Goal: Task Accomplishment & Management: Complete application form

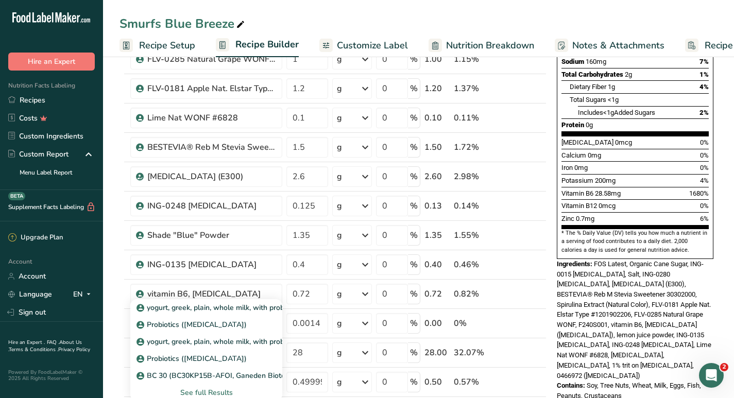
click at [116, 284] on section "Add Ingredients Manage Recipe Delete Recipe Duplicate Recipe Scale Recipe Save …" at bounding box center [418, 361] width 631 height 1027
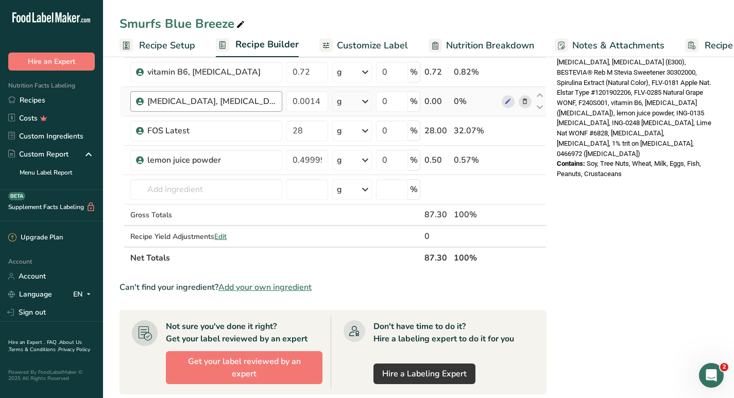
scroll to position [411, 0]
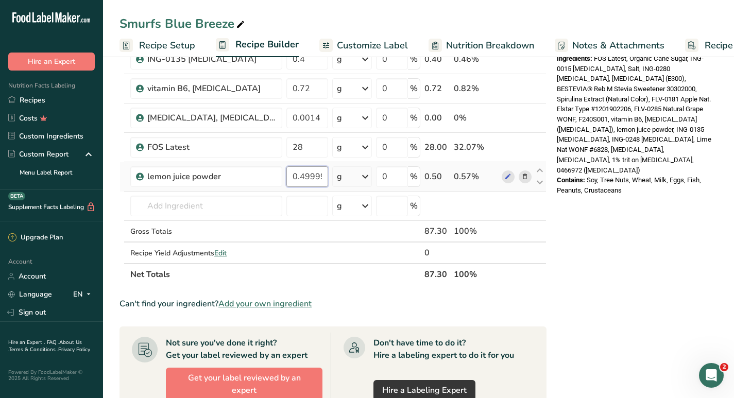
click at [296, 177] on input "0.499998" at bounding box center [307, 176] width 42 height 21
drag, startPoint x: 291, startPoint y: 178, endPoint x: 346, endPoint y: 180, distance: 54.6
click at [346, 180] on tr "lemon juice powder 0.499998 g Weight Units g kg mg See more Volume Units l mL f…" at bounding box center [333, 176] width 426 height 29
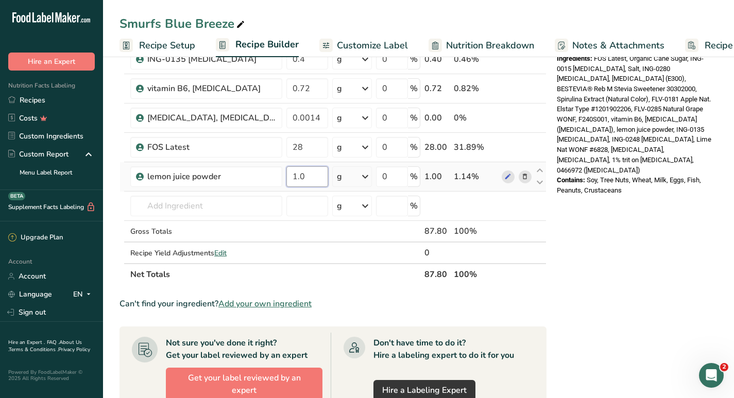
type input "1.0"
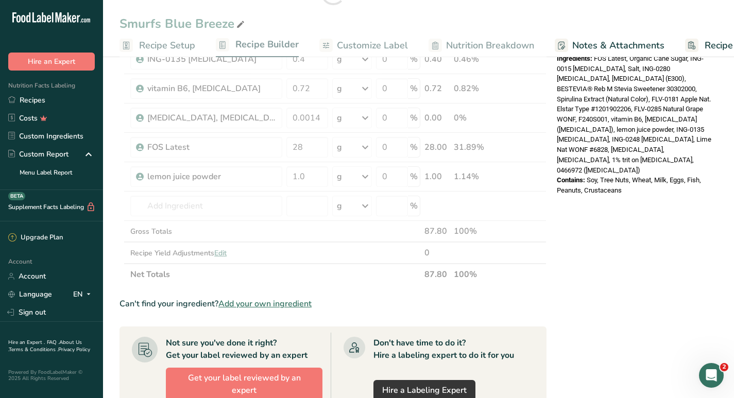
click at [554, 286] on div "Nutrition Facts 25 Servings Per Container Serving Size 3.5g Amount Per Serving …" at bounding box center [635, 156] width 165 height 994
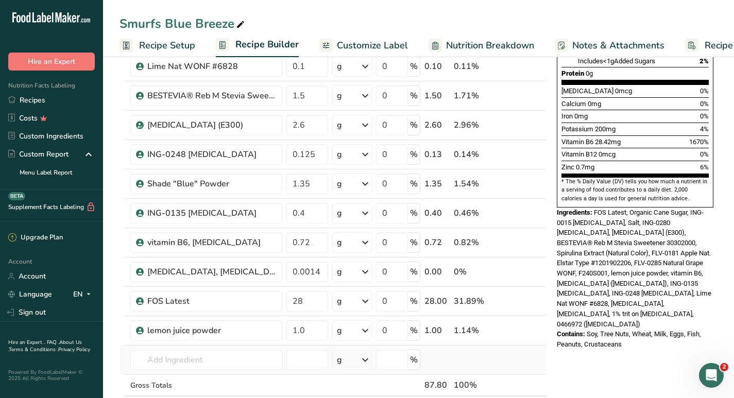
scroll to position [247, 0]
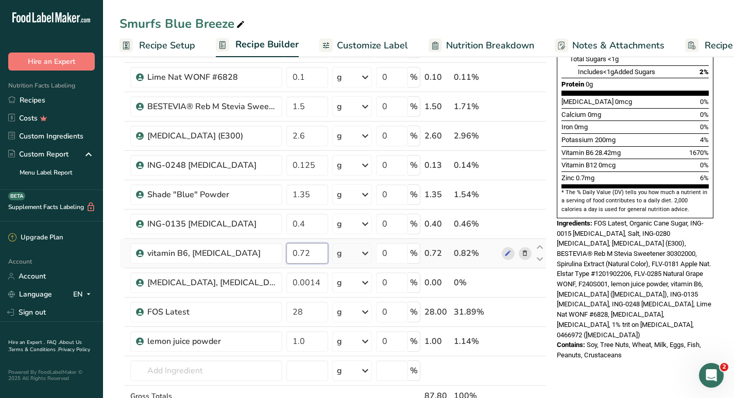
click at [308, 254] on input "0.72" at bounding box center [307, 253] width 42 height 21
click at [599, 369] on div "Nutrition Facts 25 Servings Per Container Serving Size 3.5g Amount Per Serving …" at bounding box center [635, 320] width 165 height 994
click at [309, 254] on input "0.0072" at bounding box center [307, 253] width 42 height 21
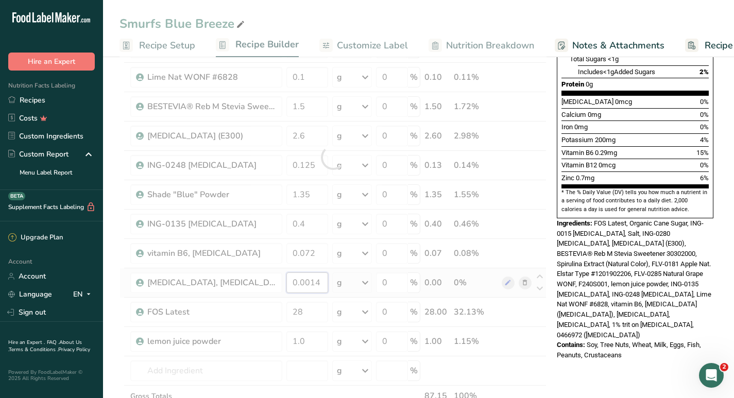
click at [308, 282] on div "Ingredient * Amount * Unit * Waste * .a-a{fill:#347362;}.b-a{fill:#fff;} Grams …" at bounding box center [332, 158] width 427 height 586
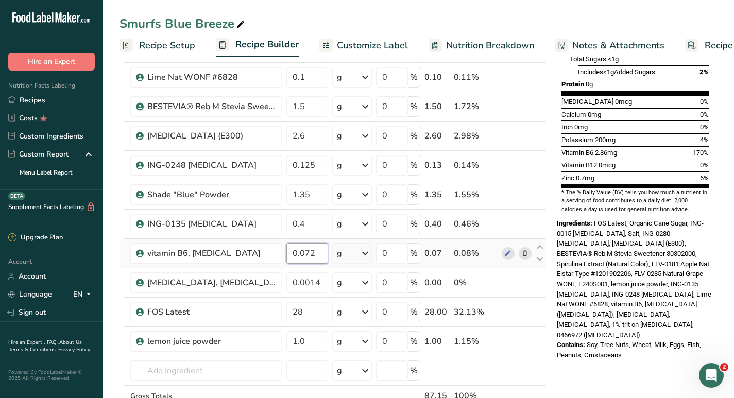
click at [314, 249] on div "Ingredient * Amount * Unit * Waste * .a-a{fill:#347362;}.b-a{fill:#fff;} Grams …" at bounding box center [332, 158] width 427 height 586
type input "6"
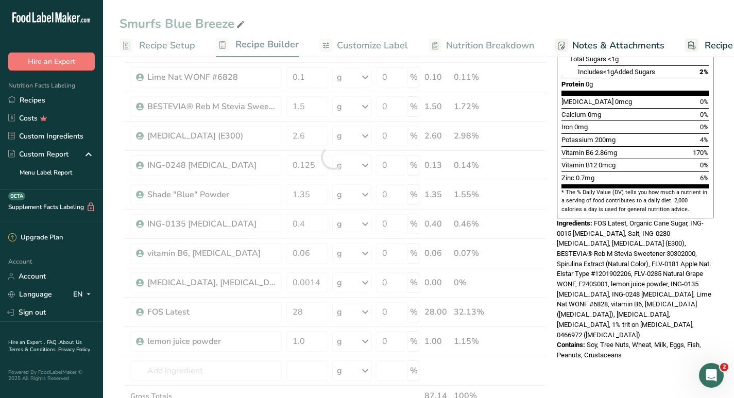
click at [623, 366] on div "Nutrition Facts 25 Servings Per Container Serving Size 3.5g Amount Per Serving …" at bounding box center [635, 320] width 165 height 994
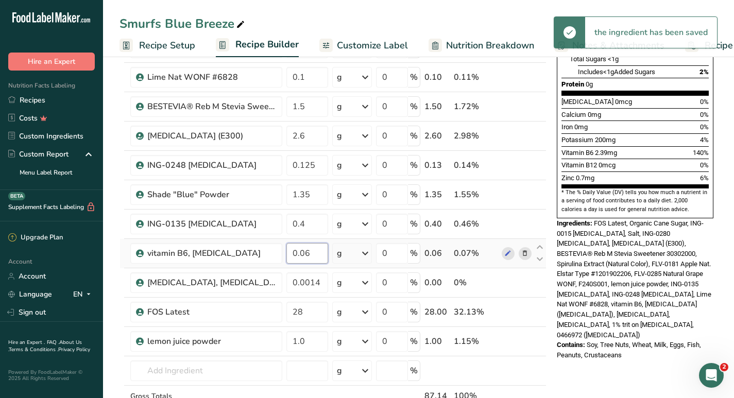
click at [312, 254] on input "0.06" at bounding box center [307, 253] width 42 height 21
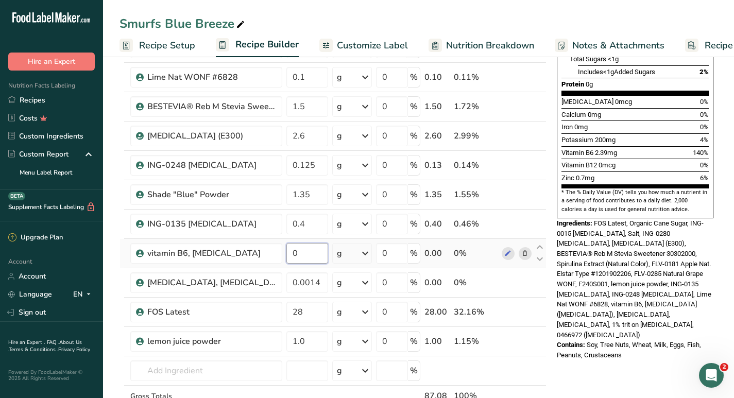
type input "2"
click at [608, 375] on div "Nutrition Facts 25 Servings Per Container Serving Size 3.5g Amount Per Serving …" at bounding box center [635, 320] width 165 height 994
click at [311, 256] on input "0.02" at bounding box center [307, 253] width 42 height 21
click at [612, 375] on div "Nutrition Facts 25 Servings Per Container Serving Size 3.5g Amount Per Serving …" at bounding box center [635, 320] width 165 height 994
click at [308, 254] on input "0.03" at bounding box center [307, 253] width 42 height 21
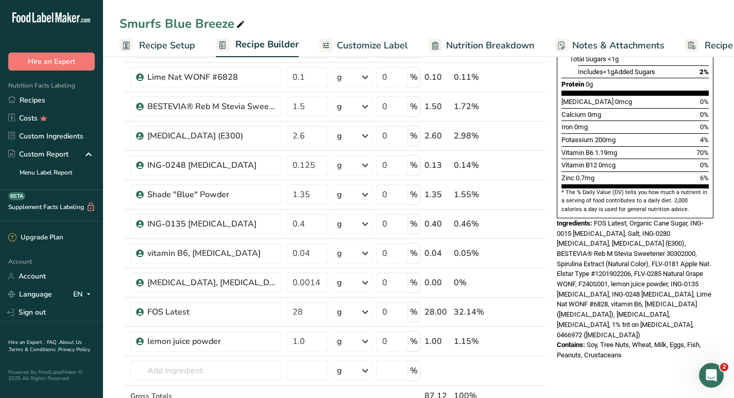
click at [601, 368] on div "Nutrition Facts 25 Servings Per Container Serving Size 3.5g Amount Per Serving …" at bounding box center [635, 320] width 165 height 994
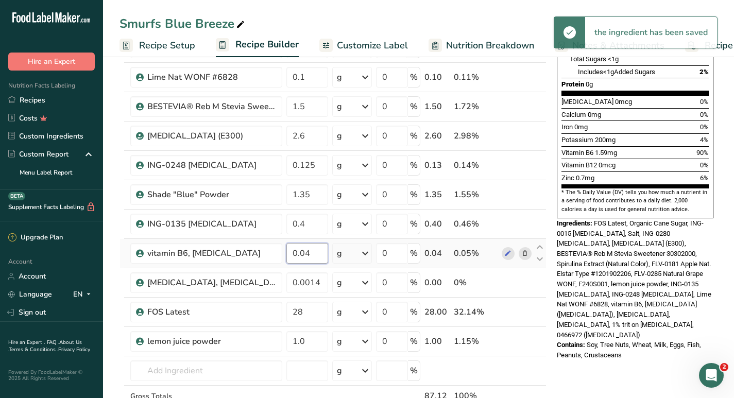
click at [313, 256] on input "0.04" at bounding box center [307, 253] width 42 height 21
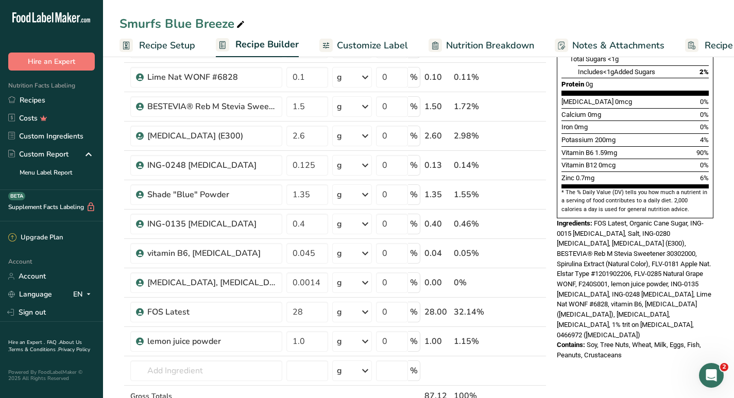
click at [599, 372] on div "Nutrition Facts 25 Servings Per Container Serving Size 3.5g Amount Per Serving …" at bounding box center [635, 320] width 165 height 994
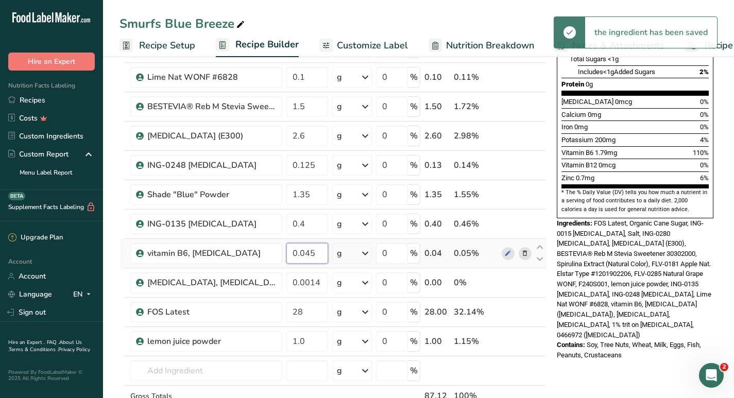
click at [317, 251] on input "0.045" at bounding box center [307, 253] width 42 height 21
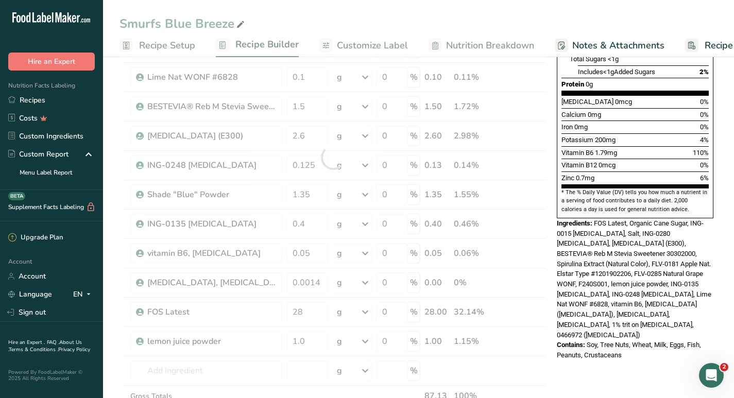
click at [609, 364] on div "Nutrition Facts 25 Servings Per Container Serving Size 3.5g Amount Per Serving …" at bounding box center [635, 320] width 165 height 994
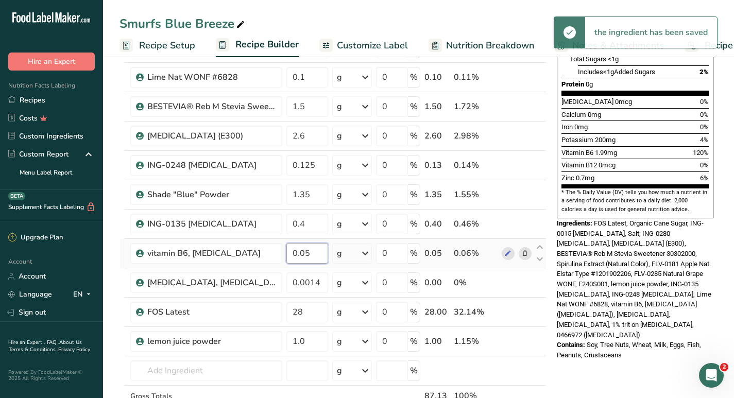
click at [313, 251] on input "0.05" at bounding box center [307, 253] width 42 height 21
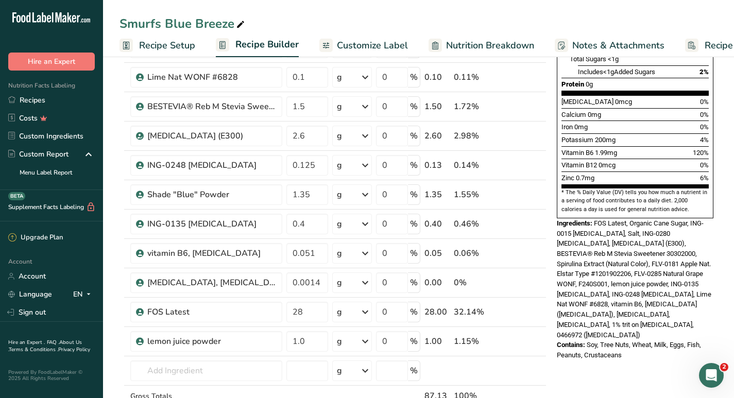
click at [613, 376] on div "Nutrition Facts 25 Servings Per Container Serving Size 3.5g Amount Per Serving …" at bounding box center [635, 320] width 165 height 994
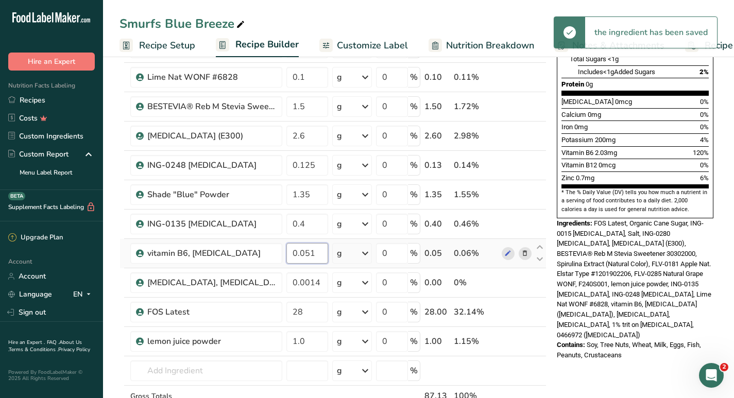
click at [316, 256] on input "0.051" at bounding box center [307, 253] width 42 height 21
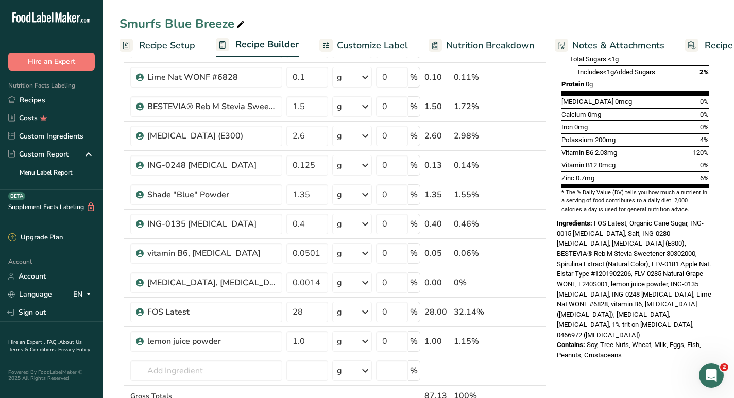
click at [622, 349] on div "Nutrition Facts 25 Servings Per Container Serving Size 3.5g Amount Per Serving …" at bounding box center [635, 320] width 165 height 994
click at [320, 255] on input "0.0501" at bounding box center [307, 253] width 42 height 21
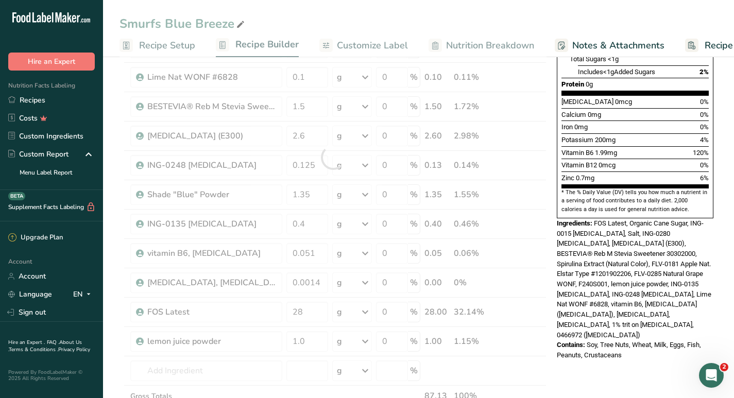
click at [610, 368] on div "Nutrition Facts 25 Servings Per Container Serving Size 3.5g Amount Per Serving …" at bounding box center [635, 320] width 165 height 994
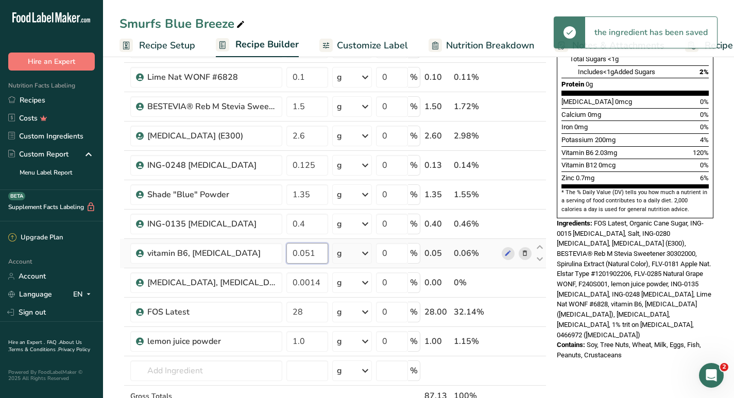
click at [315, 256] on input "0.051" at bounding box center [307, 253] width 42 height 21
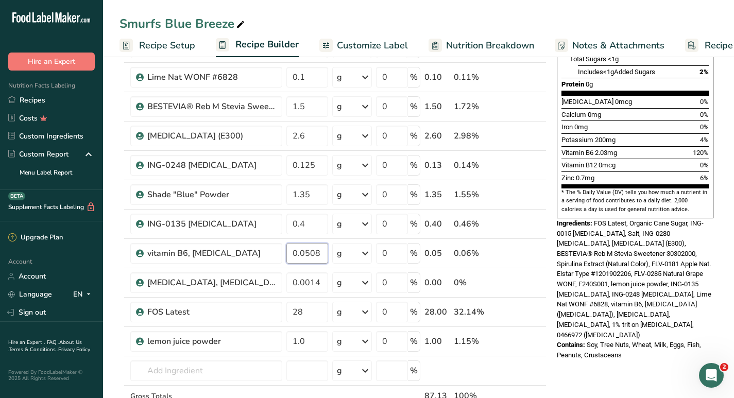
type input "0.0508"
click at [605, 367] on div "Nutrition Facts 25 Servings Per Container Serving Size 3.5g Amount Per Serving …" at bounding box center [635, 320] width 165 height 994
click at [308, 284] on input "0.0014" at bounding box center [307, 282] width 42 height 21
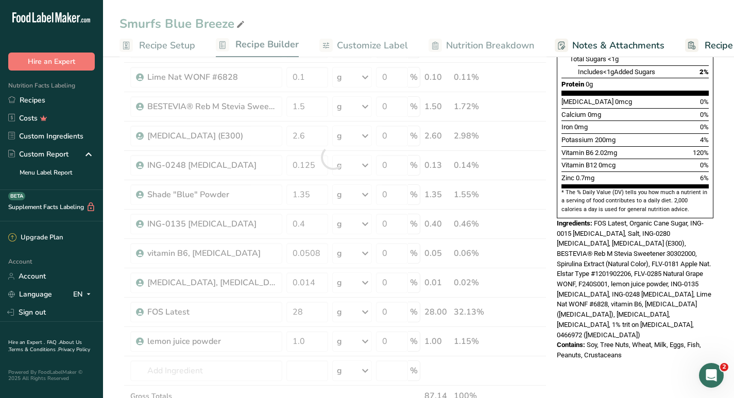
click at [646, 374] on div "Nutrition Facts 25 Servings Per Container Serving Size 3.5g Amount Per Serving …" at bounding box center [635, 320] width 165 height 994
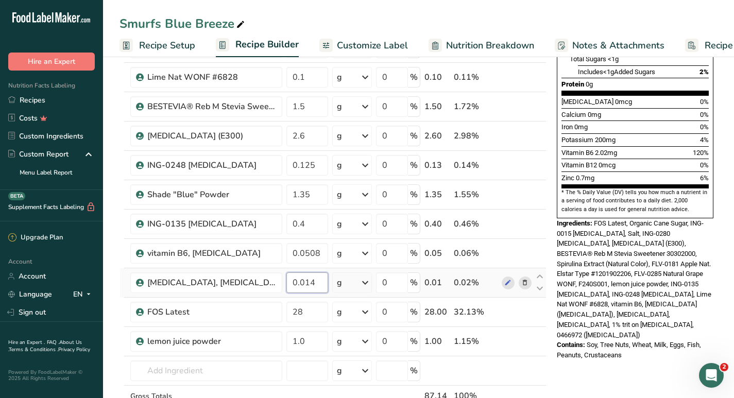
click at [303, 285] on input "0.014" at bounding box center [307, 282] width 42 height 21
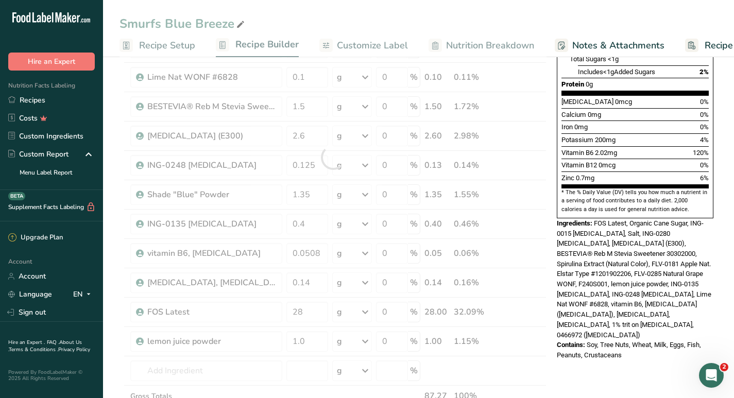
click at [608, 367] on div "Nutrition Facts 25 Servings Per Container Serving Size 3.5g Amount Per Serving …" at bounding box center [635, 320] width 165 height 994
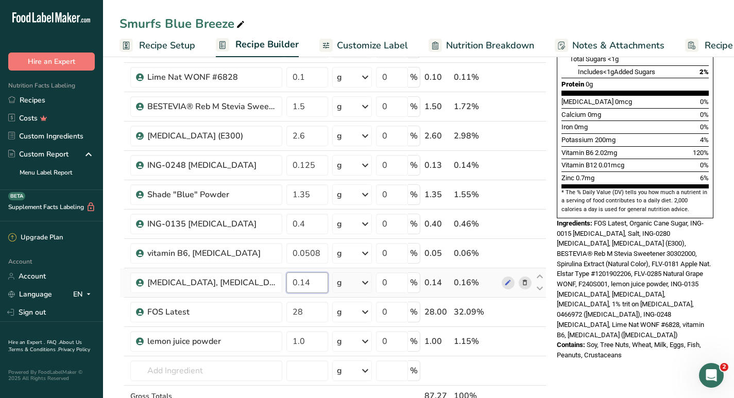
click at [300, 285] on input "0.14" at bounding box center [307, 282] width 42 height 21
click at [601, 360] on div "Nutrition Facts 25 Servings Per Container Serving Size 3.5g Amount Per Serving …" at bounding box center [635, 320] width 165 height 994
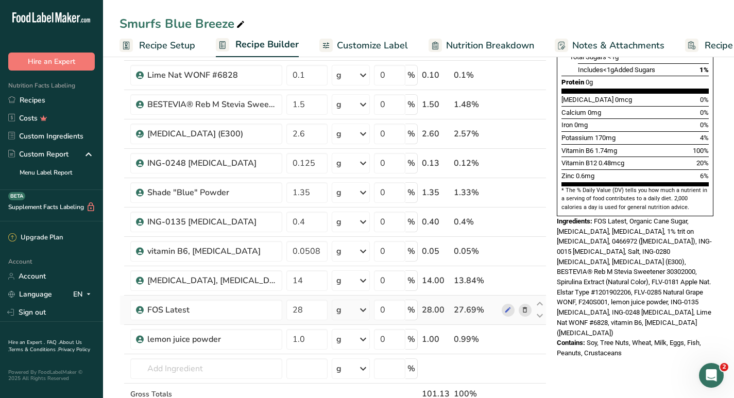
scroll to position [245, 0]
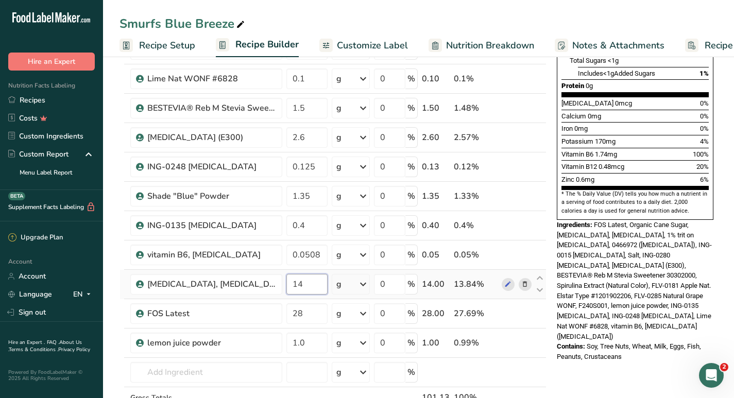
click at [304, 286] on input "14" at bounding box center [306, 284] width 41 height 21
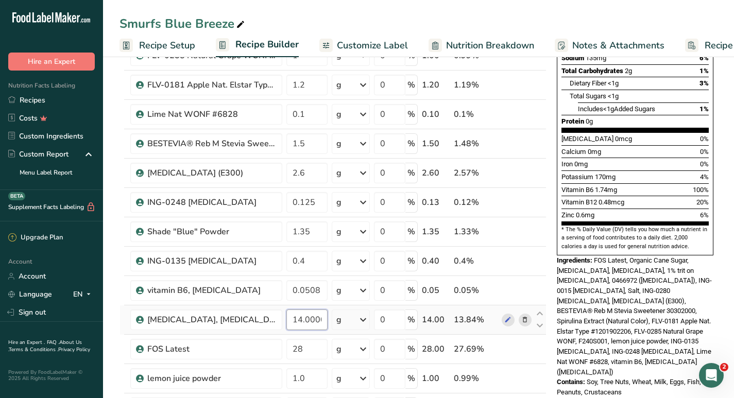
scroll to position [210, 0]
click at [301, 320] on input "14.000006" at bounding box center [306, 319] width 41 height 21
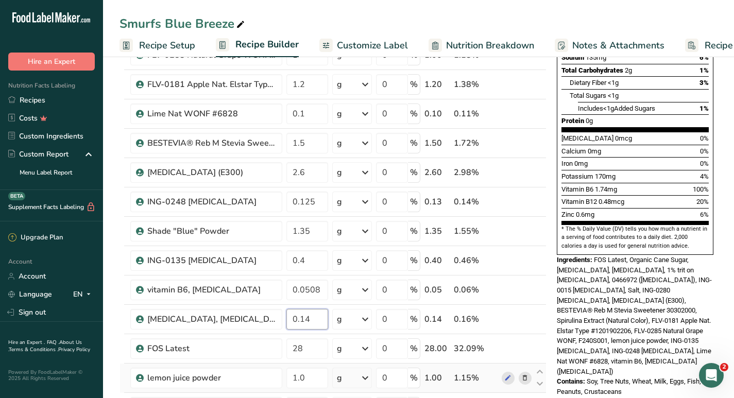
type input "0.14"
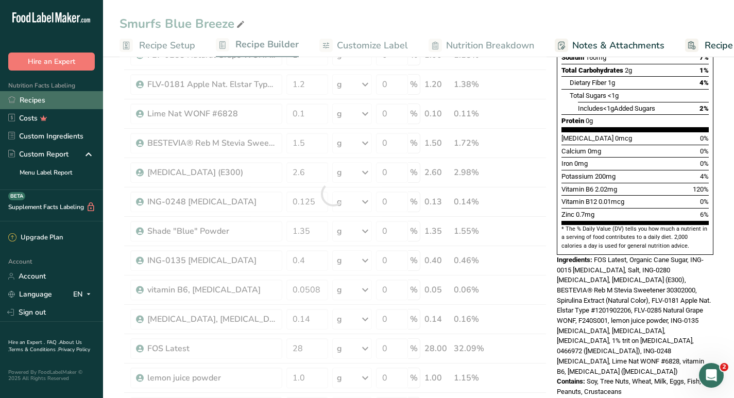
click at [46, 99] on link "Recipes" at bounding box center [51, 100] width 103 height 18
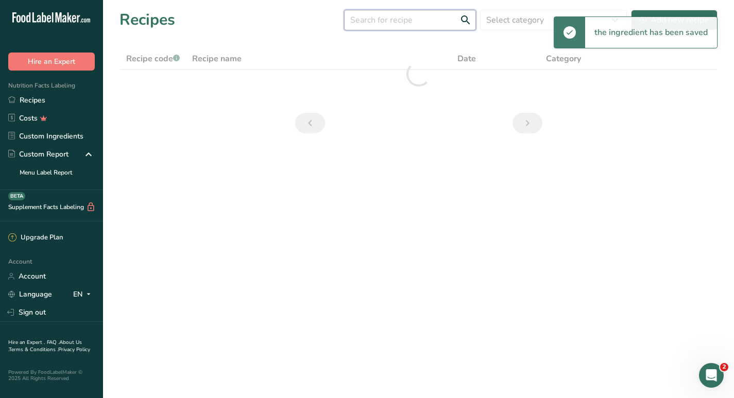
click at [373, 18] on input "text" at bounding box center [410, 20] width 132 height 21
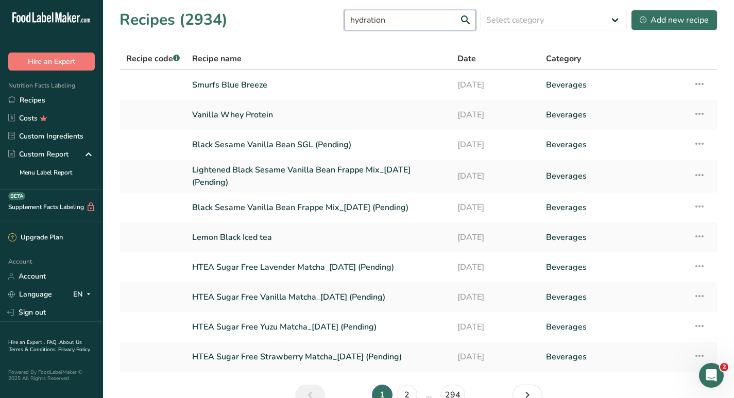
type input "hydration"
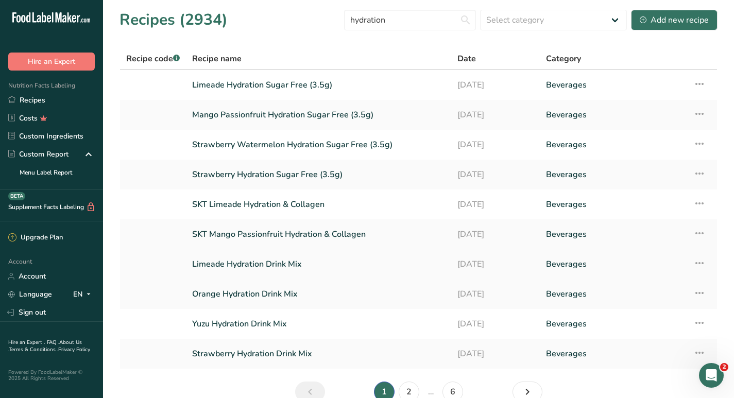
click at [264, 266] on link "Limeade Hydration Drink Mix" at bounding box center [318, 264] width 253 height 22
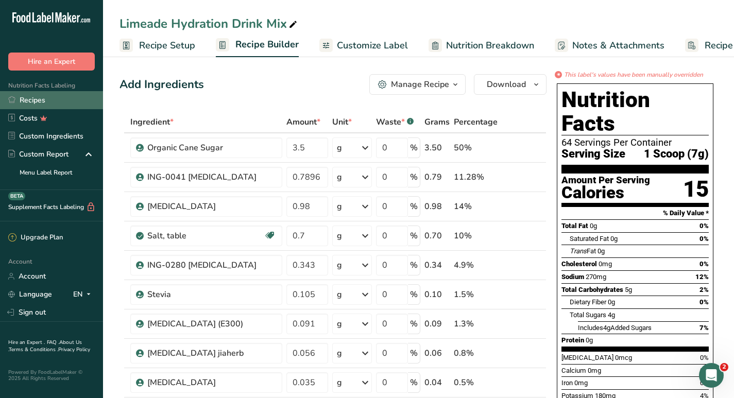
click at [36, 95] on link "Recipes" at bounding box center [51, 100] width 103 height 18
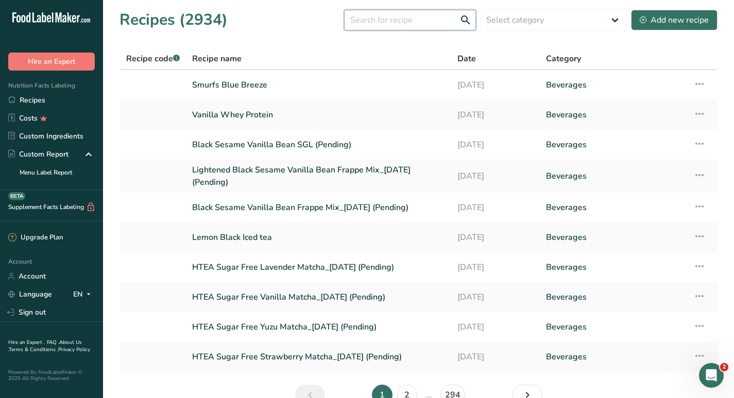
click at [380, 23] on input "text" at bounding box center [410, 20] width 132 height 21
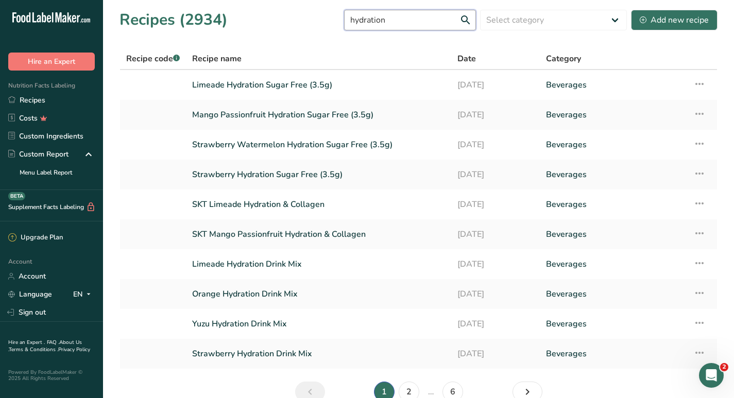
drag, startPoint x: 403, startPoint y: 21, endPoint x: 354, endPoint y: 26, distance: 48.6
click at [354, 26] on input "hydration" at bounding box center [410, 20] width 132 height 21
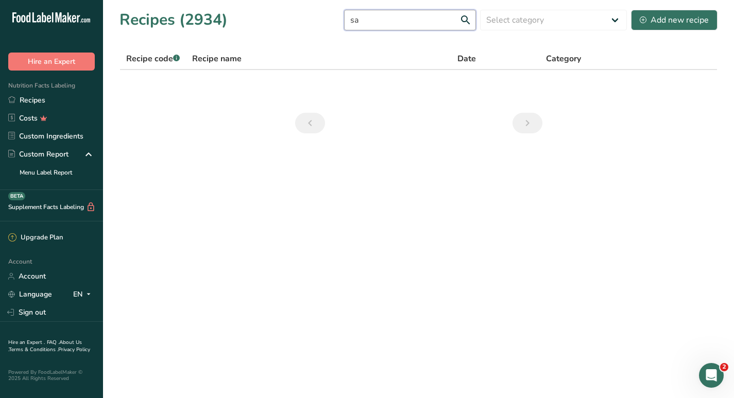
type input "s"
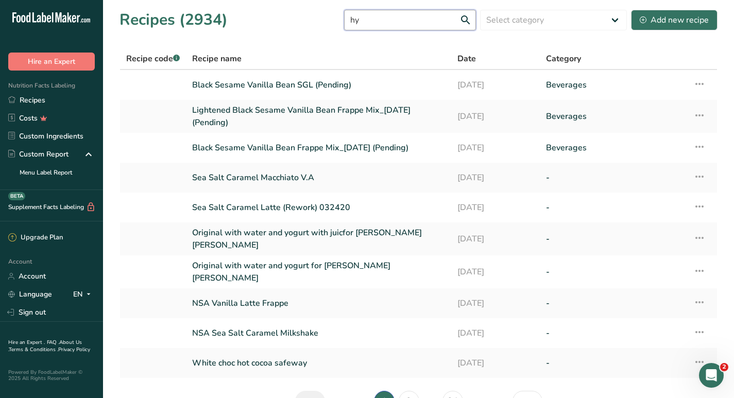
type input "h"
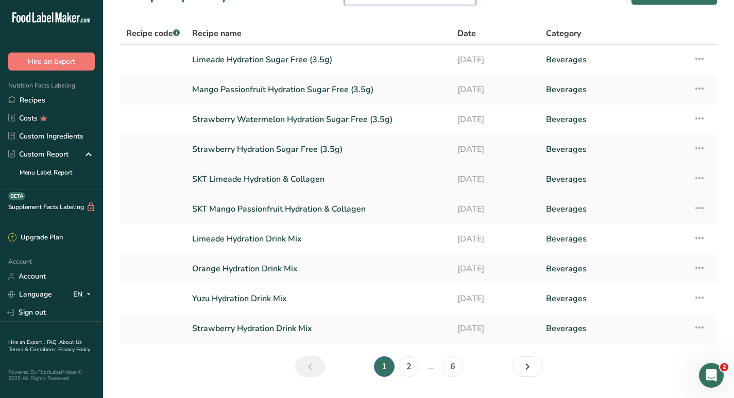
scroll to position [30, 0]
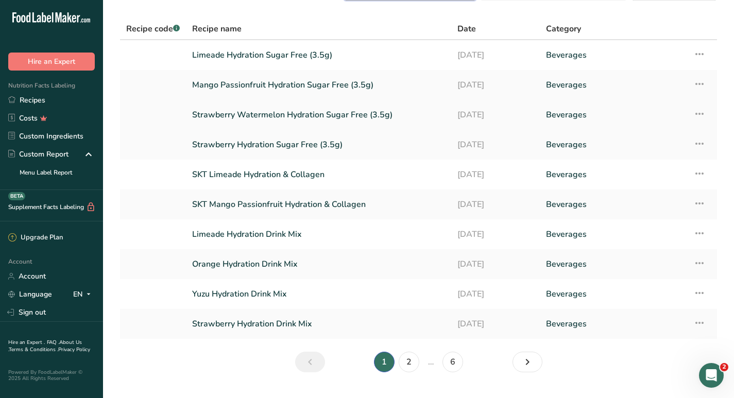
type input "hydration"
click at [285, 113] on link "Strawberry Watermelon Hydration Sugar Free (3.5g)" at bounding box center [318, 115] width 253 height 22
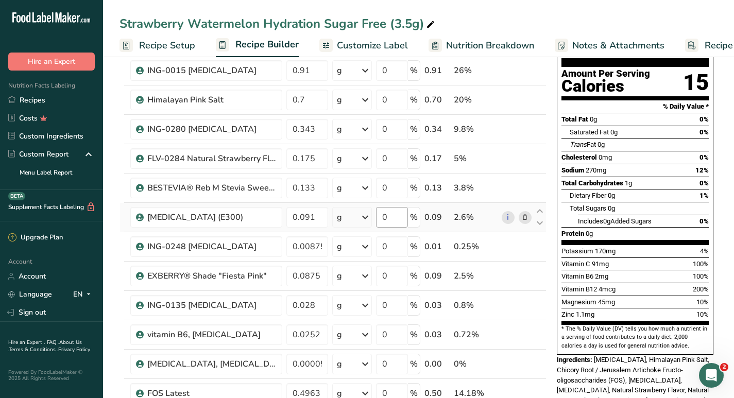
scroll to position [106, 0]
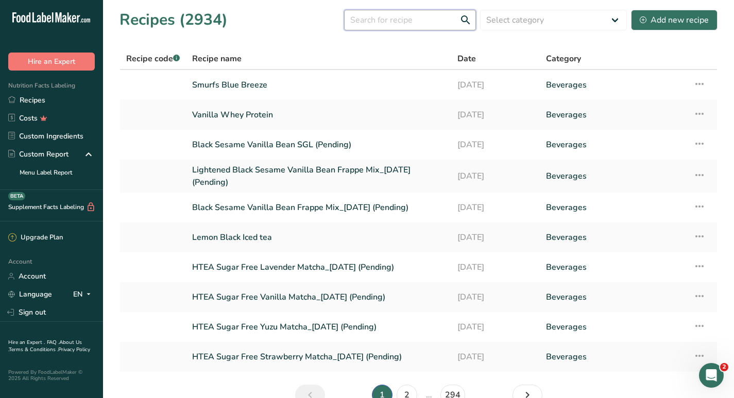
click at [372, 26] on input "text" at bounding box center [410, 20] width 132 height 21
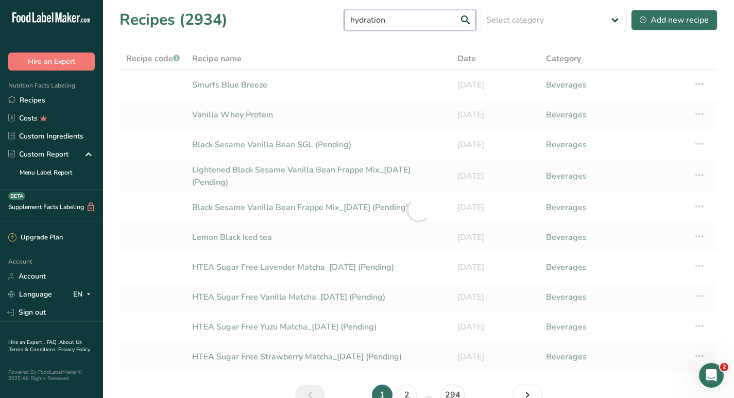
type input "hydration"
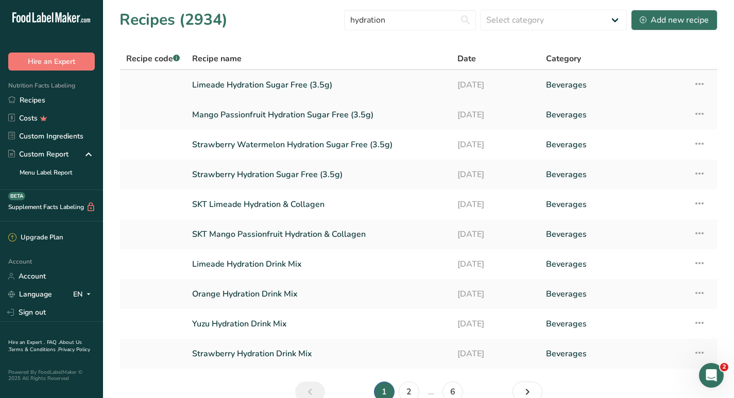
click at [268, 81] on link "Limeade Hydration Sugar Free (3.5g)" at bounding box center [318, 85] width 253 height 22
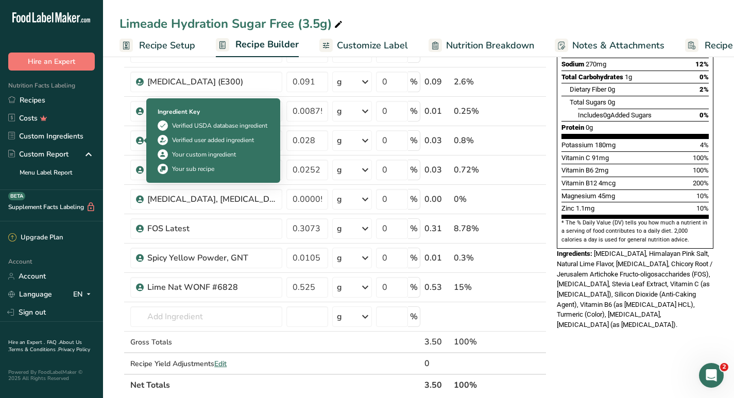
scroll to position [217, 0]
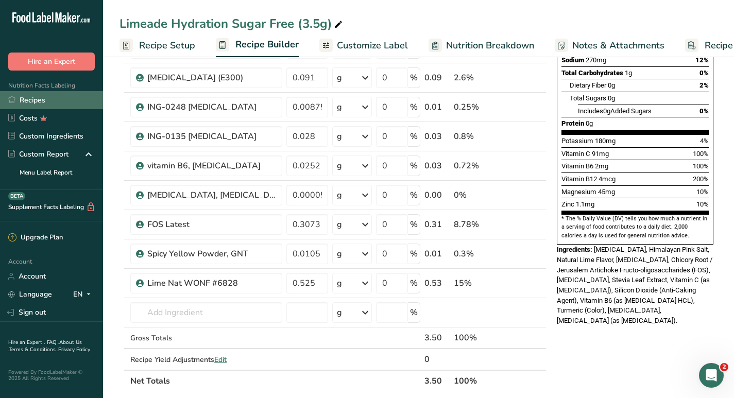
click at [37, 96] on link "Recipes" at bounding box center [51, 100] width 103 height 18
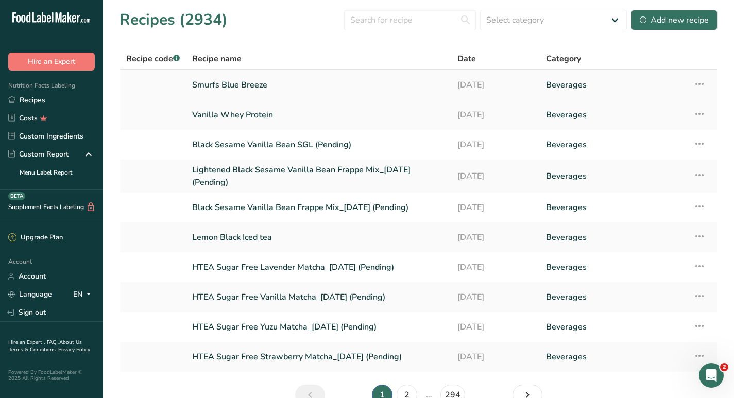
click at [259, 83] on link "Smurfs Blue Breeze" at bounding box center [318, 85] width 253 height 22
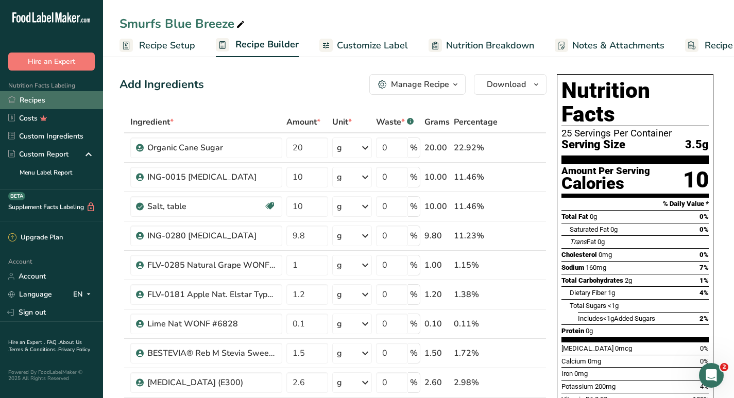
click at [40, 100] on link "Recipes" at bounding box center [51, 100] width 103 height 18
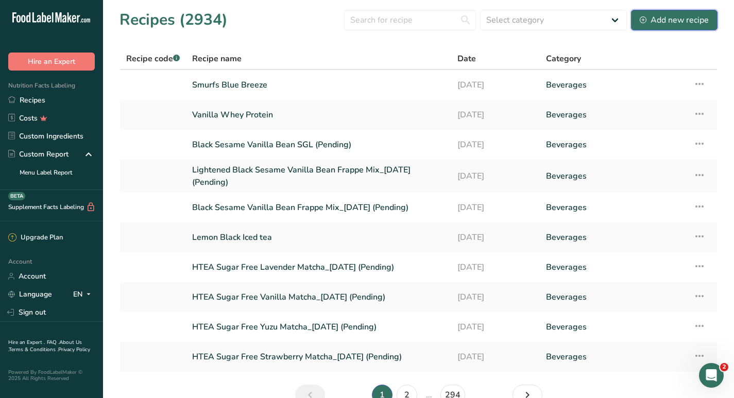
click at [672, 16] on div "Add new recipe" at bounding box center [674, 20] width 69 height 12
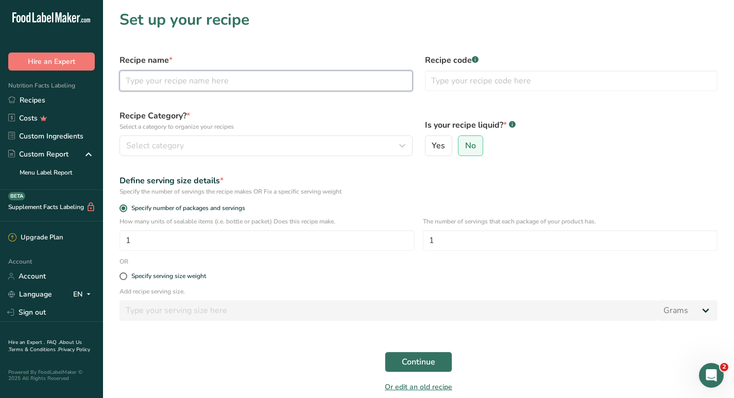
click at [292, 76] on input "text" at bounding box center [265, 81] width 293 height 21
type input "Smurfs Blue Freeze 2"
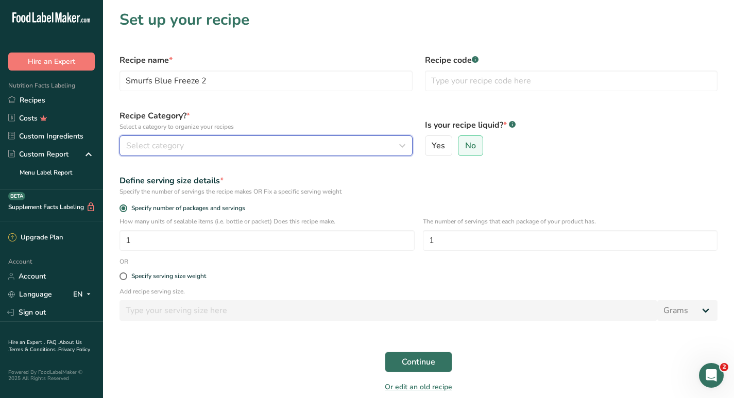
click at [215, 146] on div "Select category" at bounding box center [262, 146] width 273 height 12
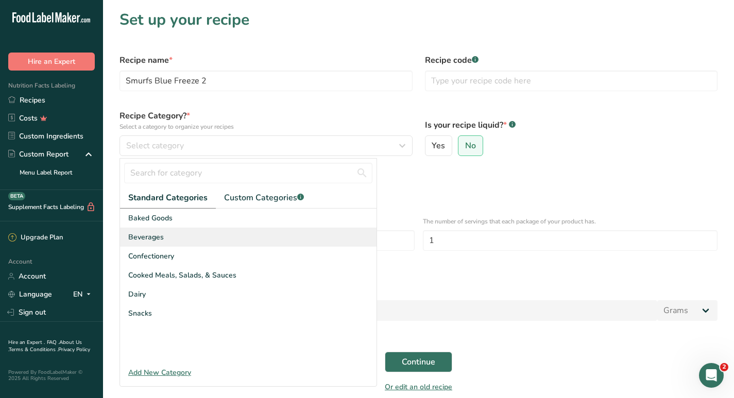
click at [149, 234] on span "Beverages" at bounding box center [146, 237] width 36 height 11
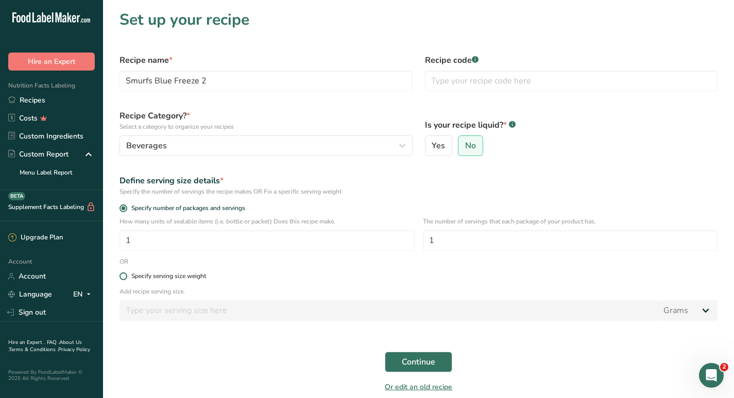
click at [122, 276] on span at bounding box center [123, 276] width 8 height 8
click at [122, 276] on input "Specify serving size weight" at bounding box center [122, 276] width 7 height 7
radio input "true"
radio input "false"
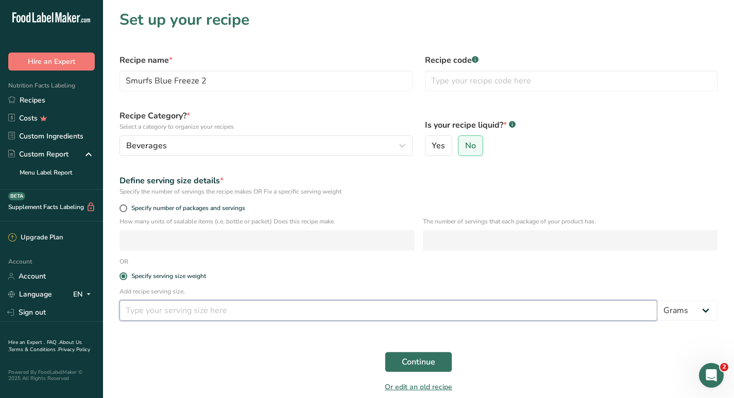
click at [136, 310] on input "number" at bounding box center [388, 310] width 538 height 21
type input "3.5"
click at [427, 363] on span "Continue" at bounding box center [418, 362] width 33 height 12
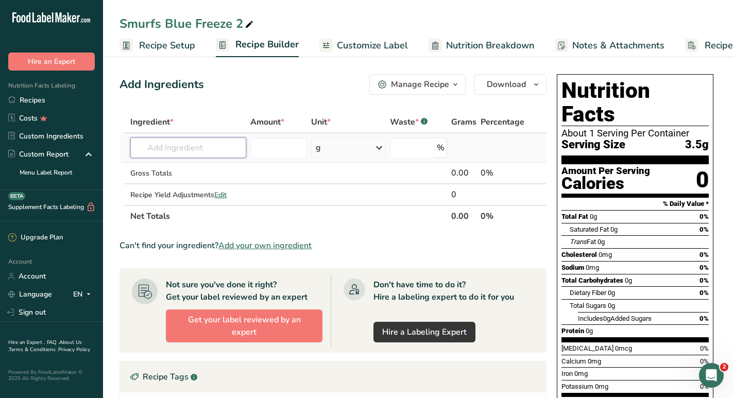
click at [188, 151] on input "text" at bounding box center [188, 148] width 116 height 21
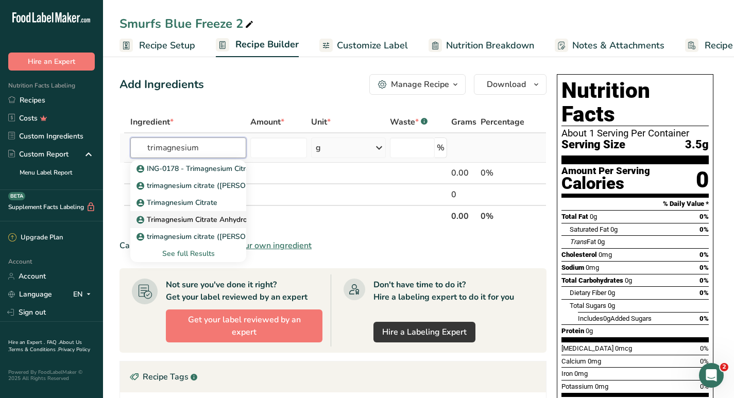
type input "trimagnesium"
click at [180, 219] on p "Trimagnesium Citrate Anhydrous #24618 ([PERSON_NAME] - Jungbunzlauer)" at bounding box center [271, 219] width 264 height 11
type input "Trimagnesium Citrate Anhydrous #24618 ([PERSON_NAME] - Jungbunzlauer)"
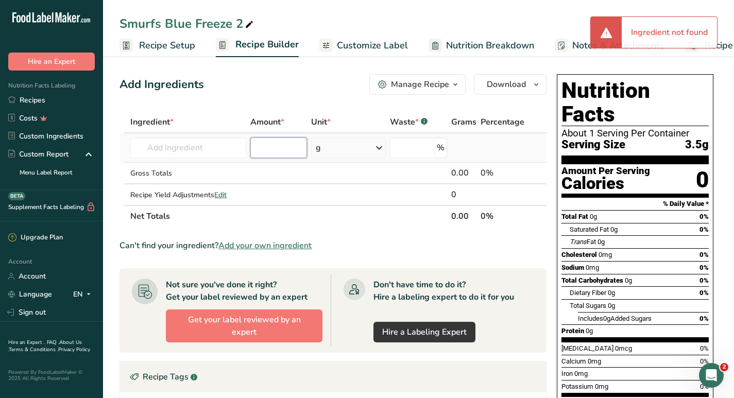
click at [273, 144] on input "number" at bounding box center [278, 148] width 57 height 21
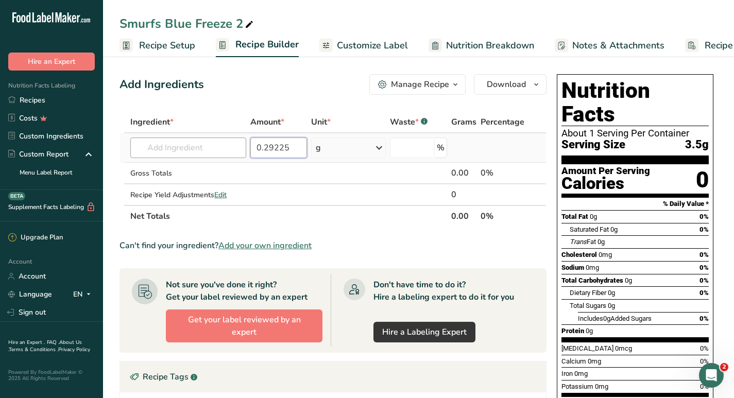
type input "0.29225"
click at [200, 152] on input "text" at bounding box center [188, 148] width 116 height 21
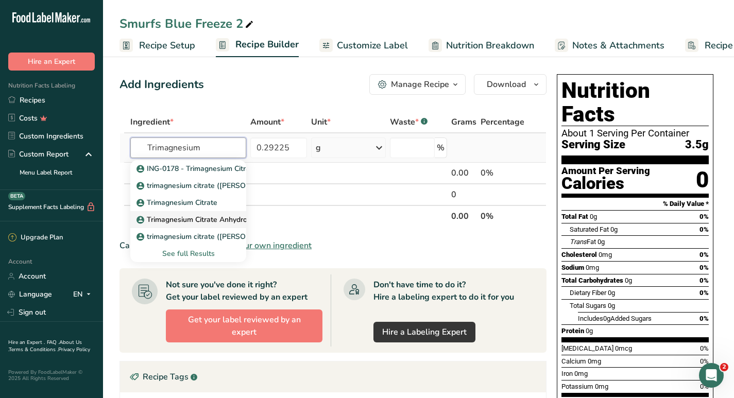
type input "Trimagnesium"
click at [177, 218] on p "Trimagnesium Citrate Anhydrous #24618 ([PERSON_NAME] - Jungbunzlauer)" at bounding box center [271, 219] width 264 height 11
type input "Trimagnesium Citrate Anhydrous #24618 ([PERSON_NAME] - Jungbunzlauer)"
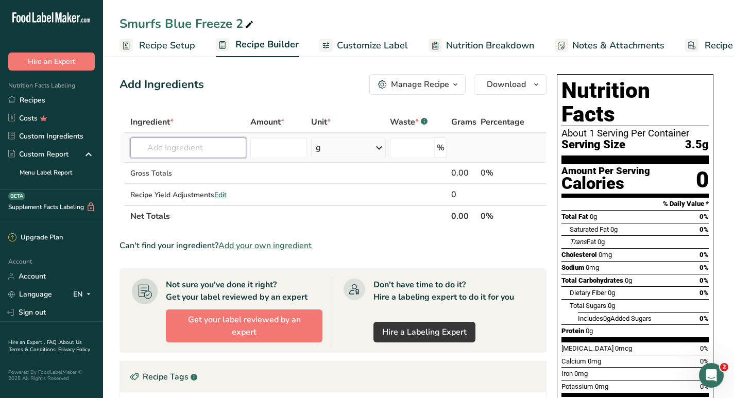
click at [215, 149] on input "text" at bounding box center [188, 148] width 116 height 21
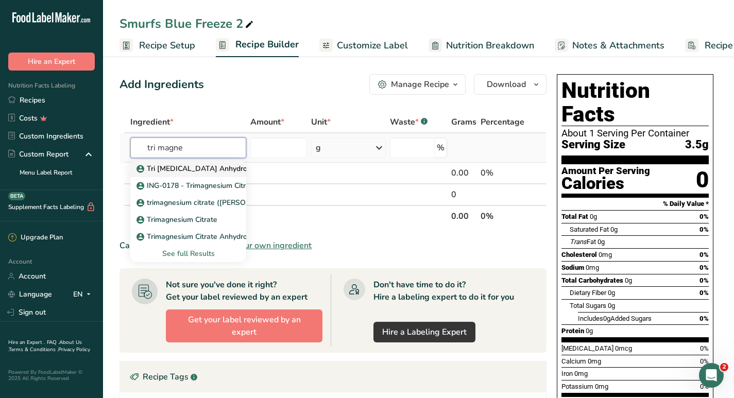
type input "tri magne"
click at [208, 166] on p "Tri [MEDICAL_DATA] Anhydrous" at bounding box center [197, 168] width 116 height 11
type input "Tri [MEDICAL_DATA] Anhydrous"
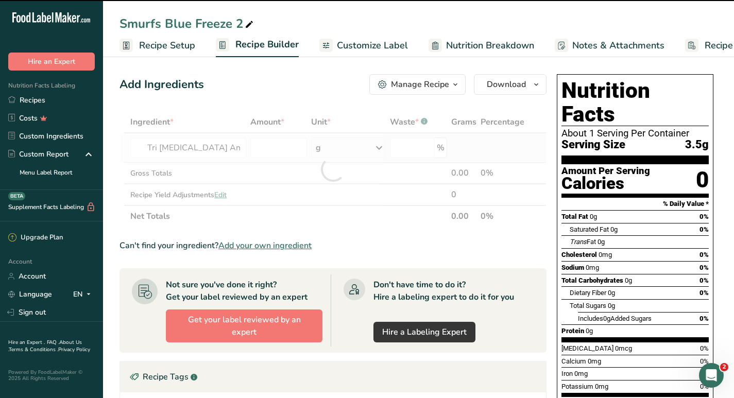
type input "0"
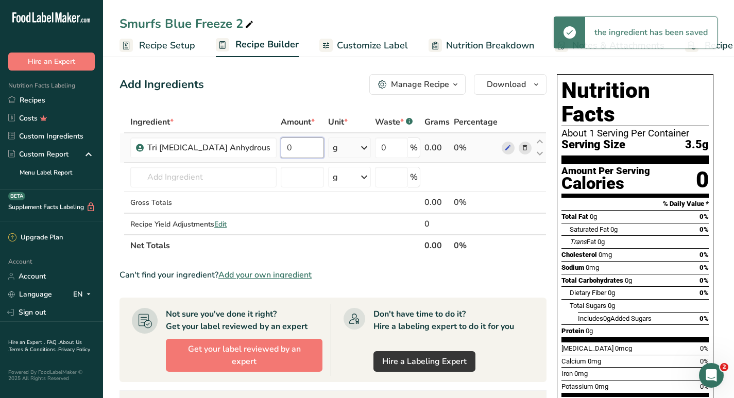
click at [303, 147] on input "0" at bounding box center [302, 148] width 43 height 21
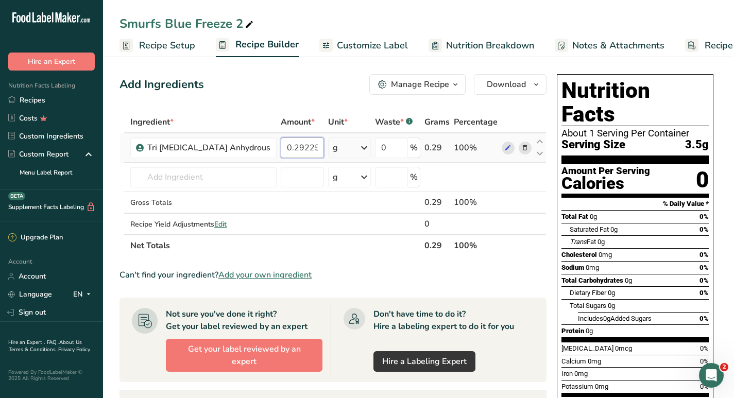
scroll to position [0, 1]
type input "0.29225"
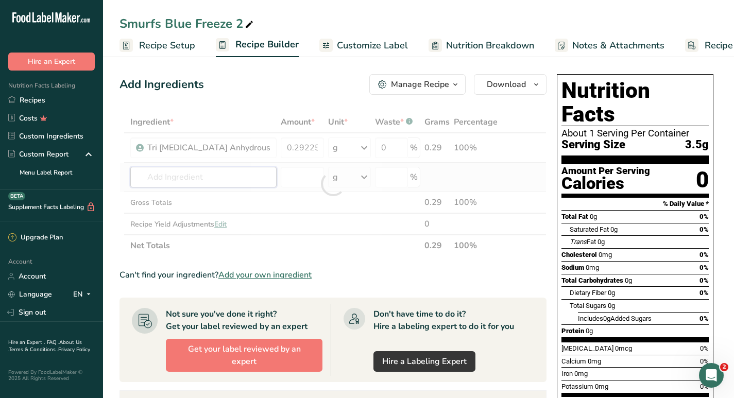
click at [226, 173] on div "Ingredient * Amount * Unit * Waste * .a-a{fill:#347362;}.b-a{fill:#fff;} Grams …" at bounding box center [332, 183] width 427 height 145
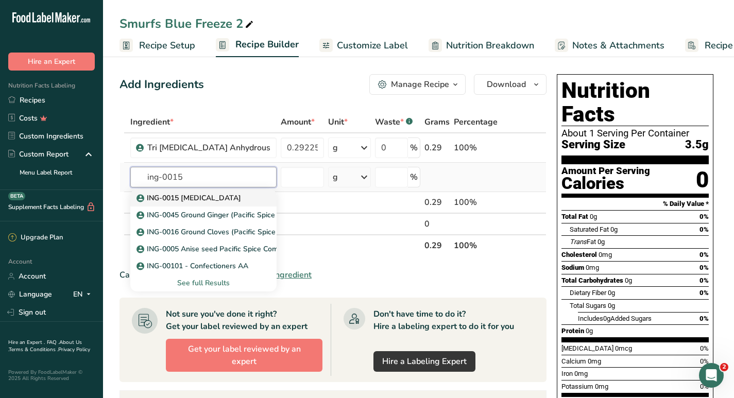
type input "ing-0015"
click at [205, 197] on p "ING-0015 [MEDICAL_DATA]" at bounding box center [190, 198] width 102 height 11
type input "ING-0015 [MEDICAL_DATA]"
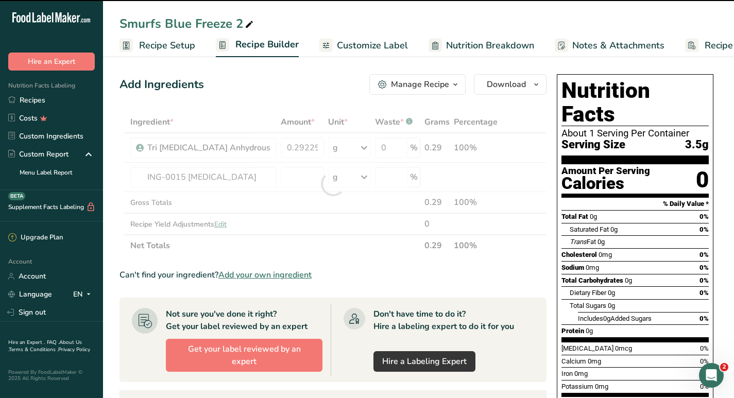
type input "0"
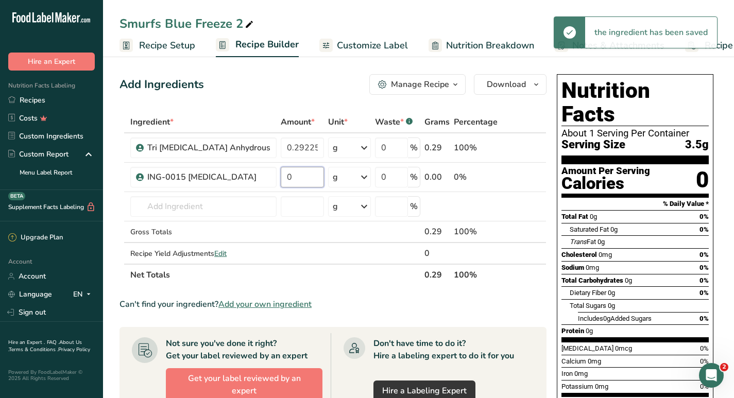
click at [296, 175] on input "0" at bounding box center [302, 177] width 43 height 21
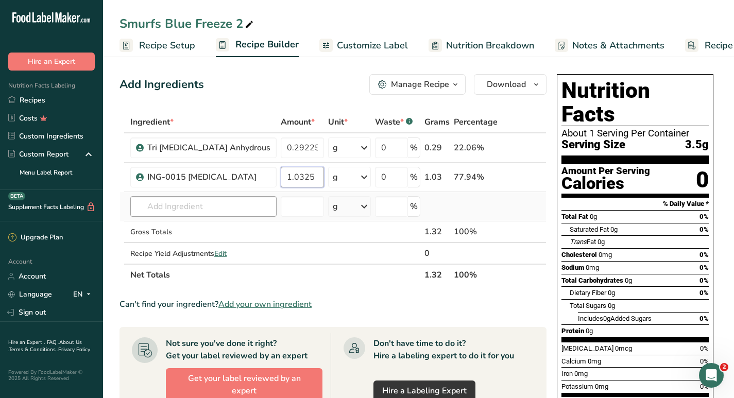
type input "1.0325"
click at [232, 208] on div "Ingredient * Amount * Unit * Waste * .a-a{fill:#347362;}.b-a{fill:#fff;} Grams …" at bounding box center [332, 198] width 427 height 175
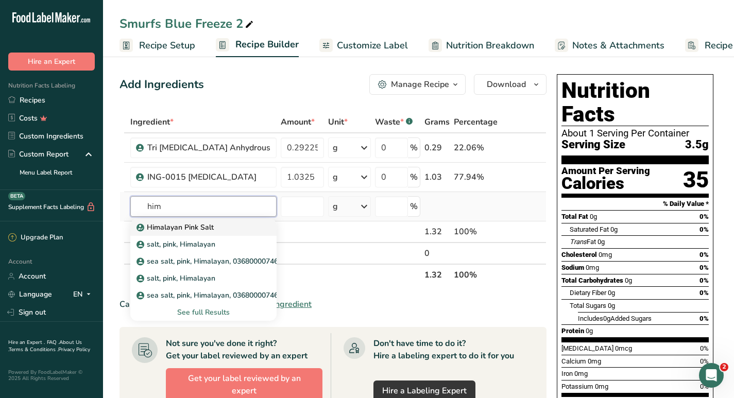
type input "him"
click at [201, 225] on p "Himalayan Pink Salt" at bounding box center [176, 227] width 75 height 11
type input "Himalayan Pink Salt"
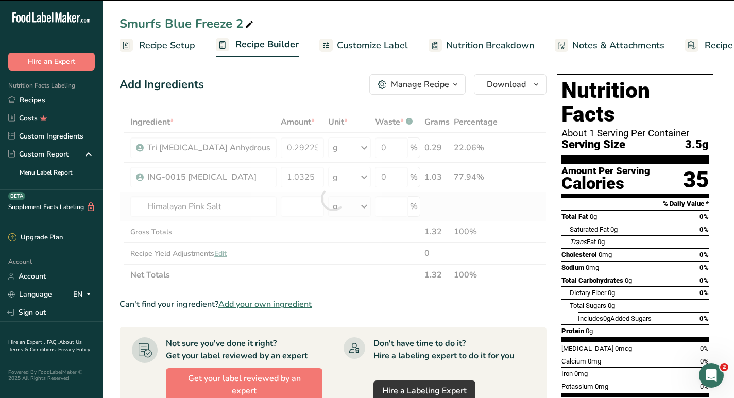
type input "0"
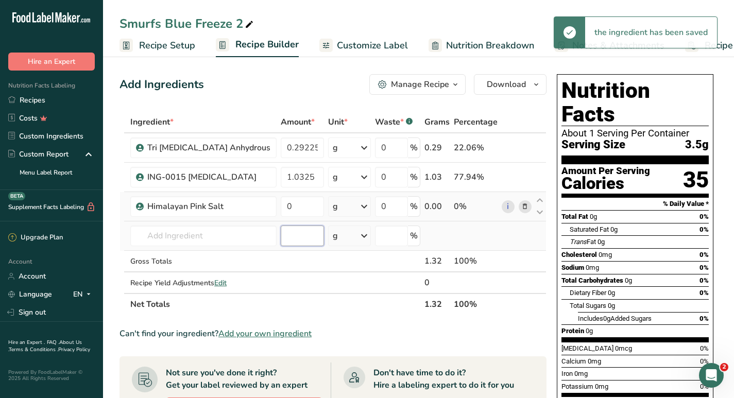
click at [301, 227] on input "number" at bounding box center [302, 236] width 43 height 21
click at [314, 210] on input "0" at bounding box center [302, 206] width 43 height 21
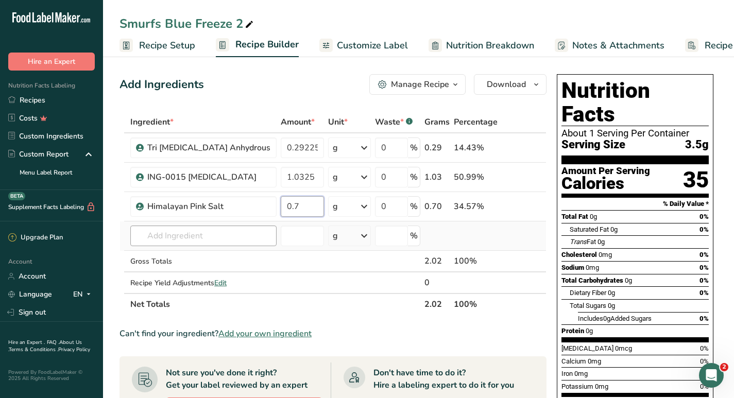
type input "0.7"
click at [209, 237] on div "Ingredient * Amount * Unit * Waste * .a-a{fill:#347362;}.b-a{fill:#fff;} Grams …" at bounding box center [332, 213] width 427 height 204
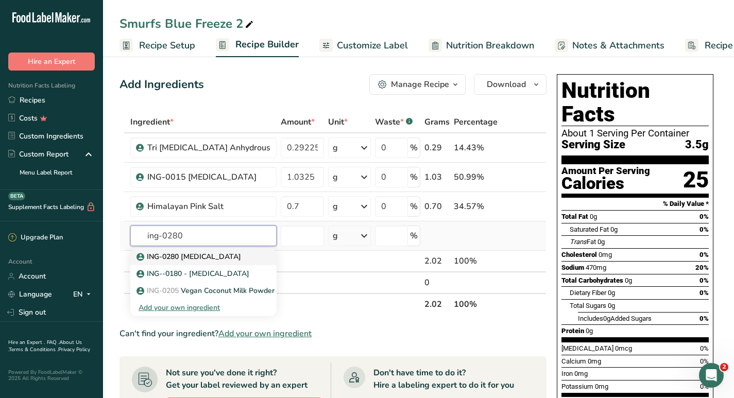
type input "ing-0280"
click at [207, 254] on p "ING-0280 [MEDICAL_DATA]" at bounding box center [190, 256] width 102 height 11
type input "ING-0280 [MEDICAL_DATA]"
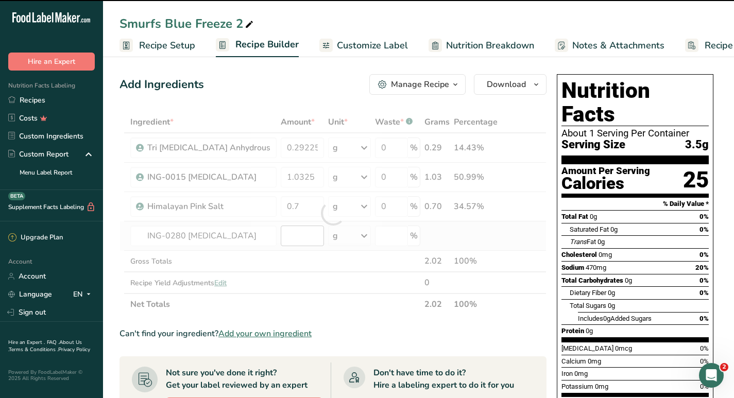
type input "0"
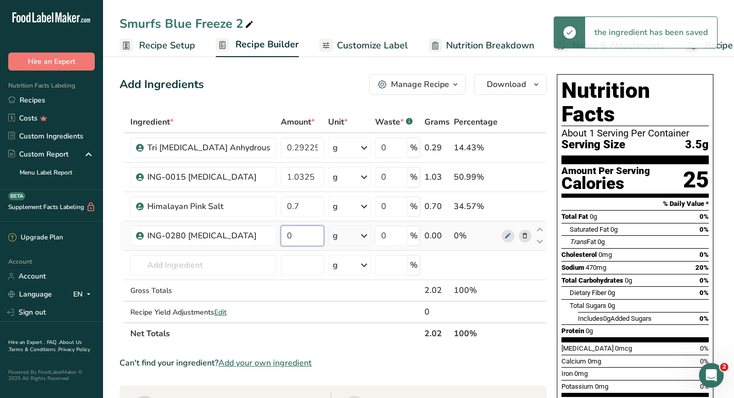
click at [296, 237] on input "0" at bounding box center [302, 236] width 43 height 21
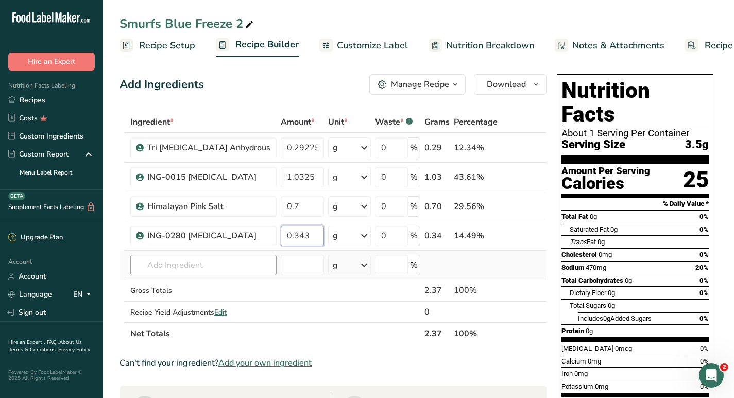
type input "0.343"
click at [214, 263] on div "Ingredient * Amount * Unit * Waste * .a-a{fill:#347362;}.b-a{fill:#fff;} Grams …" at bounding box center [332, 227] width 427 height 233
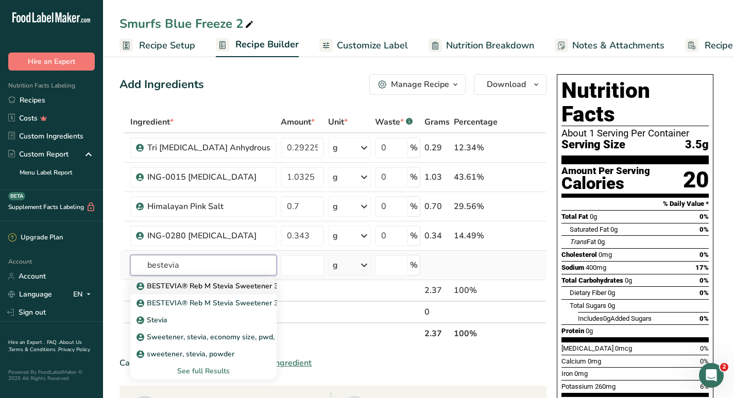
type input "bestevia"
click at [209, 281] on p "BESTEVIA® Reb M Stevia Sweetener 30302000" at bounding box center [223, 286] width 168 height 11
type input "BESTEVIA® Reb M Stevia Sweetener 30302000"
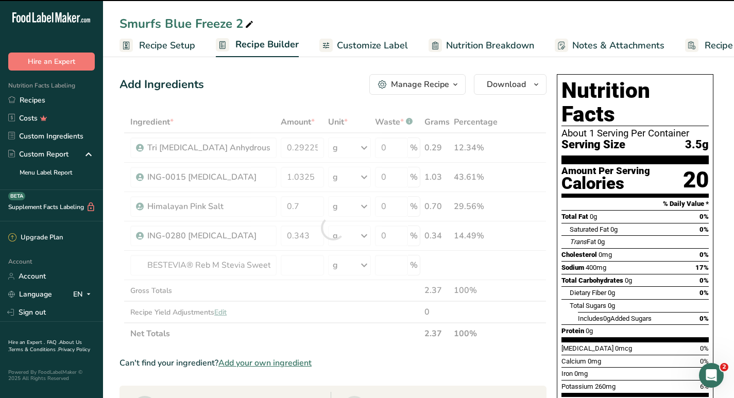
type input "0"
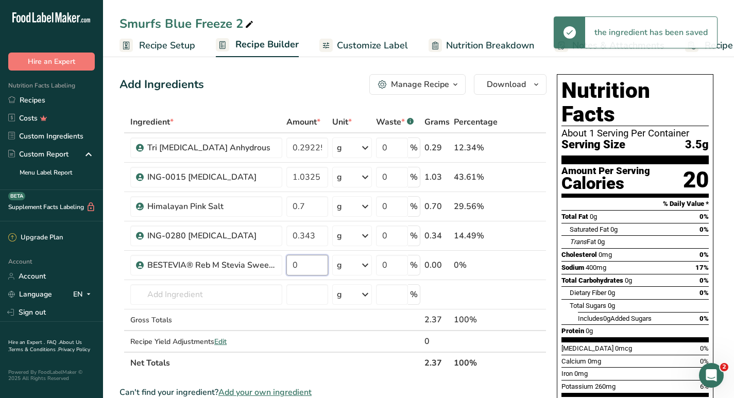
click at [306, 264] on input "0" at bounding box center [307, 265] width 42 height 21
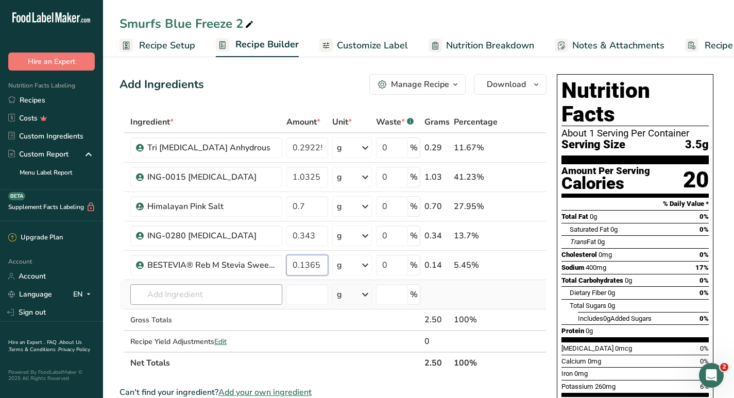
type input "0.1365"
click at [239, 294] on div "Ingredient * Amount * Unit * Waste * .a-a{fill:#347362;}.b-a{fill:#fff;} Grams …" at bounding box center [332, 242] width 427 height 263
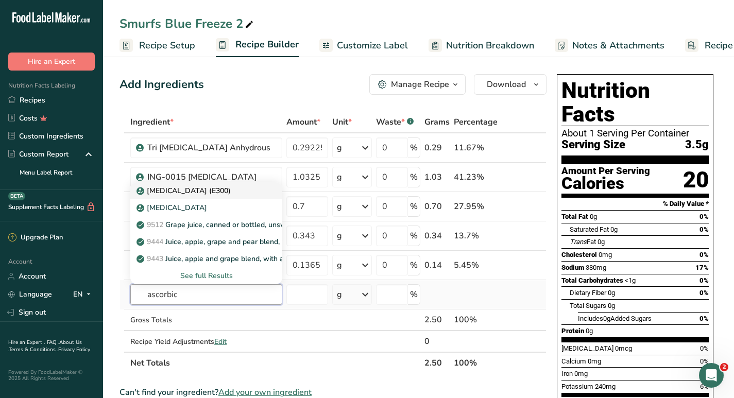
type input "ascorbic"
click at [220, 186] on div "[MEDICAL_DATA] (E300)" at bounding box center [198, 190] width 119 height 11
type input "[MEDICAL_DATA] (E300)"
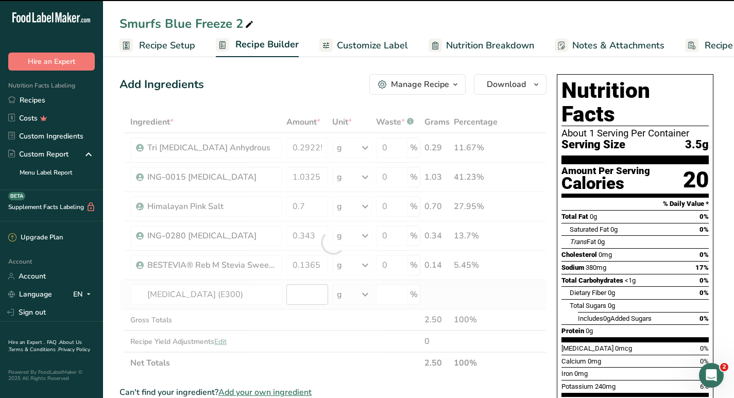
type input "0"
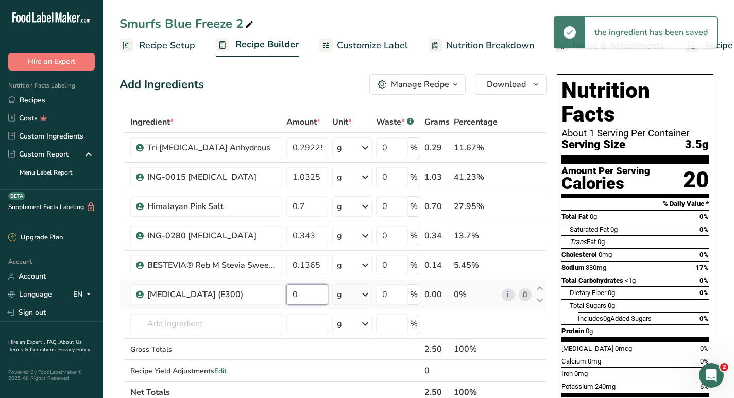
click at [310, 297] on input "0" at bounding box center [307, 294] width 42 height 21
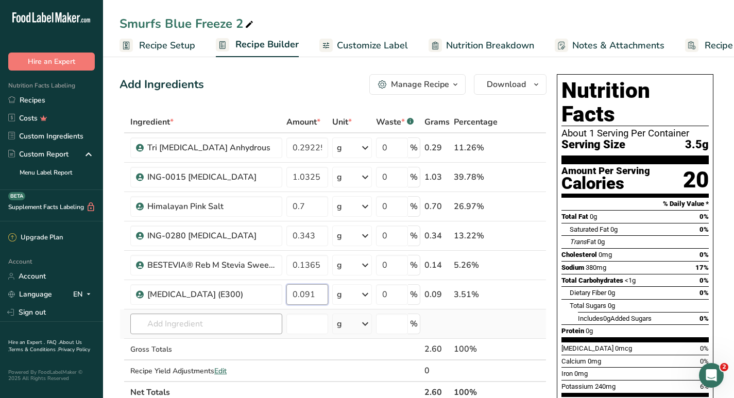
type input "0.091"
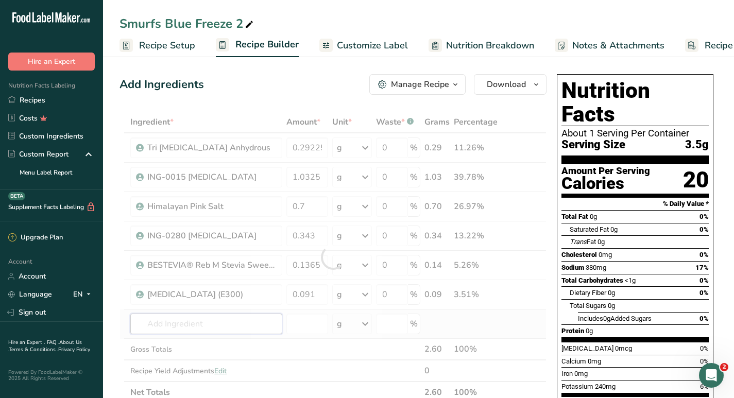
click at [214, 322] on div "Ingredient * Amount * Unit * Waste * .a-a{fill:#347362;}.b-a{fill:#fff;} Grams …" at bounding box center [332, 257] width 427 height 292
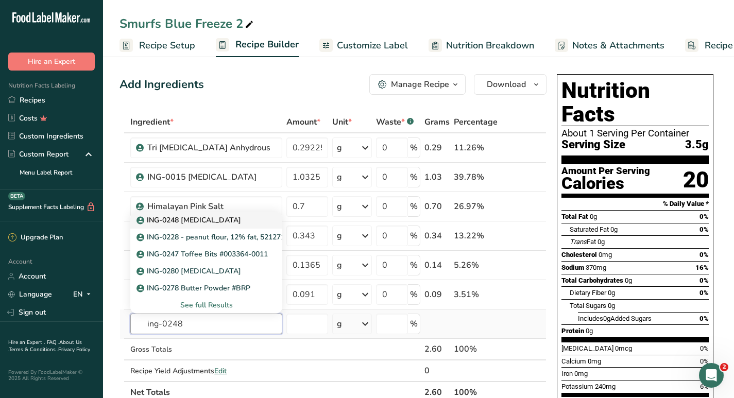
type input "ing-0248"
click at [217, 219] on p "ING-0248 [MEDICAL_DATA]" at bounding box center [190, 220] width 102 height 11
type input "ING-0248 [MEDICAL_DATA]"
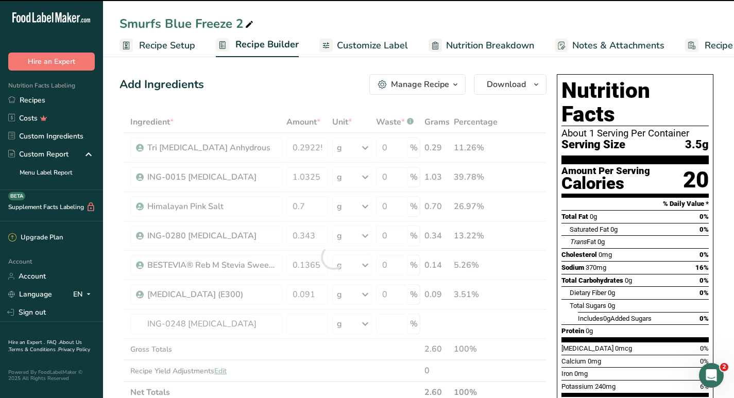
type input "0"
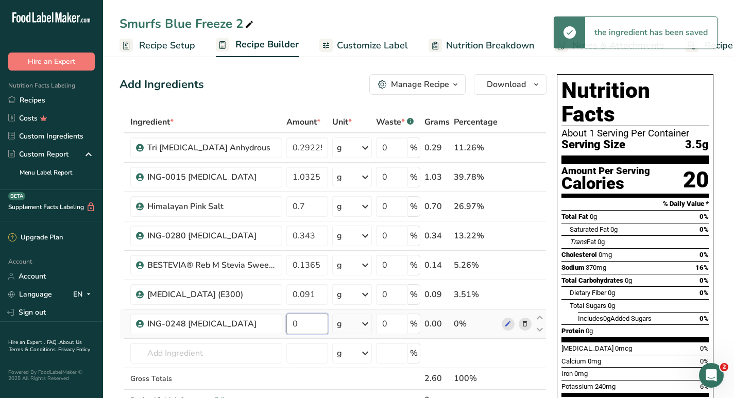
click at [299, 323] on input "0" at bounding box center [307, 324] width 42 height 21
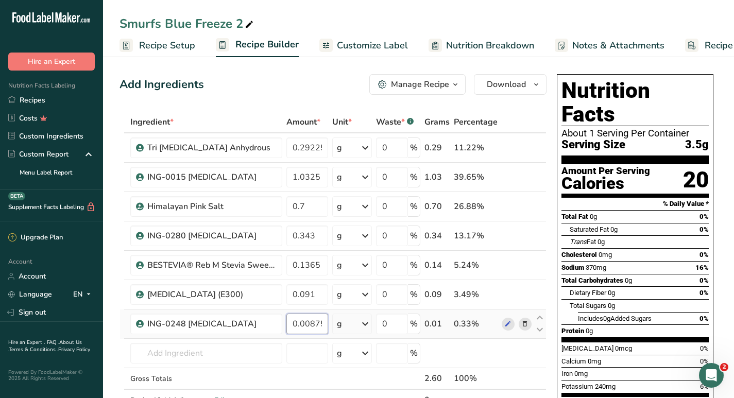
scroll to position [0, 2]
type input "0.00875"
click at [206, 356] on div "Ingredient * Amount * Unit * Waste * .a-a{fill:#347362;}.b-a{fill:#fff;} Grams …" at bounding box center [332, 271] width 427 height 321
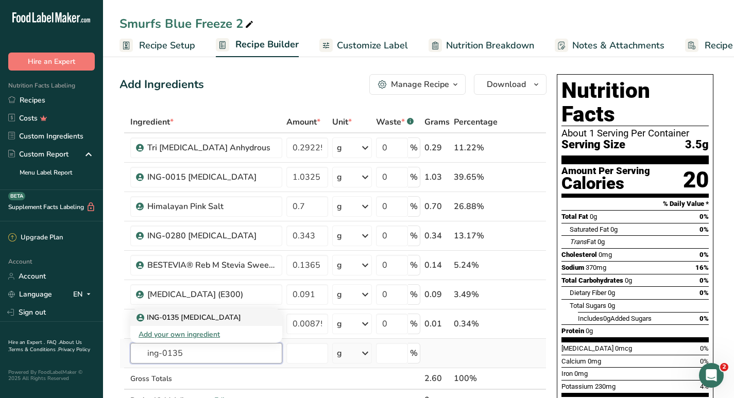
type input "ing-0135"
click at [216, 321] on p "ING-0135 [MEDICAL_DATA]" at bounding box center [190, 317] width 102 height 11
type input "ING-0135 [MEDICAL_DATA]"
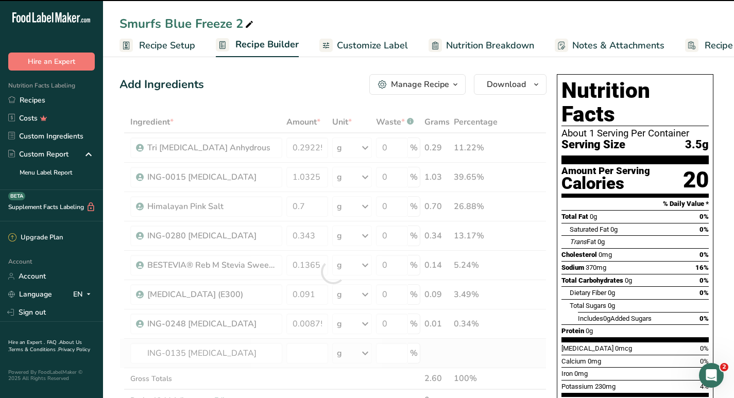
type input "0"
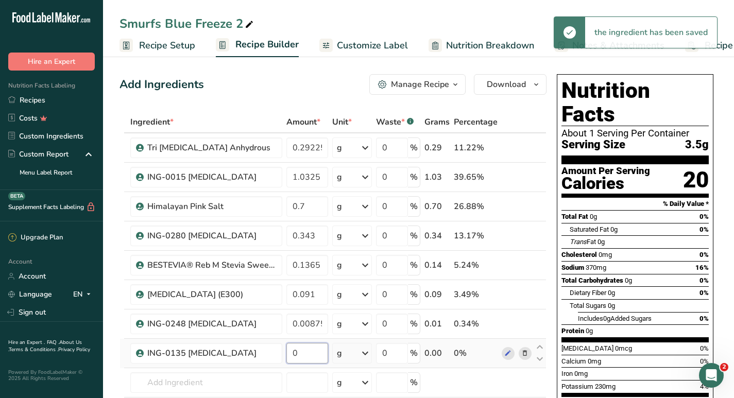
click at [305, 351] on input "0" at bounding box center [307, 353] width 42 height 21
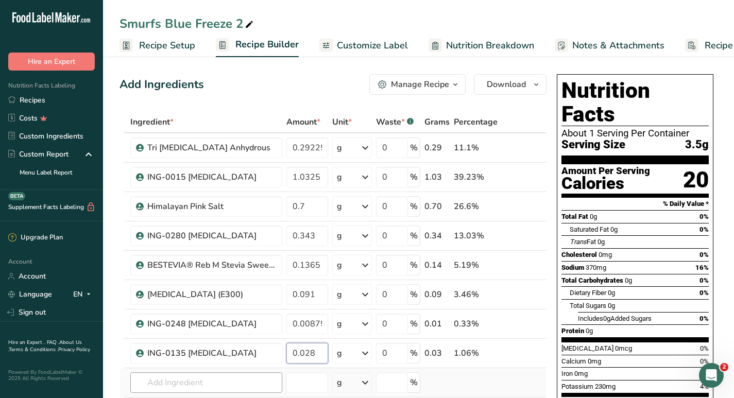
type input "0.028"
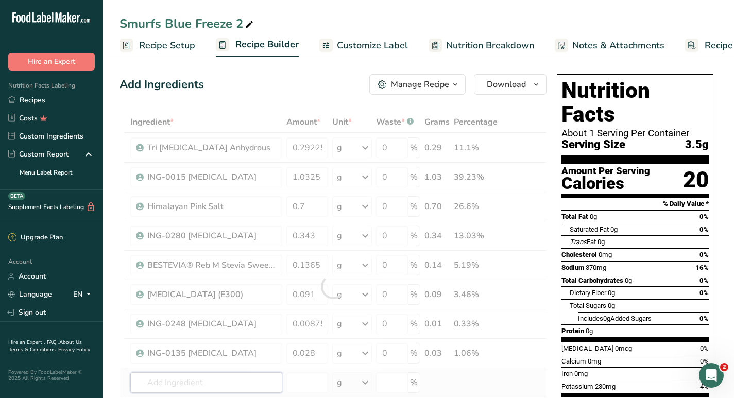
click at [220, 383] on div "Ingredient * Amount * Unit * Waste * .a-a{fill:#347362;}.b-a{fill:#fff;} Grams …" at bounding box center [332, 286] width 427 height 351
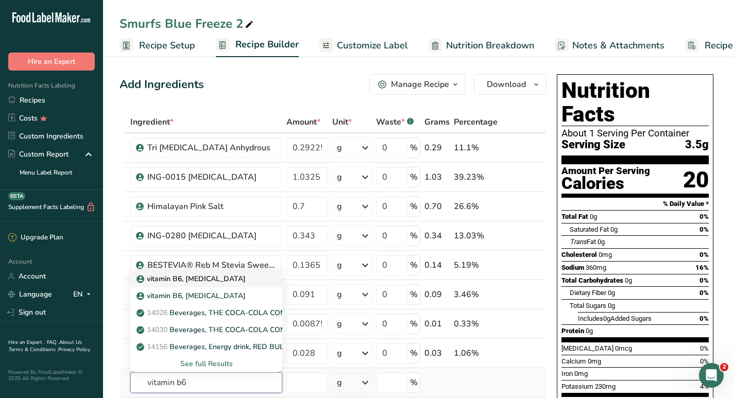
type input "vitamin b6"
click at [208, 282] on p "vitamin B6, [MEDICAL_DATA]" at bounding box center [192, 278] width 107 height 11
type input "vitamin B6, [MEDICAL_DATA]"
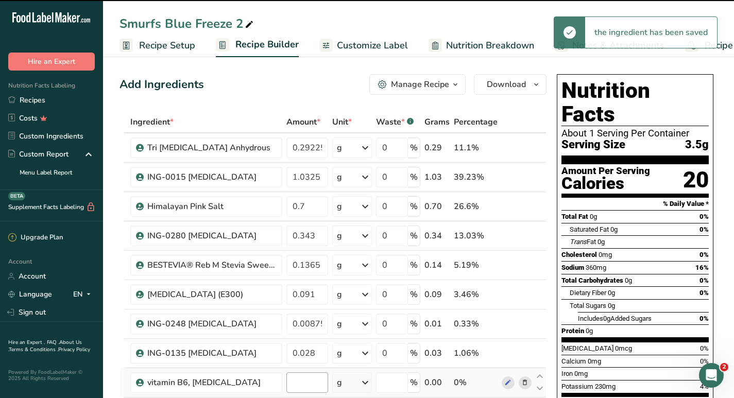
type input "0"
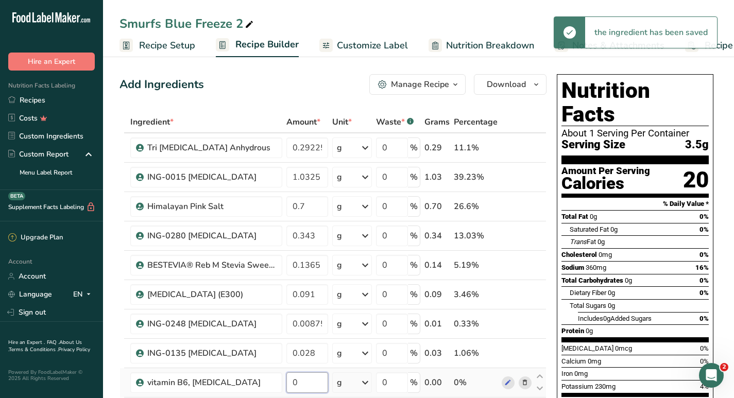
click at [308, 381] on input "0" at bounding box center [307, 382] width 42 height 21
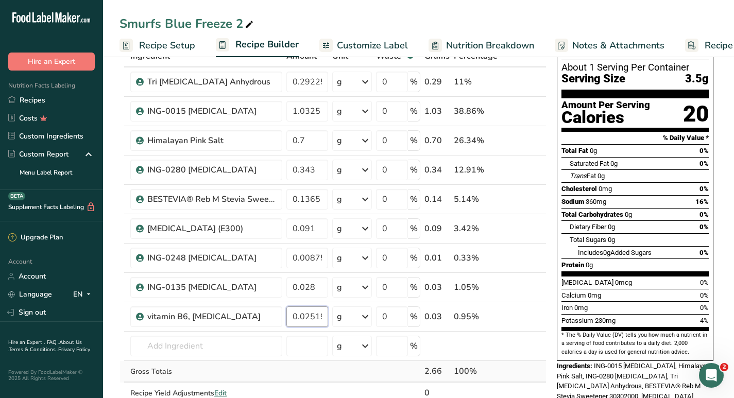
scroll to position [71, 0]
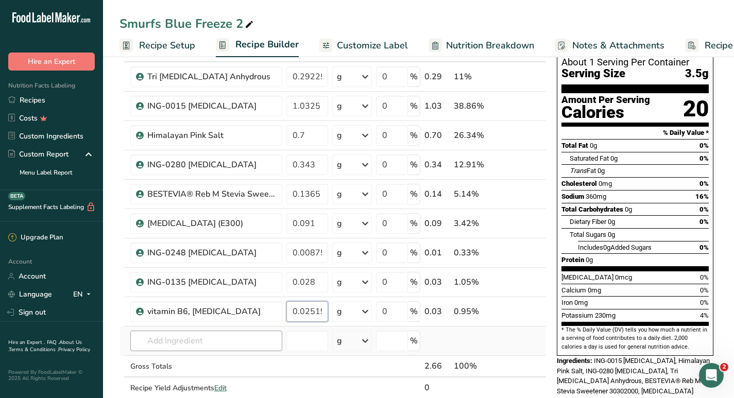
type input "0.02519"
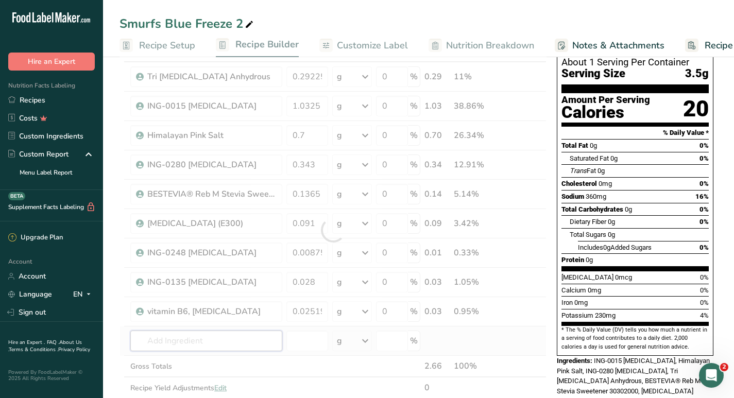
click at [233, 343] on div "Ingredient * Amount * Unit * Waste * .a-a{fill:#347362;}.b-a{fill:#fff;} Grams …" at bounding box center [332, 230] width 427 height 380
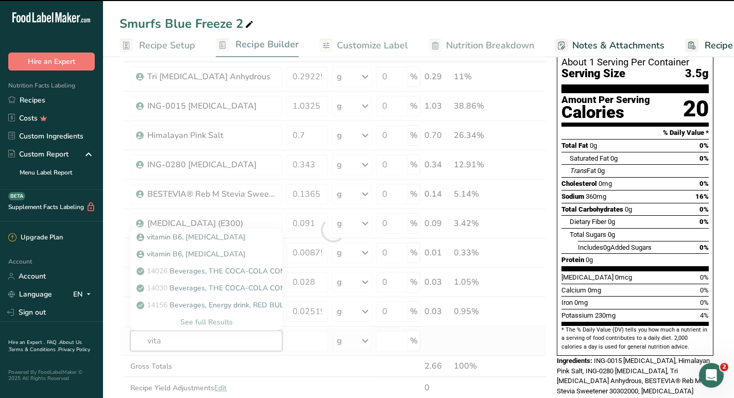
type input "vitam"
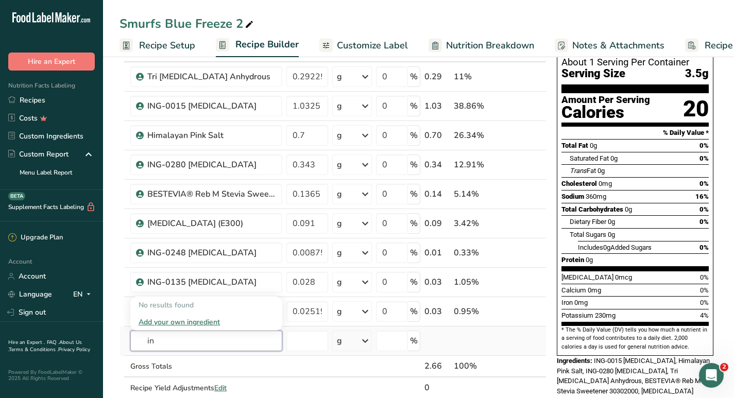
type input "i"
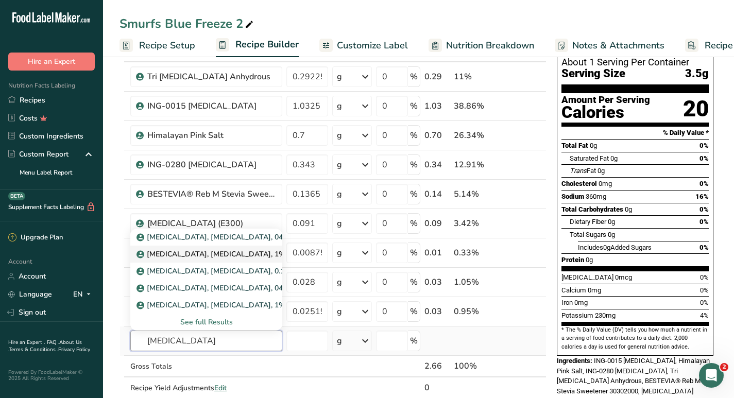
type input "[MEDICAL_DATA]"
click at [240, 252] on p "[MEDICAL_DATA], [MEDICAL_DATA], 1% trit on [MEDICAL_DATA], 0466972" at bounding box center [270, 254] width 263 height 11
type input "[MEDICAL_DATA], [MEDICAL_DATA], 1% trit on [MEDICAL_DATA], 0466972"
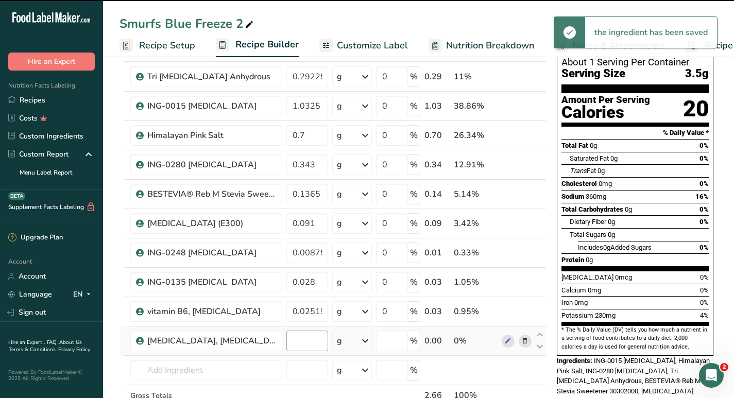
type input "0"
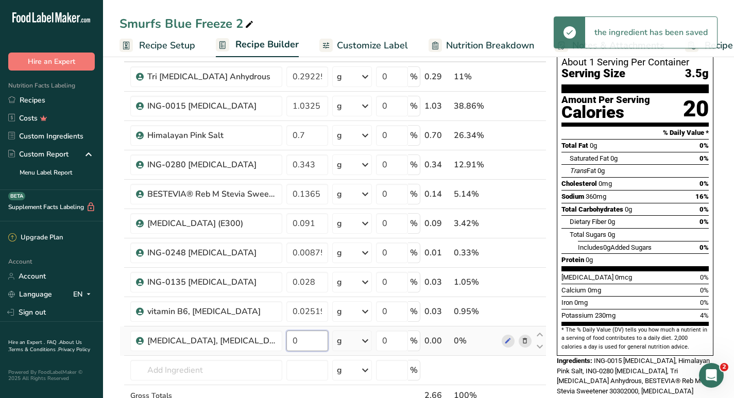
click at [305, 342] on input "0" at bounding box center [307, 341] width 42 height 21
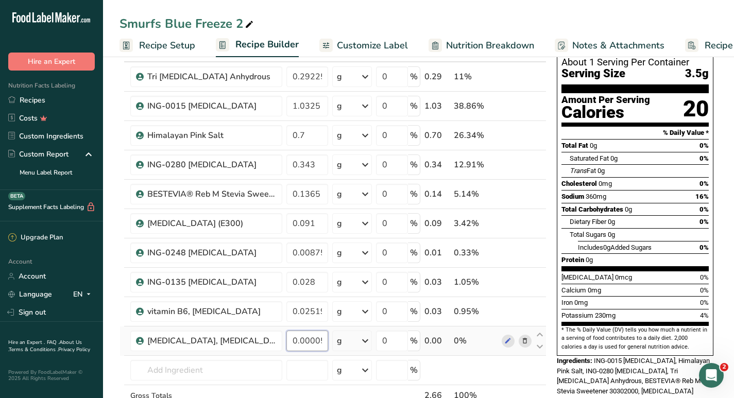
scroll to position [0, 2]
type input "0.00005"
click at [232, 362] on div "Ingredient * Amount * Unit * Waste * .a-a{fill:#347362;}.b-a{fill:#fff;} Grams …" at bounding box center [332, 244] width 427 height 409
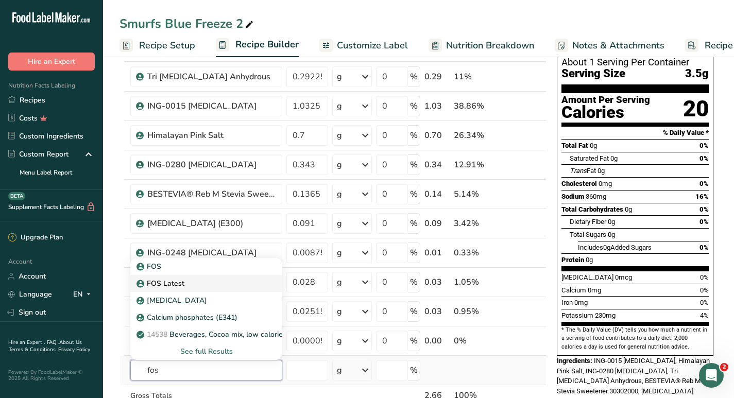
type input "fos"
click at [188, 281] on div "FOS Latest" at bounding box center [198, 283] width 119 height 11
type input "FOS Latest"
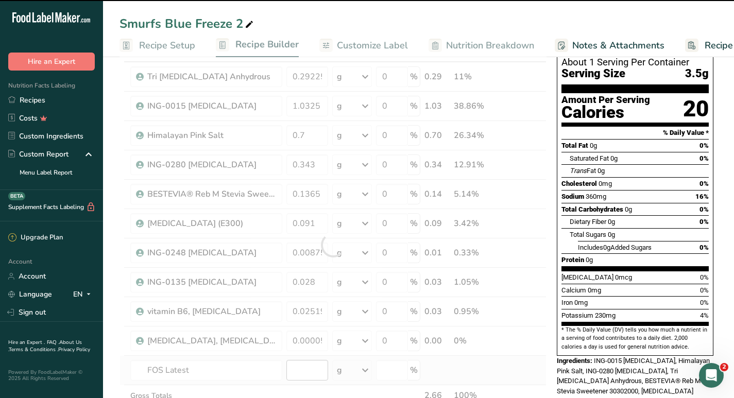
type input "0"
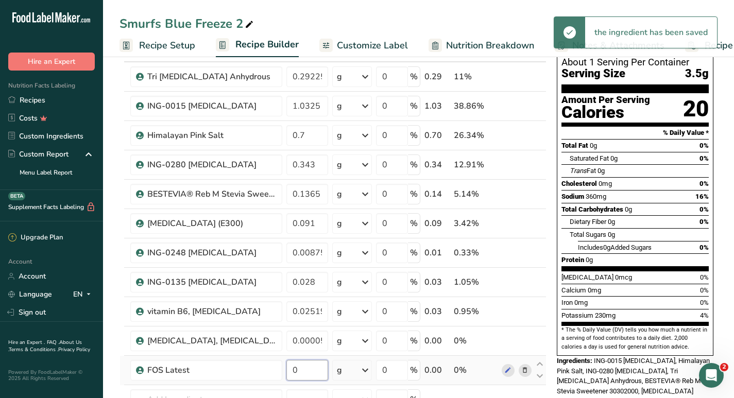
click at [299, 370] on input "0" at bounding box center [307, 370] width 42 height 21
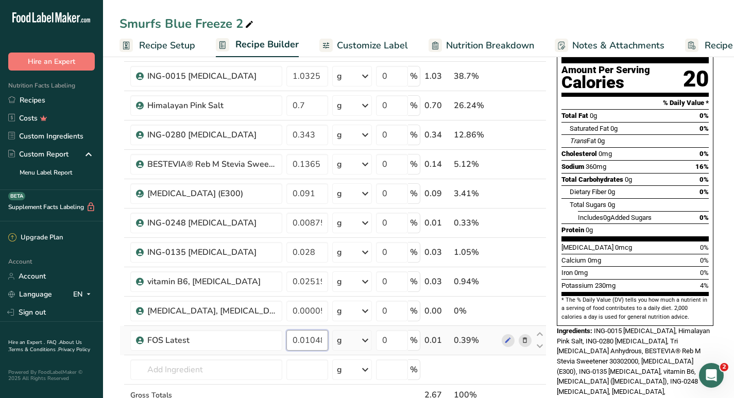
scroll to position [103, 0]
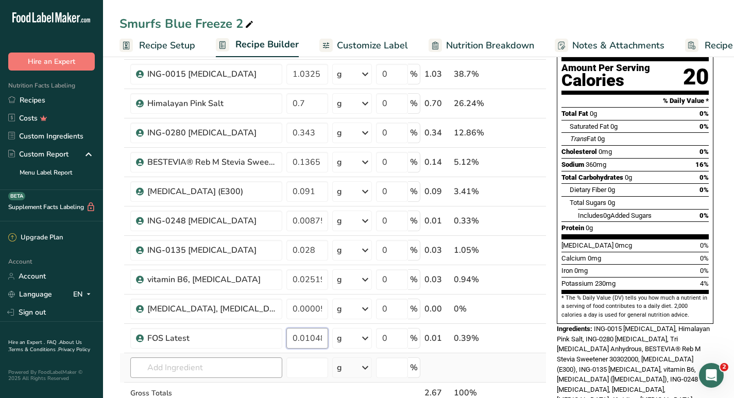
type input "0.010488"
click at [215, 363] on div "Ingredient * Amount * Unit * Waste * .a-a{fill:#347362;}.b-a{fill:#fff;} Grams …" at bounding box center [332, 227] width 427 height 439
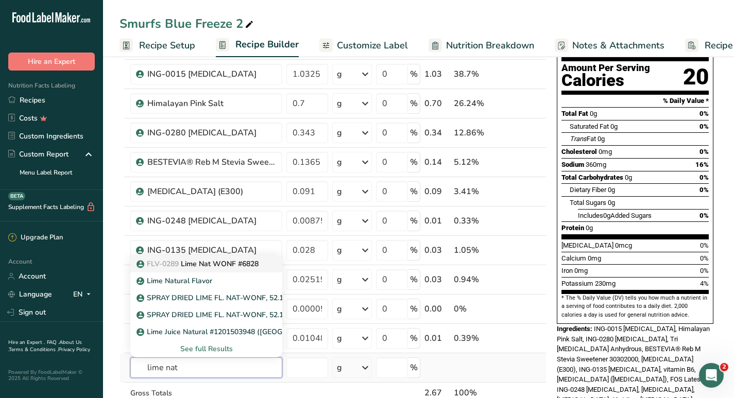
type input "lime nat"
click at [218, 267] on p "FLV-0289 Lime Nat WONF #6828" at bounding box center [199, 264] width 120 height 11
type input "Lime Nat WONF #6828"
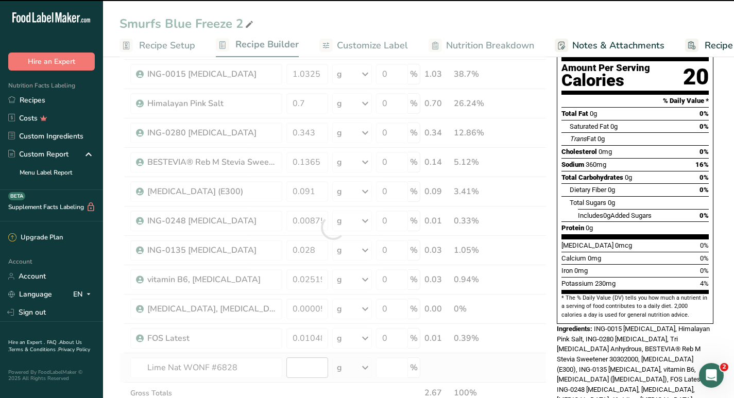
type input "0"
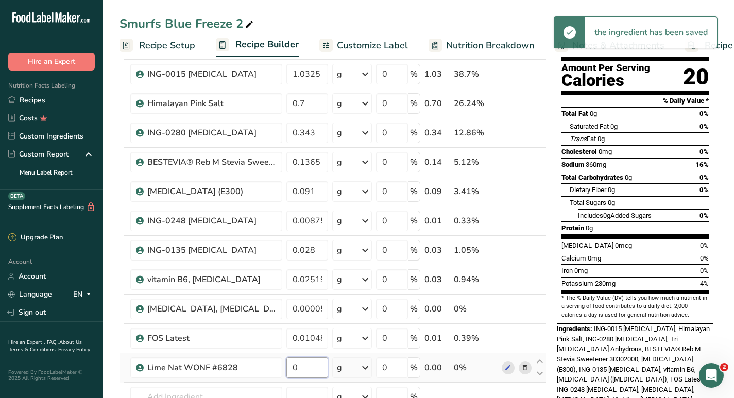
click at [309, 369] on input "0" at bounding box center [307, 367] width 42 height 21
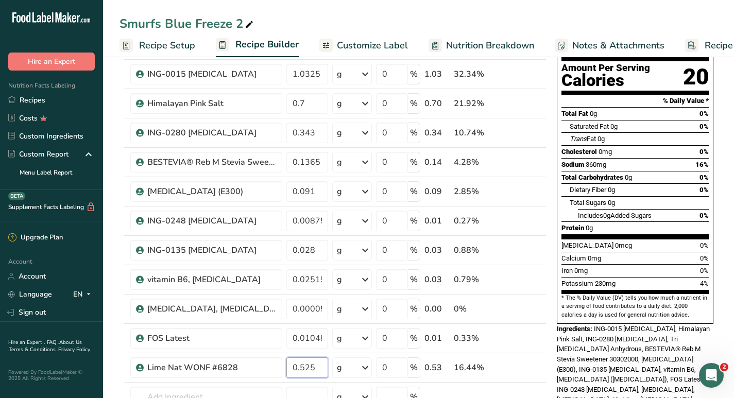
type input "0.525"
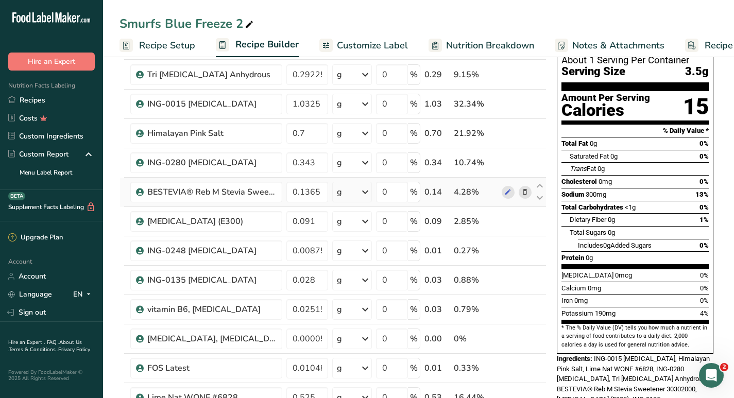
scroll to position [74, 0]
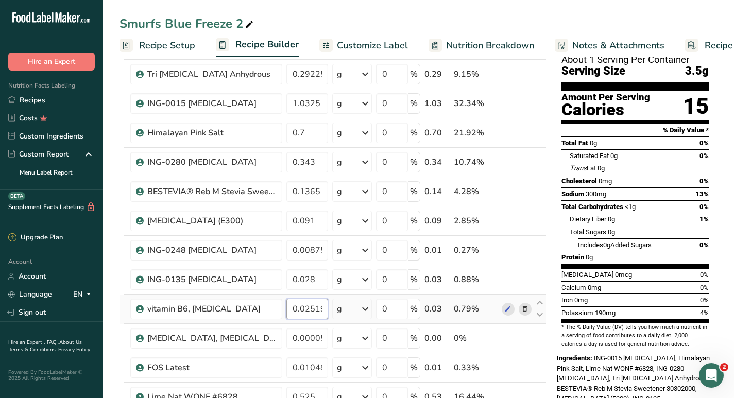
click at [320, 309] on input "0.02519" at bounding box center [307, 309] width 42 height 21
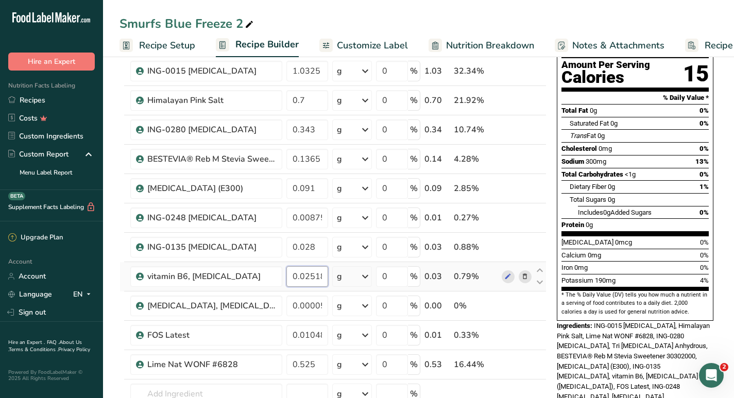
scroll to position [107, 0]
type input "0.025182"
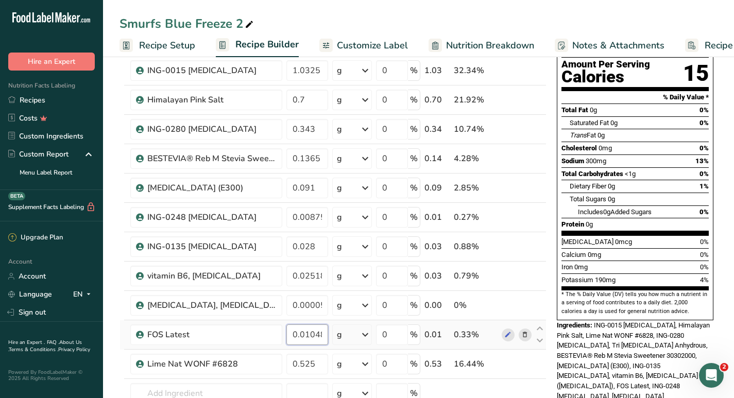
click at [319, 336] on div "Ingredient * Amount * Unit * Waste * .a-a{fill:#347362;}.b-a{fill:#fff;} Grams …" at bounding box center [332, 239] width 427 height 468
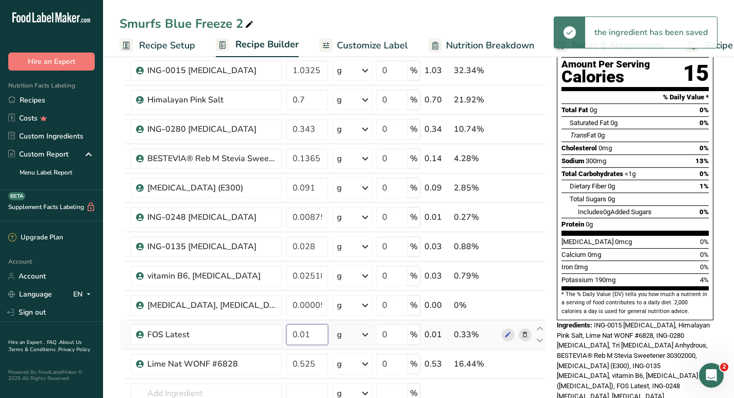
scroll to position [0, 0]
type input "0"
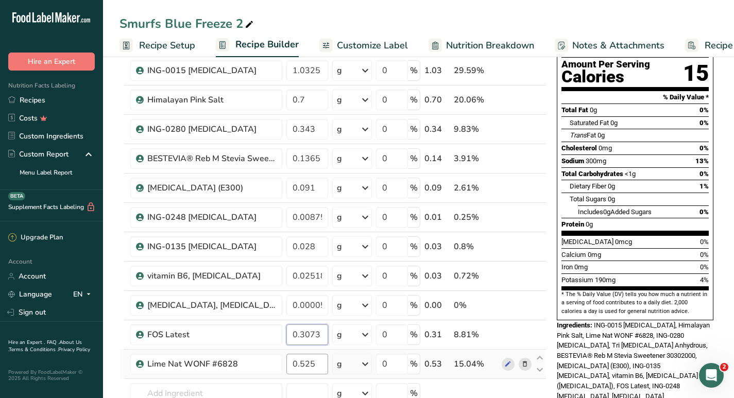
type input "0.3073"
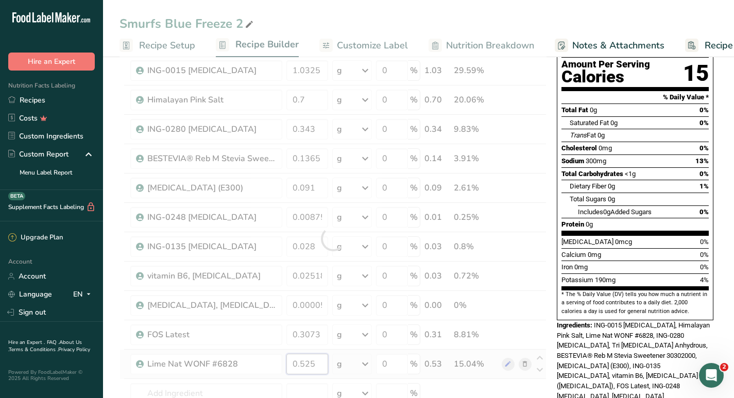
click at [315, 365] on div "Ingredient * Amount * Unit * Waste * .a-a{fill:#347362;}.b-a{fill:#fff;} Grams …" at bounding box center [332, 239] width 427 height 468
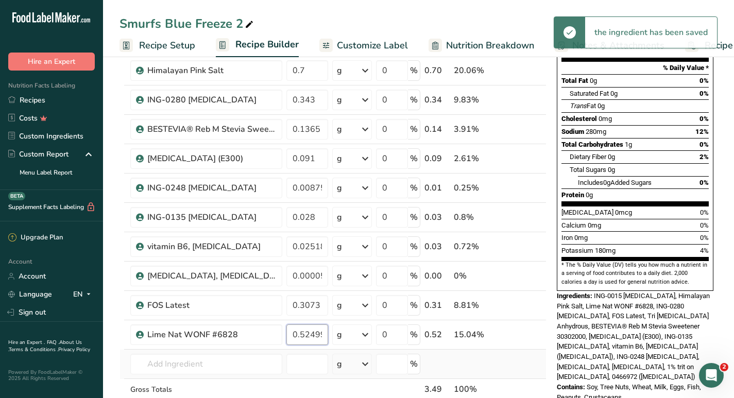
scroll to position [138, 0]
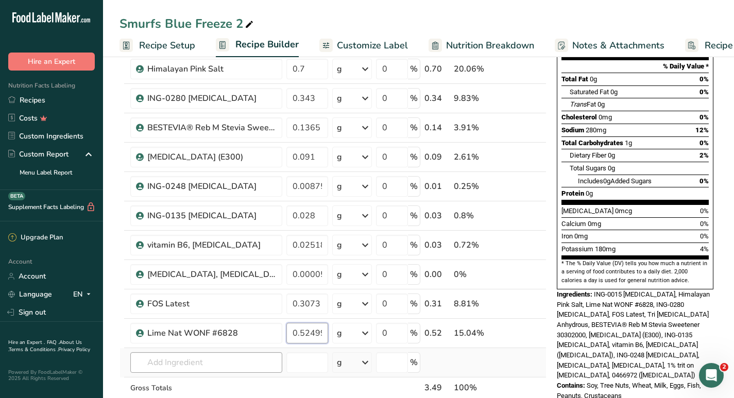
type input "0.524996"
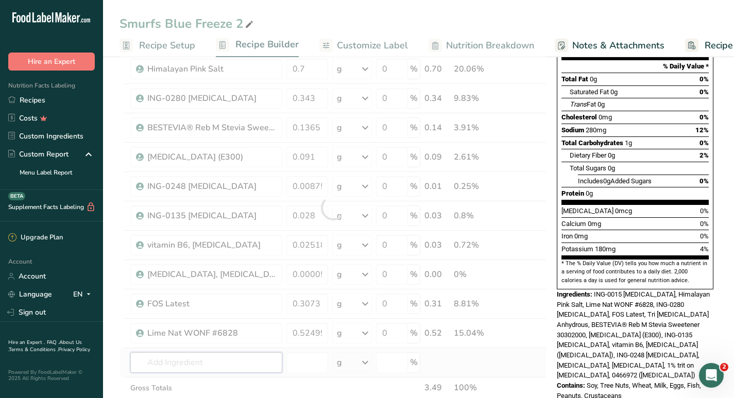
click at [221, 363] on div "Ingredient * Amount * Unit * Waste * .a-a{fill:#347362;}.b-a{fill:#fff;} Grams …" at bounding box center [332, 208] width 427 height 468
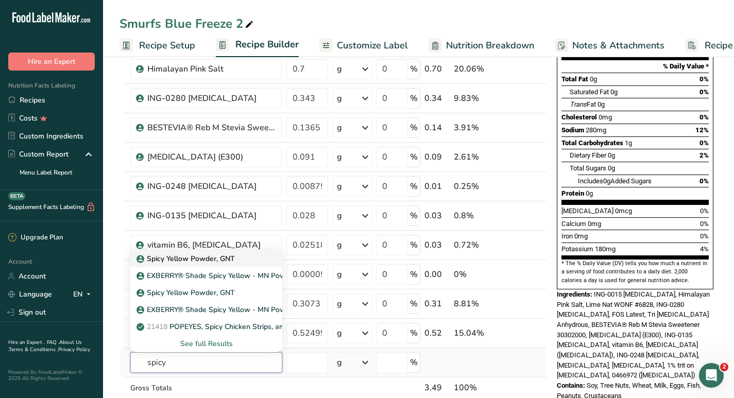
type input "spicy"
click at [224, 263] on p "Spicy Yellow Powder, GNT" at bounding box center [187, 258] width 96 height 11
type input "Spicy Yellow Powder, GNT"
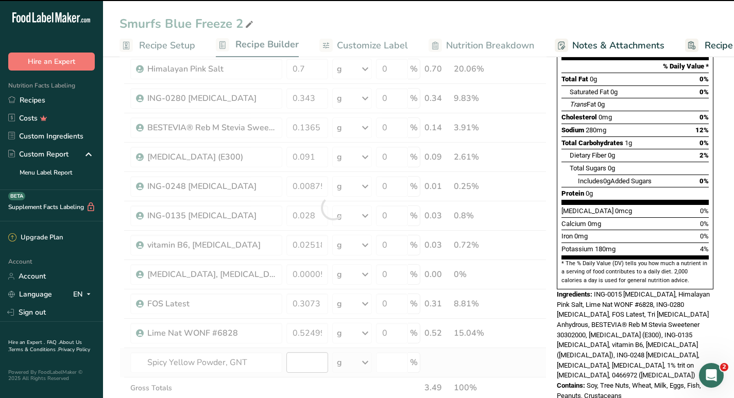
type input "0"
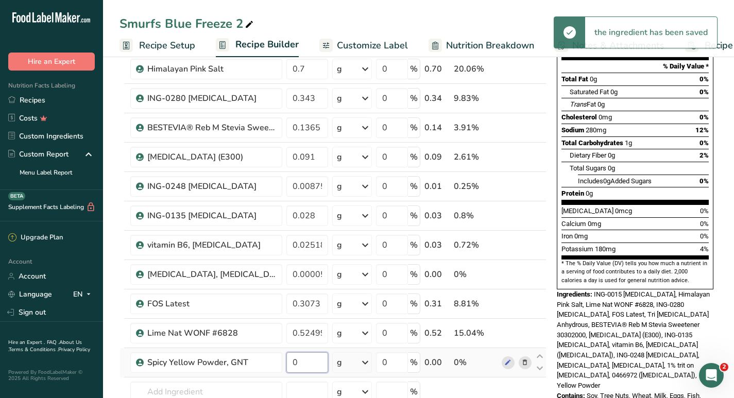
click at [303, 363] on input "0" at bounding box center [307, 362] width 42 height 21
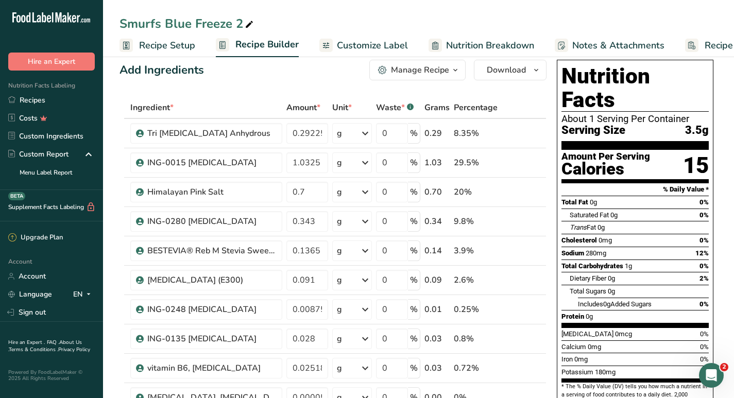
scroll to position [0, 0]
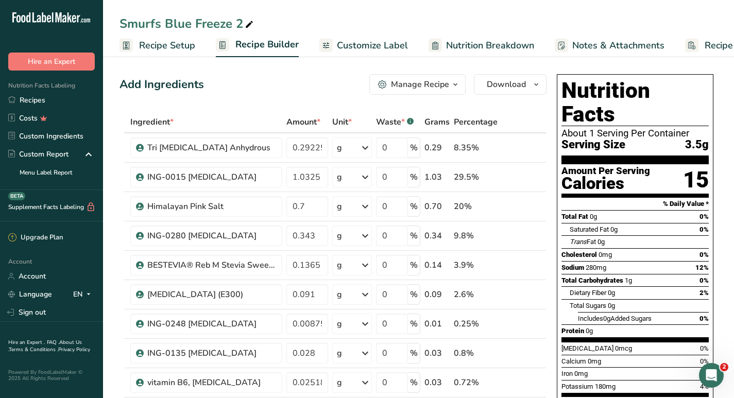
type input "0.0105"
click at [375, 44] on span "Customize Label" at bounding box center [372, 46] width 71 height 14
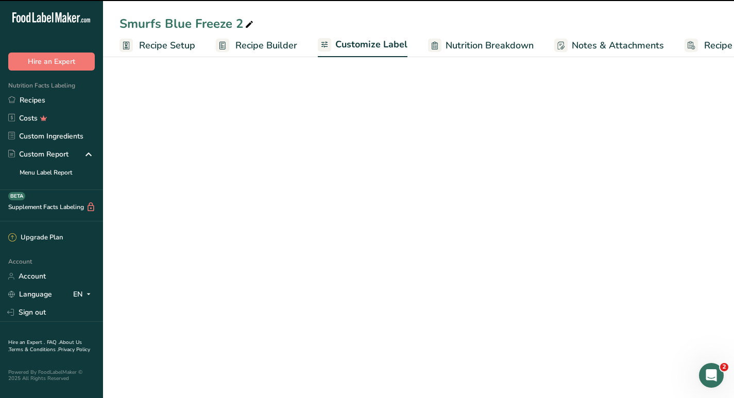
scroll to position [0, 59]
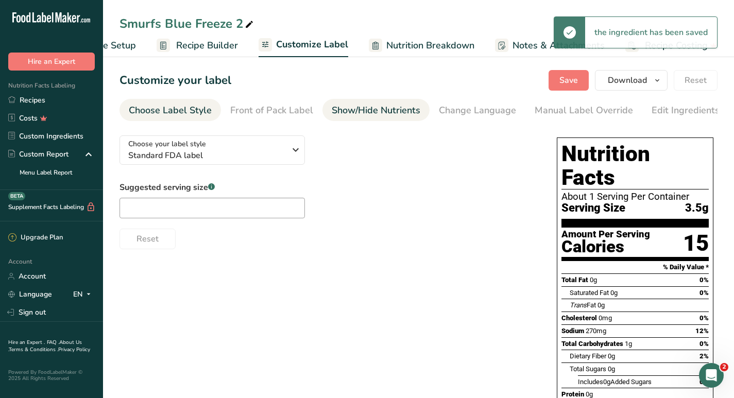
click at [363, 111] on div "Show/Hide Nutrients" at bounding box center [376, 111] width 89 height 14
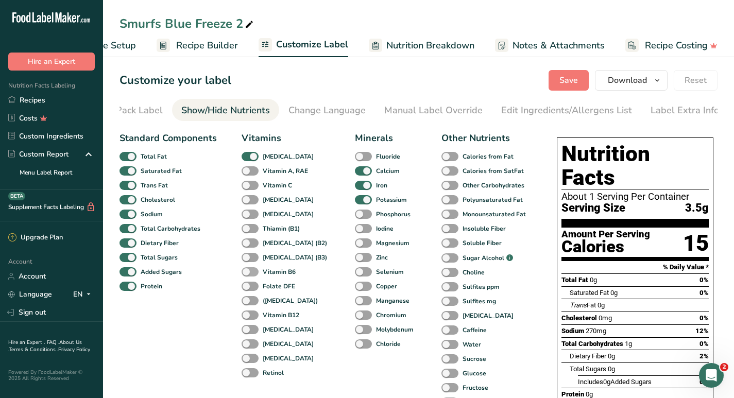
click at [252, 273] on span at bounding box center [250, 272] width 17 height 10
click at [248, 273] on input "Vitamin B6" at bounding box center [245, 271] width 7 height 7
checkbox input "true"
click at [246, 315] on span at bounding box center [250, 316] width 17 height 10
click at [246, 315] on input "Vitamin B12" at bounding box center [245, 315] width 7 height 7
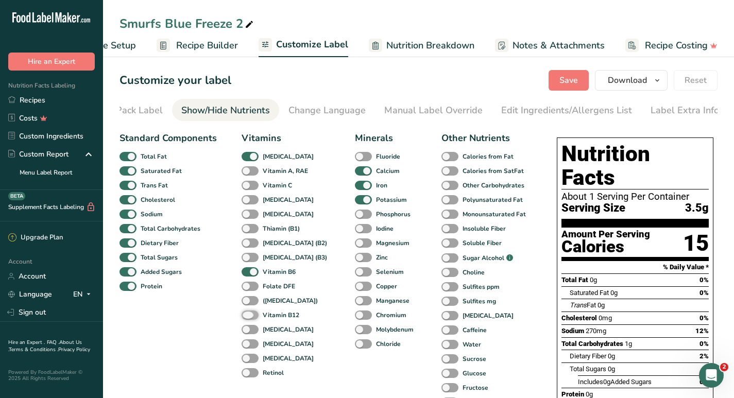
checkbox input "true"
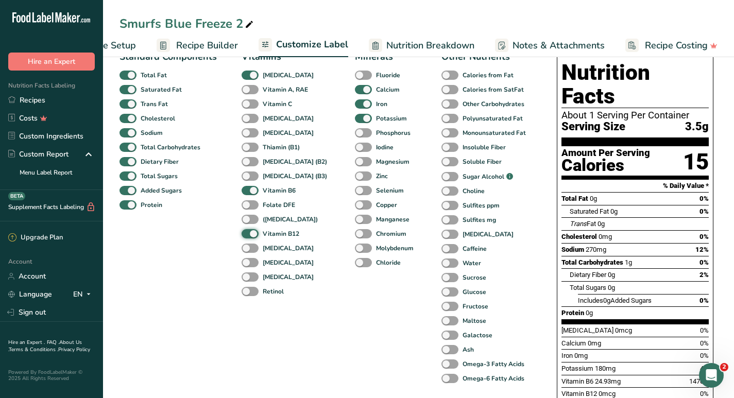
scroll to position [94, 0]
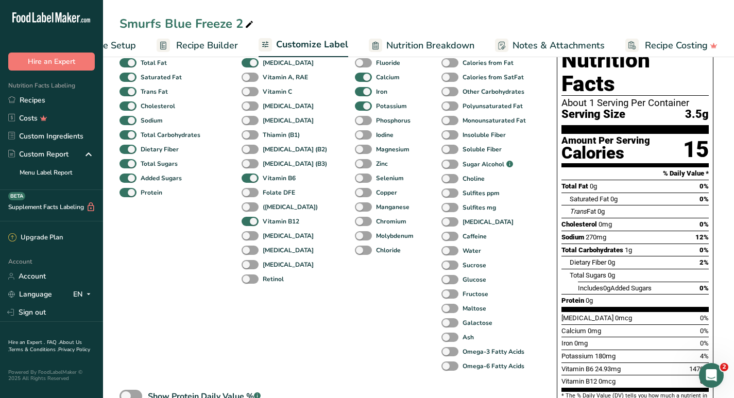
click at [372, 350] on div "Minerals Fluoride Calcium Iron Potassium Phosphorus Iodine Magnesium Zinc Selen…" at bounding box center [386, 206] width 62 height 336
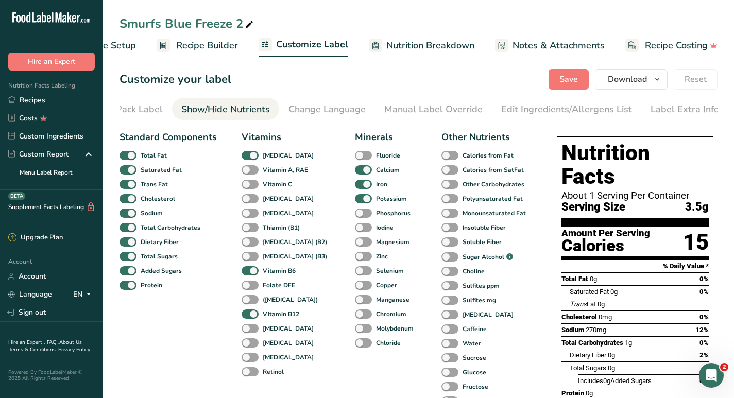
scroll to position [0, 0]
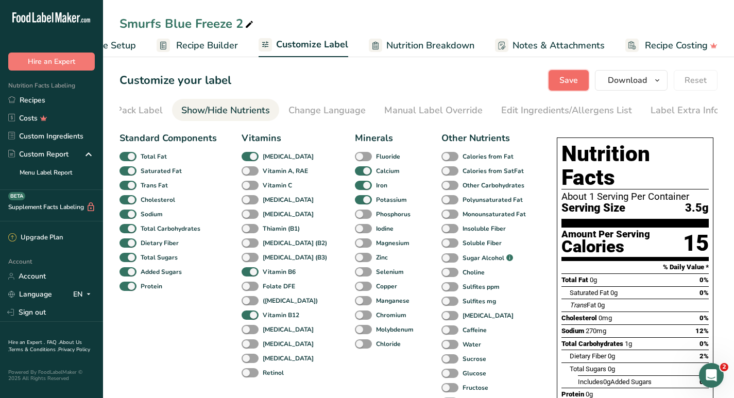
click at [575, 83] on span "Save" at bounding box center [568, 80] width 19 height 12
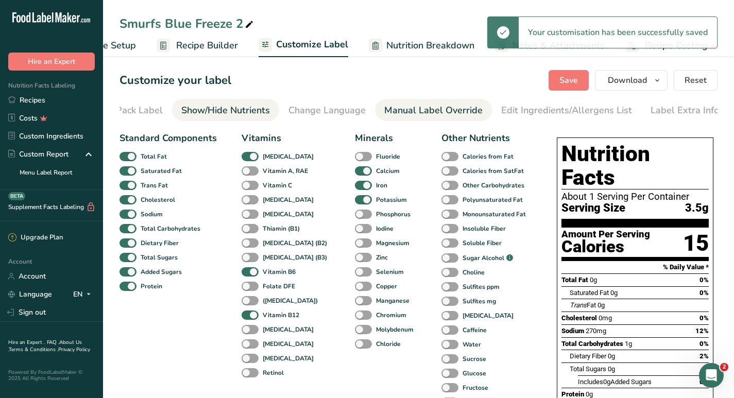
click at [401, 112] on div "Manual Label Override" at bounding box center [433, 111] width 98 height 14
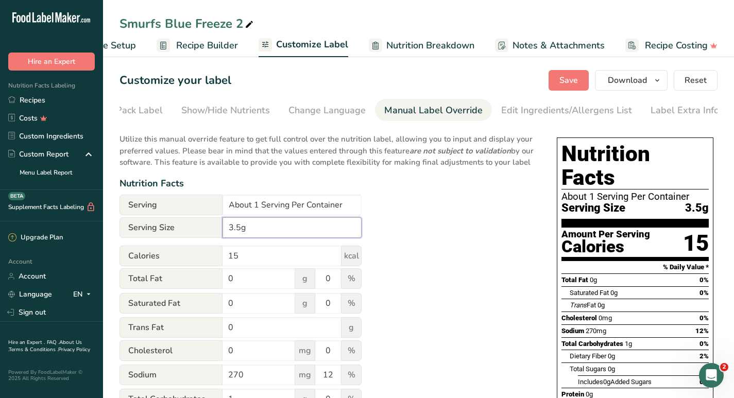
click at [229, 234] on input "3.5g" at bounding box center [291, 227] width 139 height 21
type input "1 Packet (3.5g)"
click at [564, 82] on span "Save" at bounding box center [568, 80] width 19 height 12
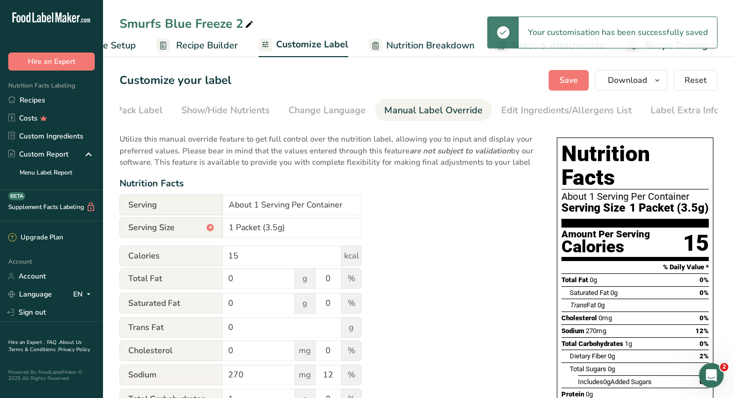
click at [220, 48] on span "Recipe Builder" at bounding box center [207, 46] width 62 height 14
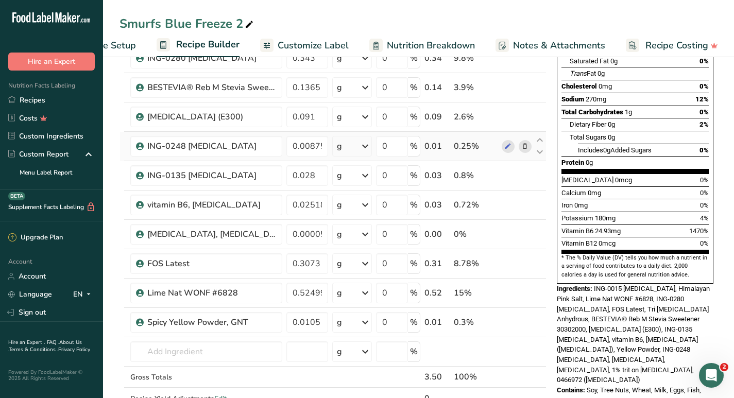
scroll to position [184, 0]
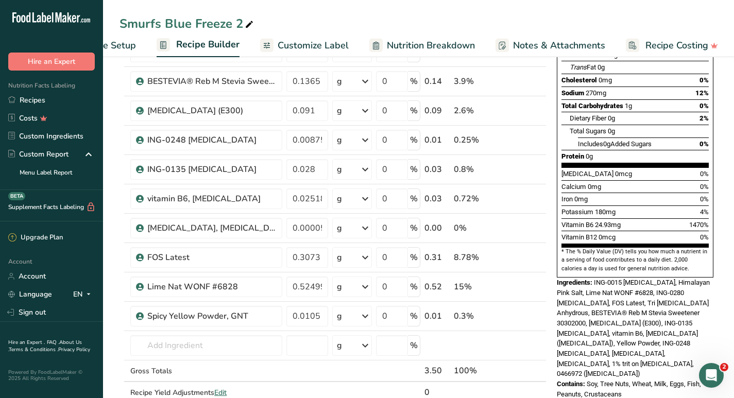
click at [465, 12] on div "Smurfs Blue Freeze 2 Recipe Setup Recipe Builder Customize Label Nutrition Brea…" at bounding box center [418, 28] width 631 height 57
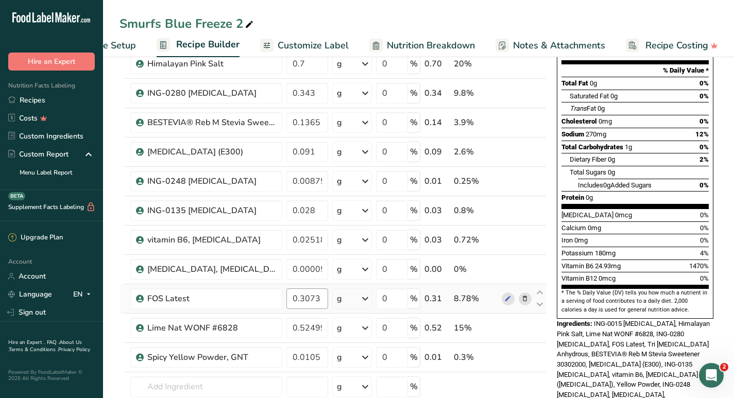
scroll to position [143, 0]
click at [304, 299] on input "0.3073" at bounding box center [307, 298] width 42 height 21
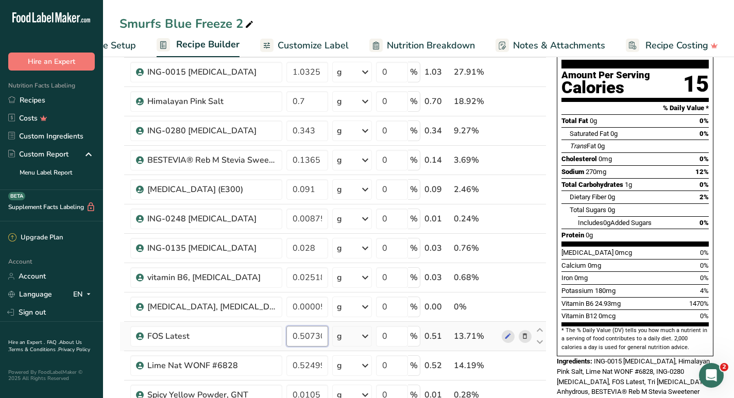
scroll to position [106, 0]
click at [303, 335] on input "0.507309" at bounding box center [307, 335] width 42 height 21
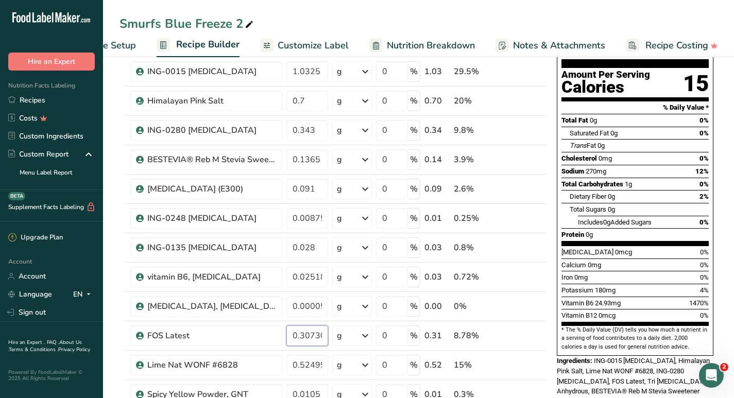
type input "0.307309"
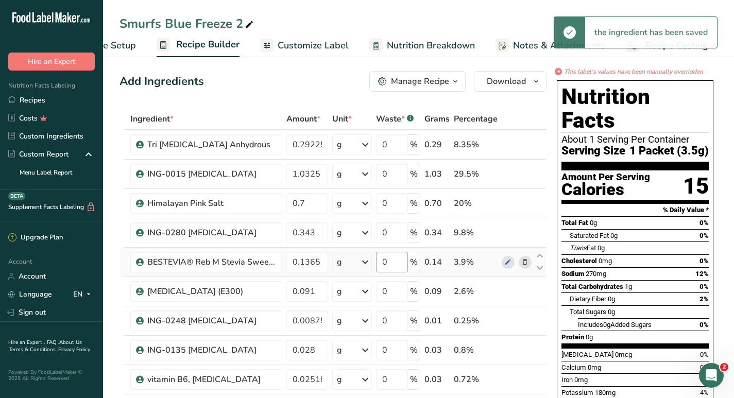
scroll to position [0, 0]
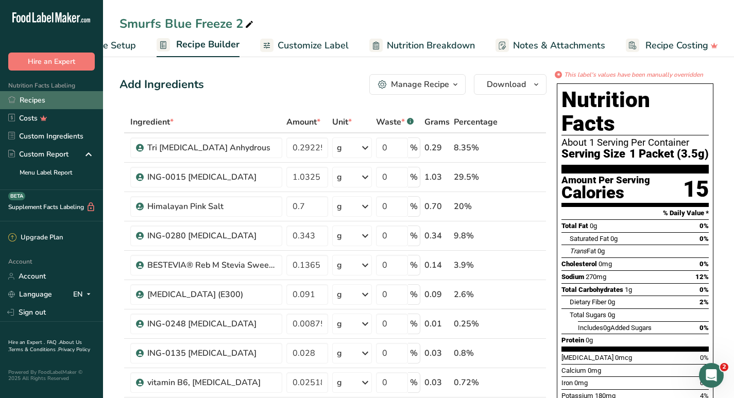
click at [41, 97] on link "Recipes" at bounding box center [51, 100] width 103 height 18
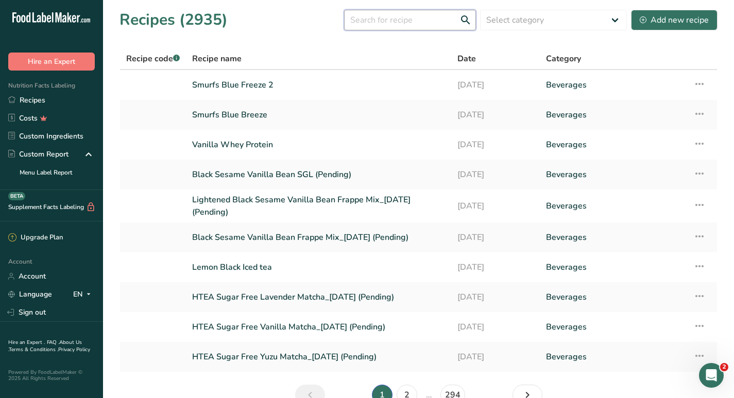
click at [387, 20] on input "text" at bounding box center [410, 20] width 132 height 21
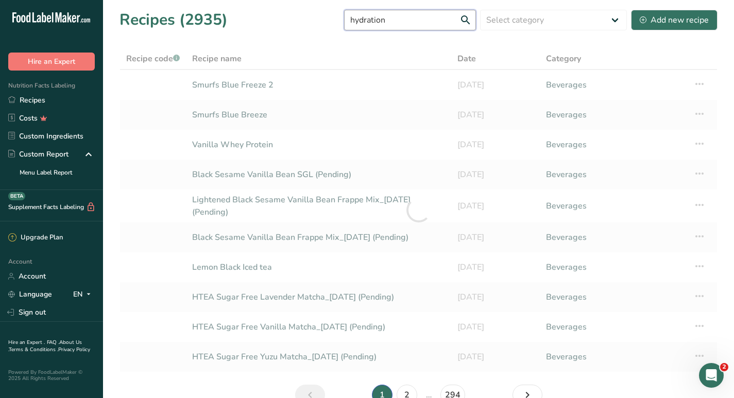
type input "hydration"
click at [414, 18] on input "hydration" at bounding box center [410, 20] width 132 height 21
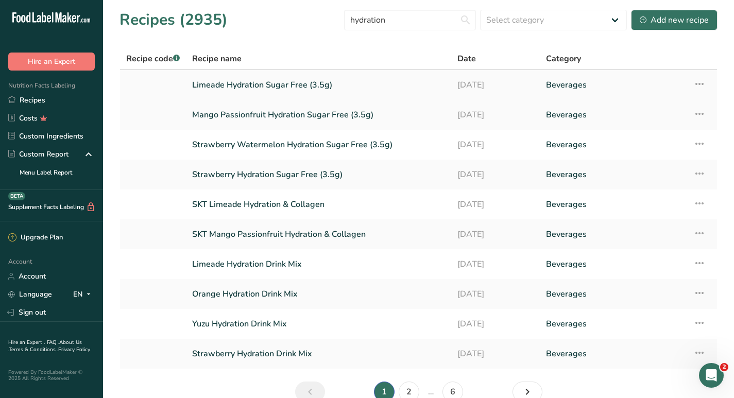
click at [261, 85] on link "Limeade Hydration Sugar Free (3.5g)" at bounding box center [318, 85] width 253 height 22
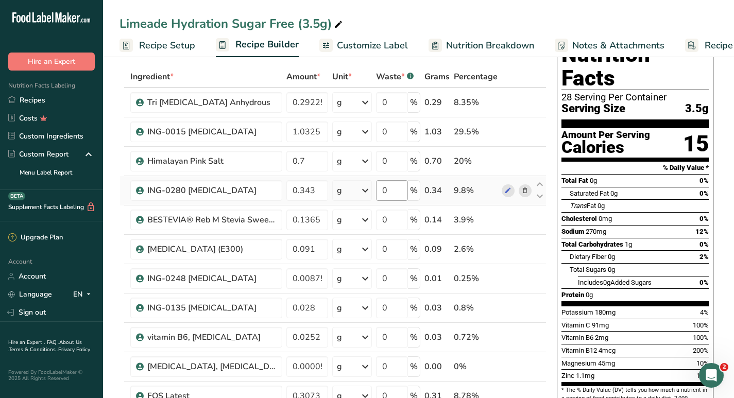
scroll to position [46, 0]
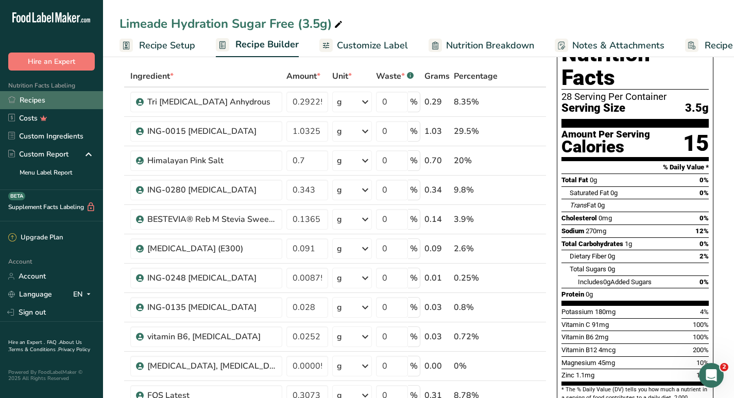
click at [27, 102] on link "Recipes" at bounding box center [51, 100] width 103 height 18
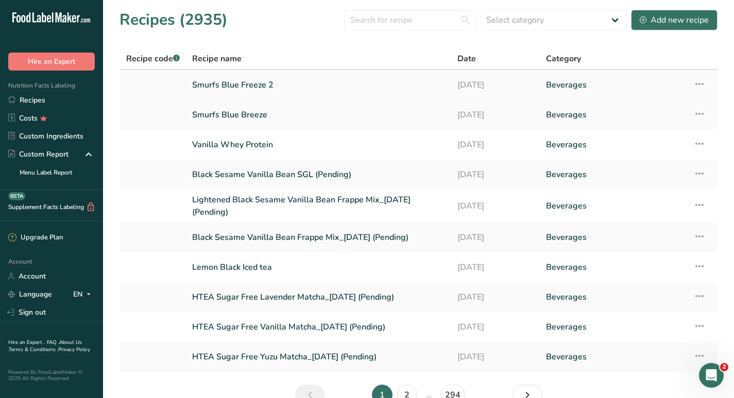
click at [239, 87] on link "Smurfs Blue Freeze 2" at bounding box center [318, 85] width 253 height 22
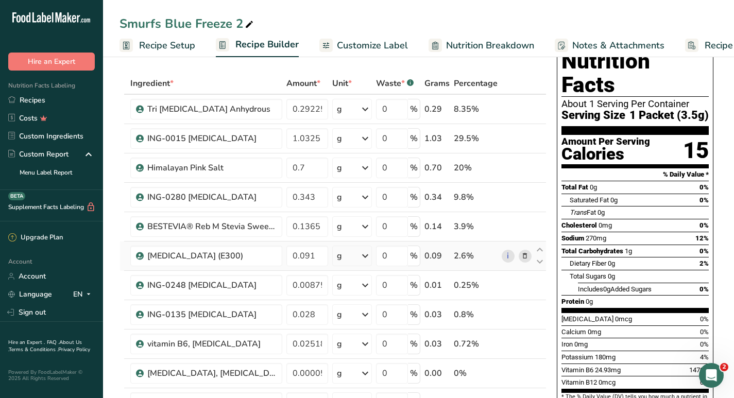
scroll to position [38, 0]
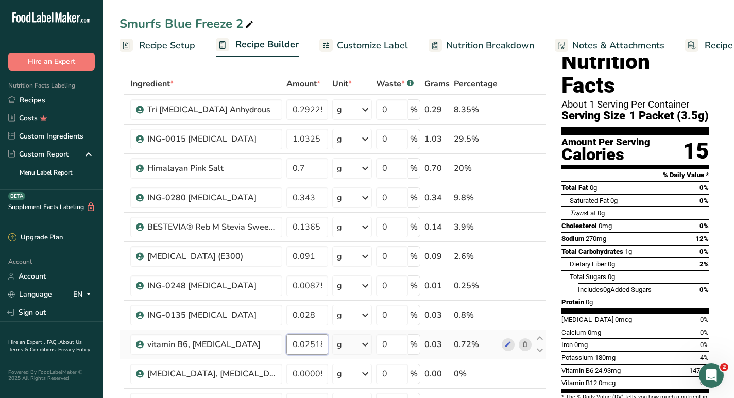
click at [320, 345] on input "0.025182" at bounding box center [307, 344] width 42 height 21
click at [320, 345] on input "0.025199" at bounding box center [307, 344] width 42 height 21
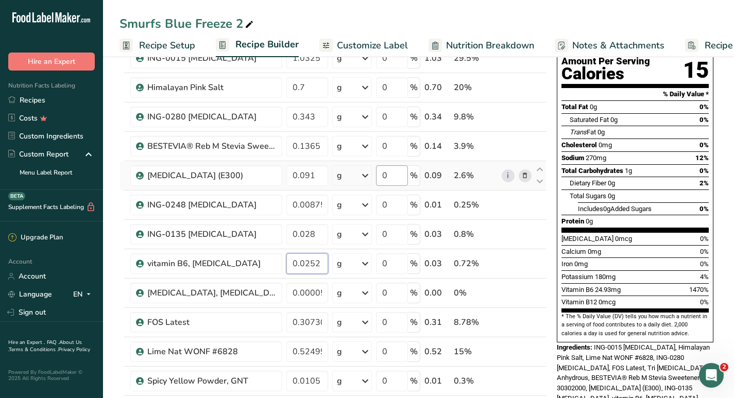
scroll to position [117, 0]
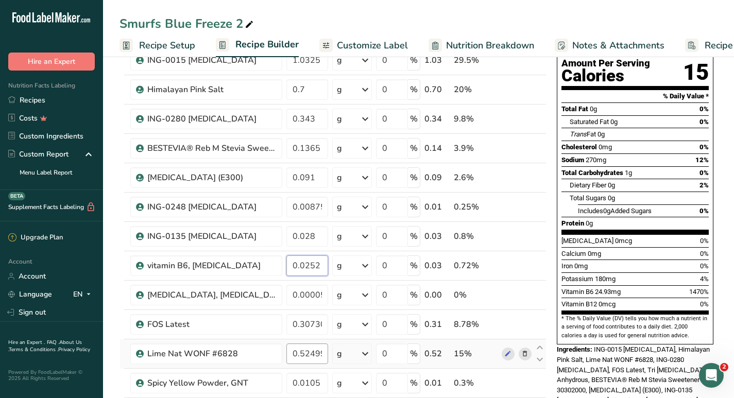
type input "0.0252"
click at [321, 354] on div "Ingredient * Amount * Unit * Waste * .a-a{fill:#347362;}.b-a{fill:#fff;} Grams …" at bounding box center [332, 242] width 427 height 497
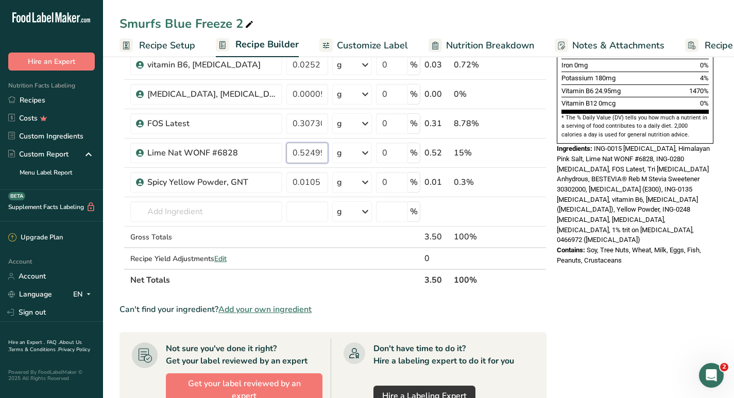
scroll to position [320, 0]
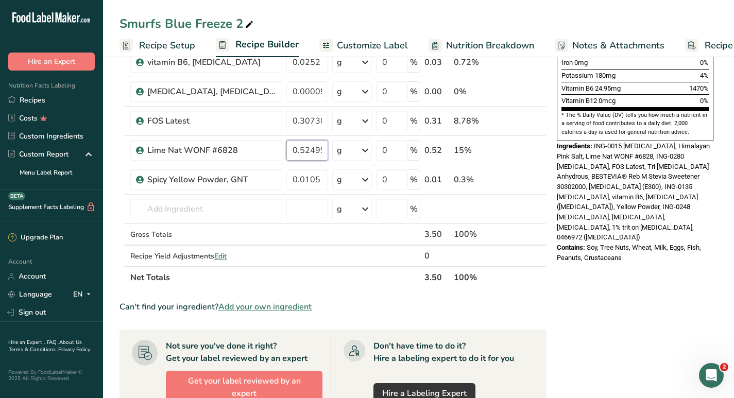
type input "0.524995"
click at [650, 322] on div "* This label's values have been manually overridden Nutrition Facts About 1 Ser…" at bounding box center [635, 214] width 165 height 928
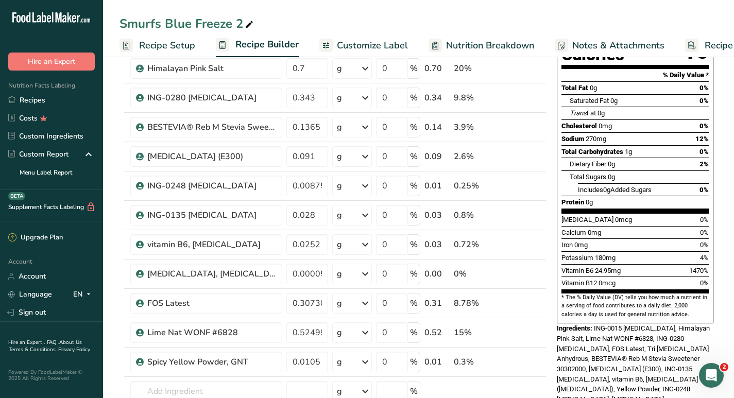
scroll to position [139, 0]
click at [392, 44] on span "Customize Label" at bounding box center [372, 46] width 71 height 14
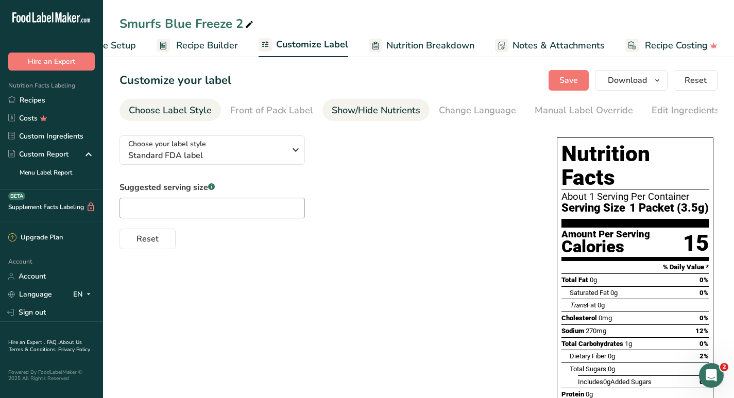
click at [362, 109] on div "Show/Hide Nutrients" at bounding box center [376, 111] width 89 height 14
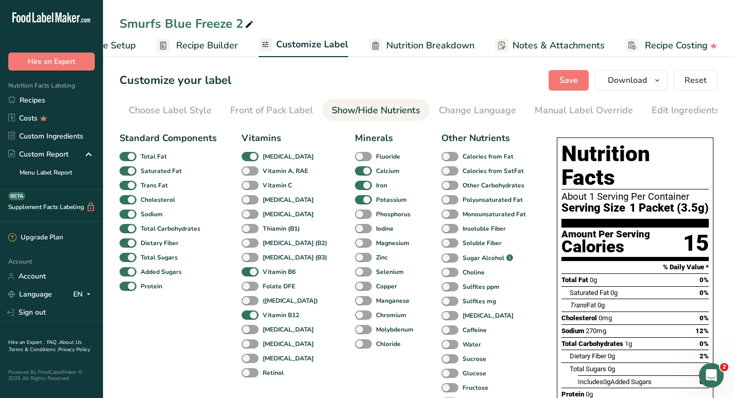
scroll to position [0, 150]
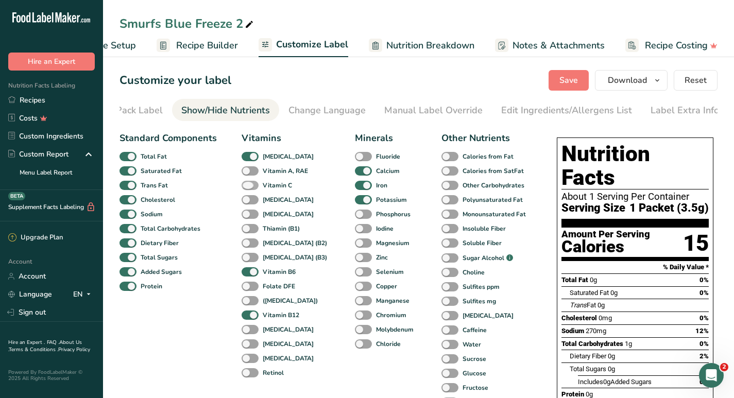
click at [250, 188] on span at bounding box center [250, 186] width 17 height 10
click at [248, 188] on input "Vitamin C" at bounding box center [245, 185] width 7 height 7
checkbox input "true"
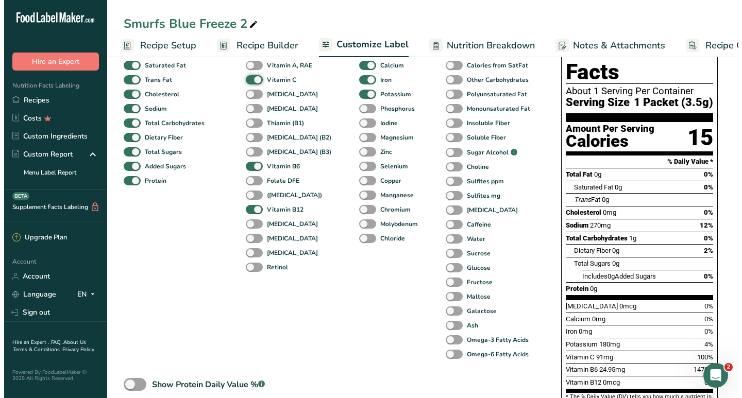
scroll to position [0, 1]
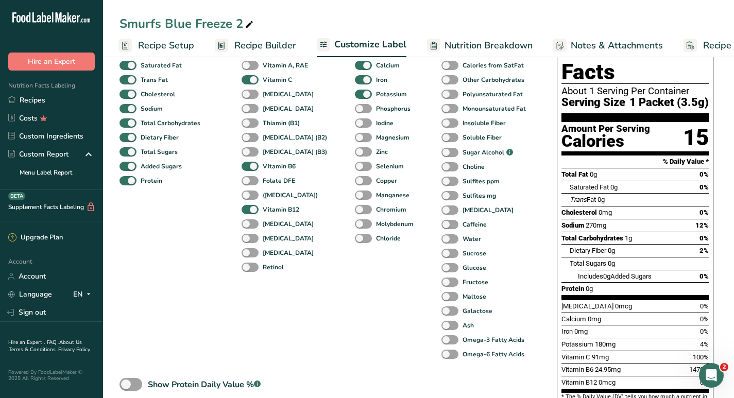
click at [163, 43] on span "Recipe Setup" at bounding box center [166, 46] width 56 height 14
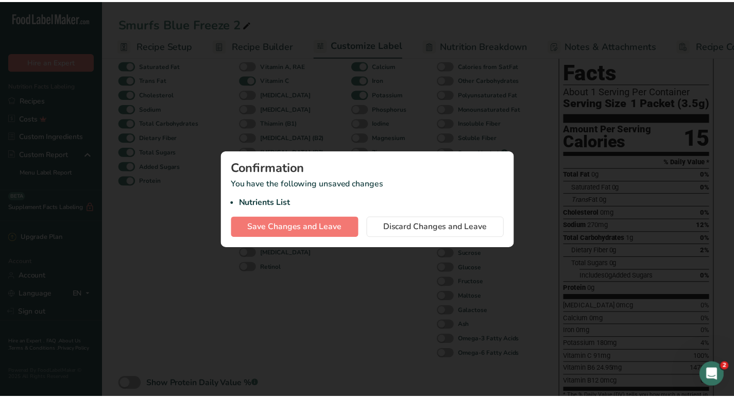
scroll to position [0, 143]
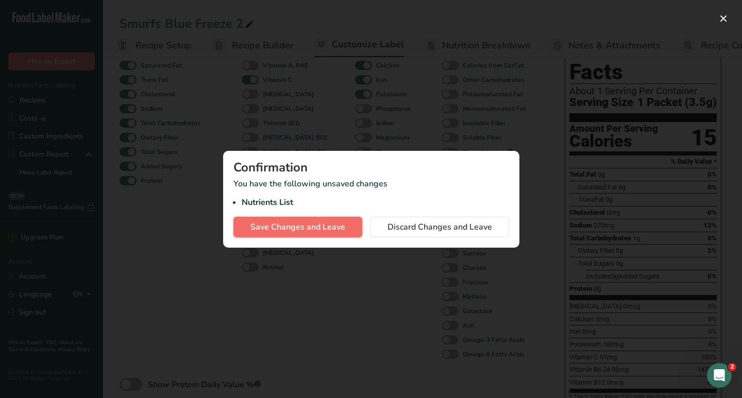
click at [295, 228] on span "Save Changes and Leave" at bounding box center [297, 227] width 95 height 12
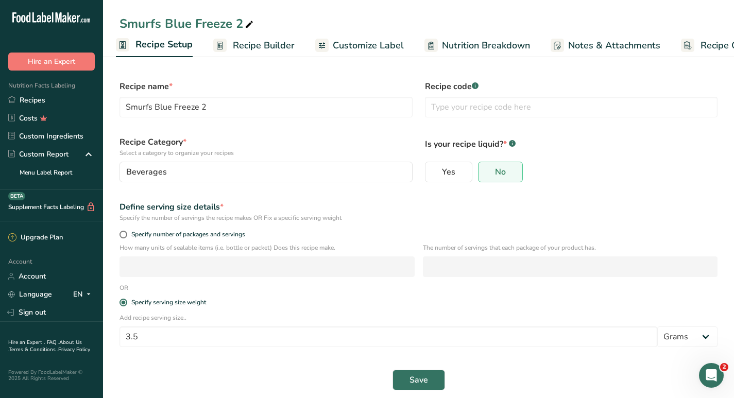
click at [366, 42] on span "Customize Label" at bounding box center [368, 46] width 71 height 14
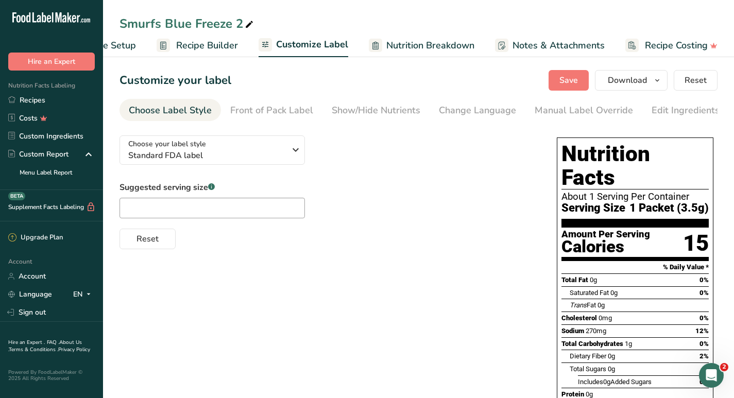
click at [445, 45] on span "Nutrition Breakdown" at bounding box center [430, 46] width 88 height 14
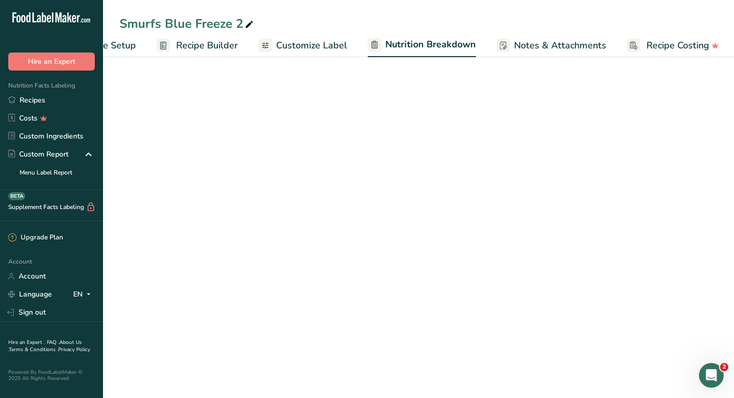
scroll to position [0, 60]
select select "Calories"
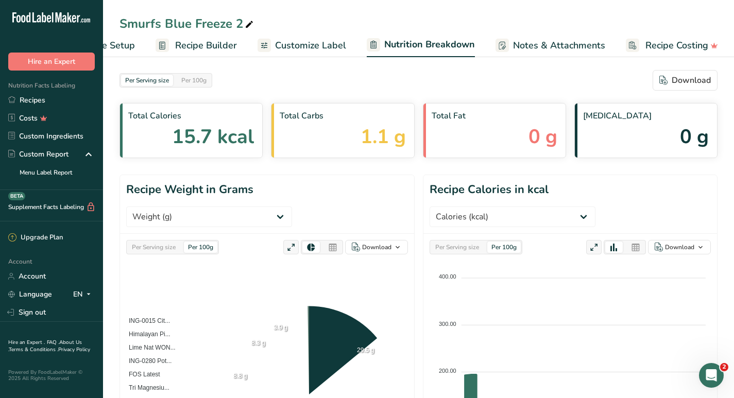
click at [326, 42] on span "Customize Label" at bounding box center [310, 46] width 71 height 14
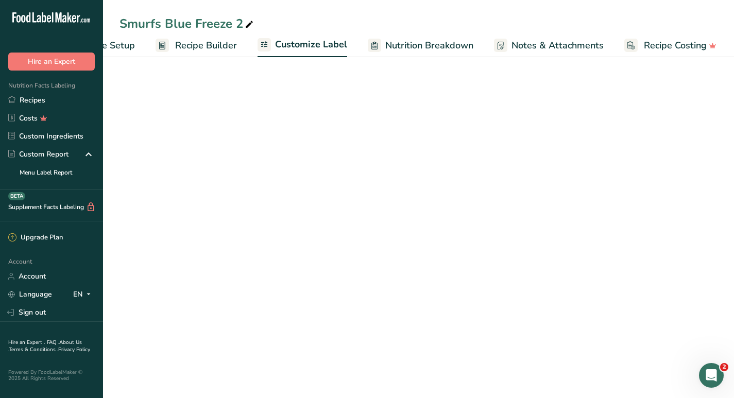
scroll to position [0, 59]
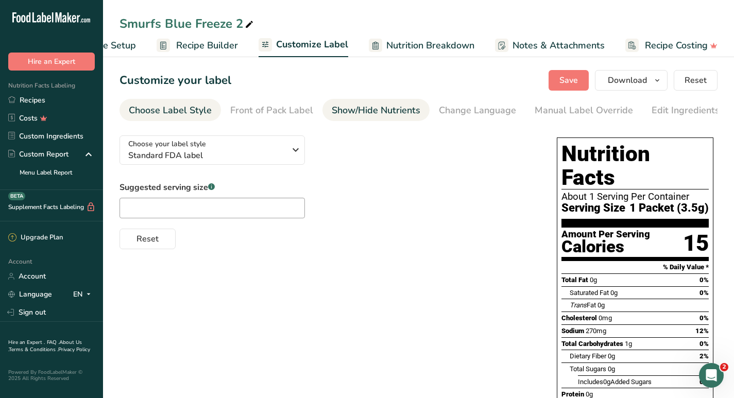
click at [393, 113] on div "Show/Hide Nutrients" at bounding box center [376, 111] width 89 height 14
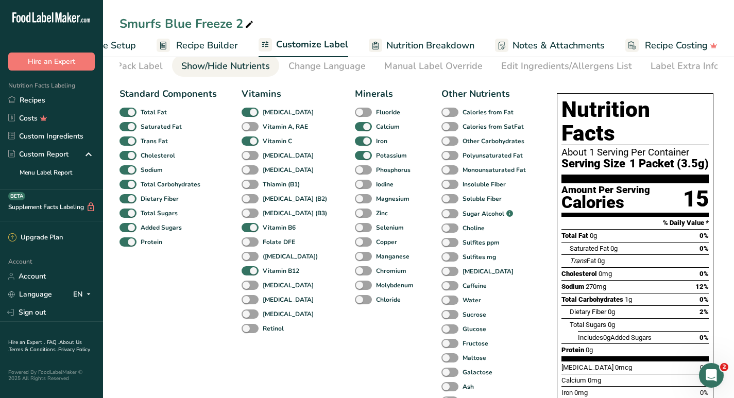
scroll to position [45, 0]
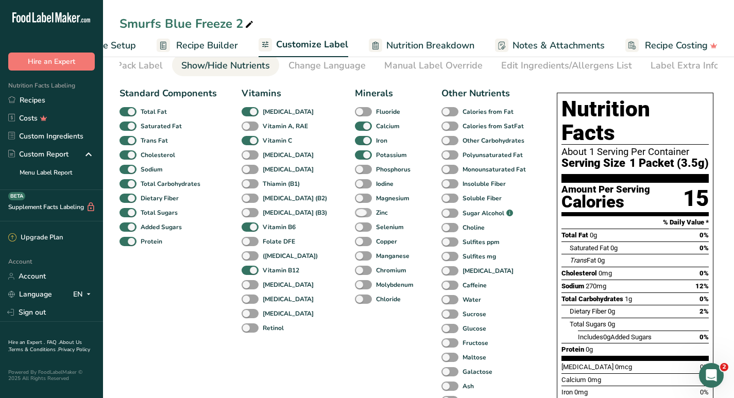
click at [355, 214] on span at bounding box center [363, 213] width 17 height 10
click at [355, 214] on input "Zinc" at bounding box center [358, 212] width 7 height 7
checkbox input "true"
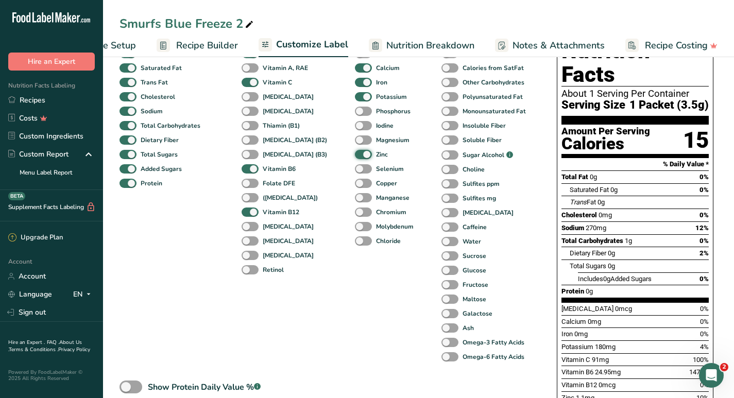
scroll to position [104, 0]
click at [355, 143] on span at bounding box center [363, 140] width 17 height 10
click at [355, 143] on input "Magnesium" at bounding box center [358, 139] width 7 height 7
checkbox input "true"
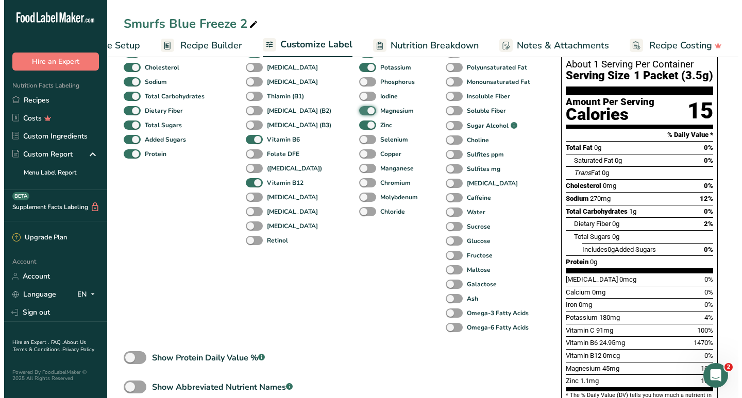
scroll to position [135, 0]
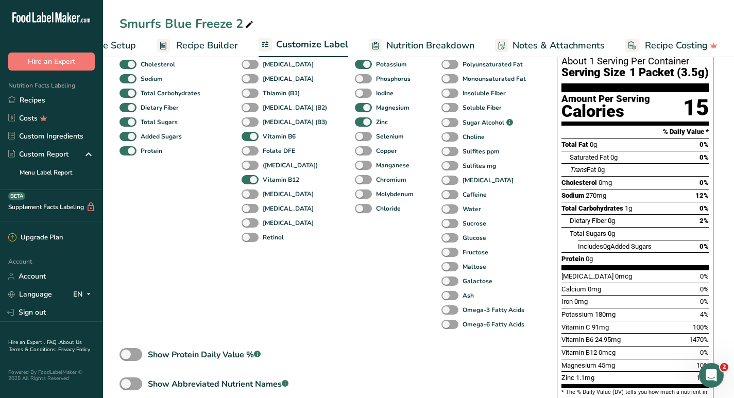
click at [204, 44] on span "Recipe Builder" at bounding box center [207, 46] width 62 height 14
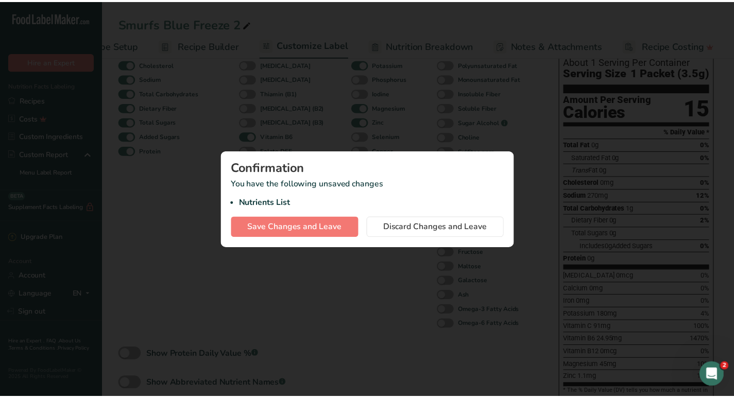
scroll to position [0, 51]
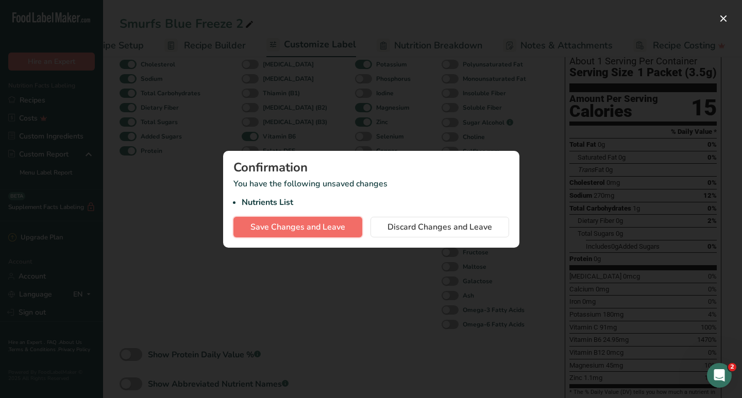
click at [278, 226] on span "Save Changes and Leave" at bounding box center [297, 227] width 95 height 12
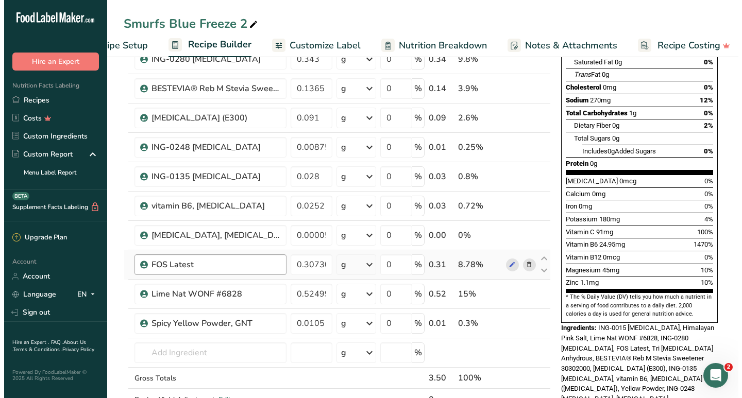
scroll to position [180, 0]
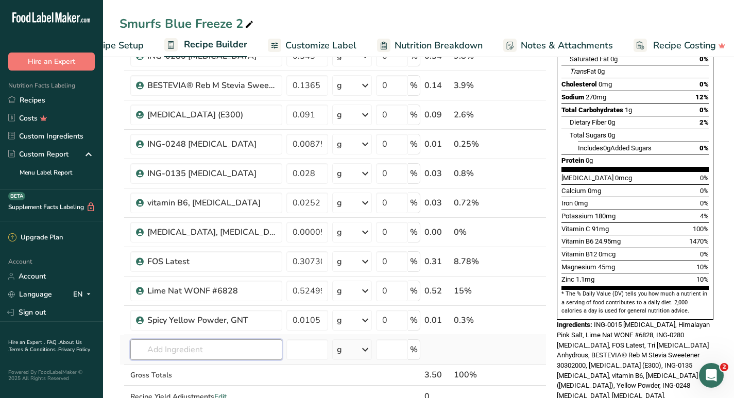
click at [171, 353] on input "text" at bounding box center [206, 349] width 152 height 21
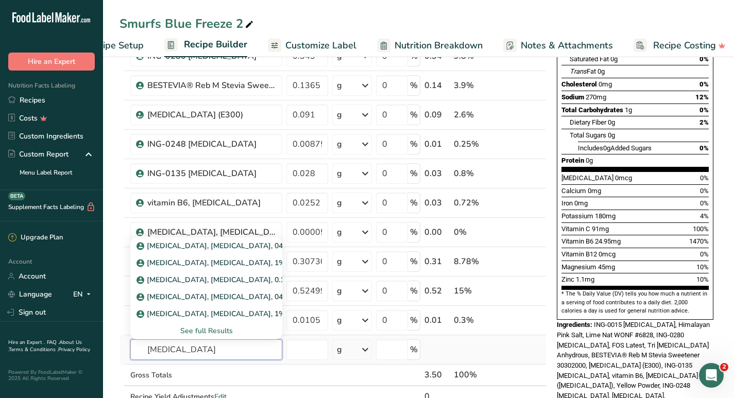
type input "[MEDICAL_DATA]"
click at [199, 330] on div "See full Results" at bounding box center [206, 330] width 135 height 11
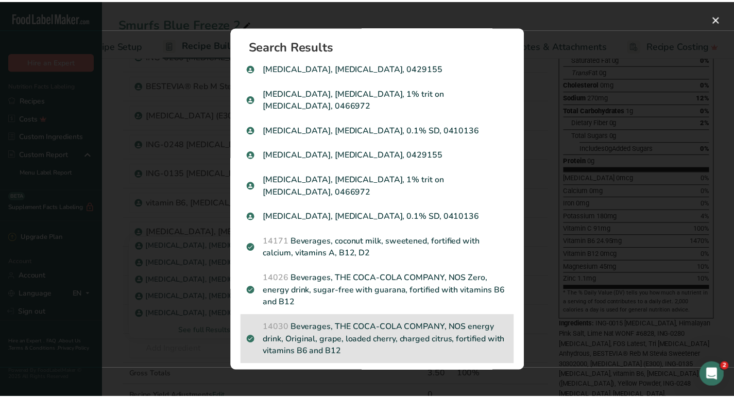
scroll to position [0, 0]
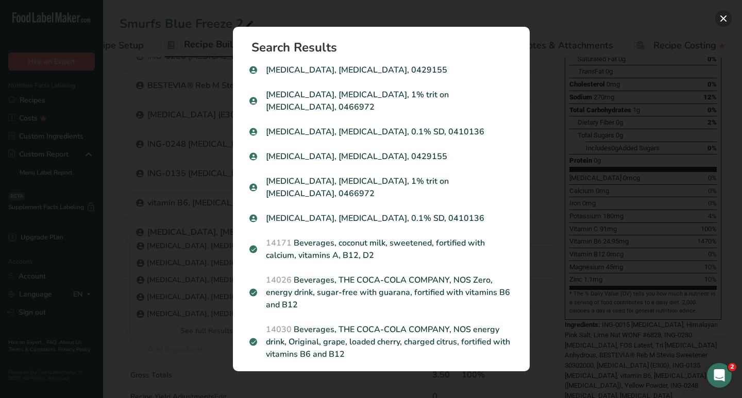
click at [724, 19] on button "Search results modal" at bounding box center [723, 18] width 16 height 16
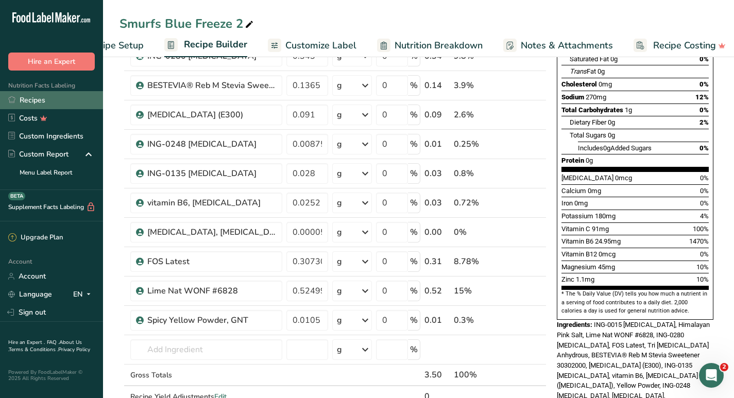
click at [37, 98] on link "Recipes" at bounding box center [51, 100] width 103 height 18
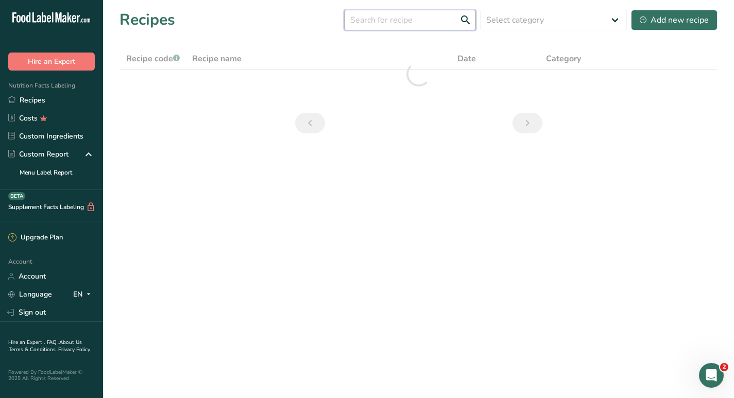
click at [417, 24] on input "text" at bounding box center [410, 20] width 132 height 21
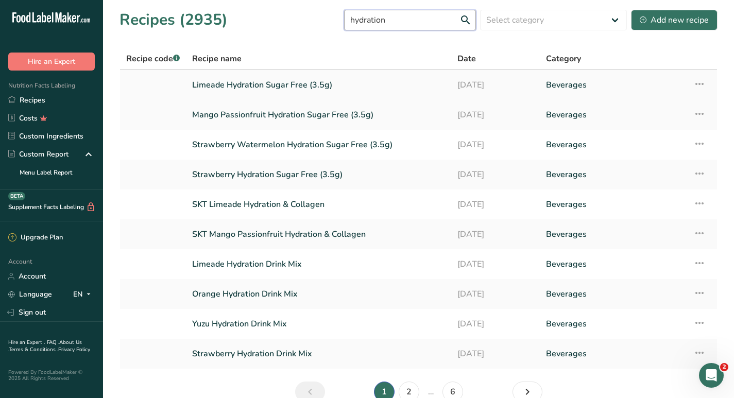
type input "hydration"
click at [297, 83] on link "Limeade Hydration Sugar Free (3.5g)" at bounding box center [318, 85] width 253 height 22
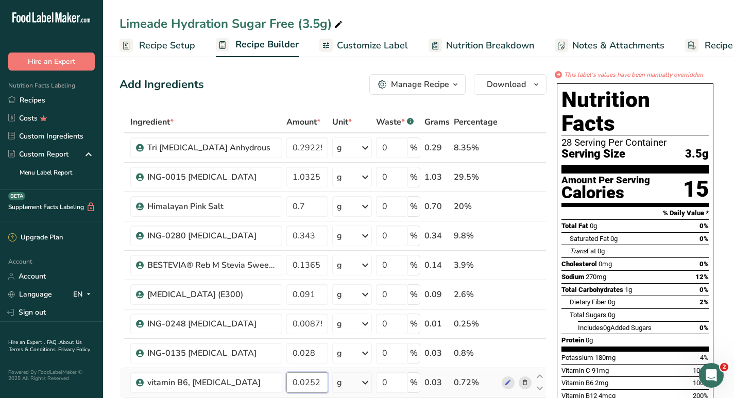
click at [313, 382] on input "0.0252" at bounding box center [307, 382] width 42 height 21
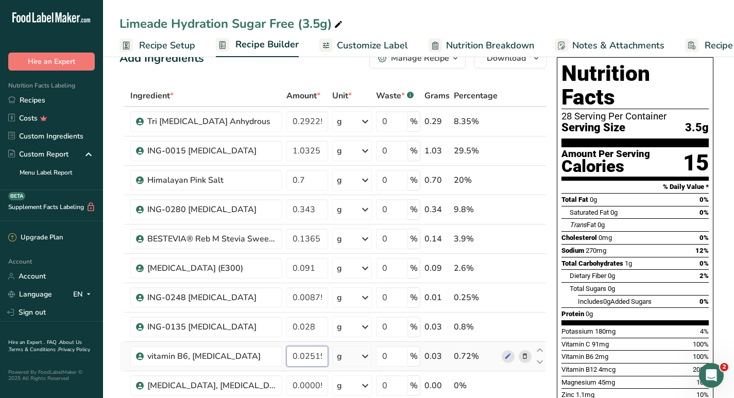
scroll to position [29, 0]
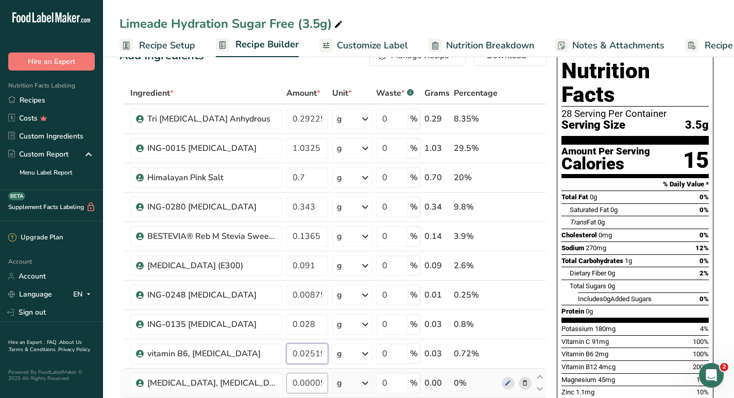
type input "0.025198"
click at [307, 382] on div "Ingredient * Amount * Unit * Waste * .a-a{fill:#347362;}.b-a{fill:#fff;} Grams …" at bounding box center [332, 330] width 427 height 497
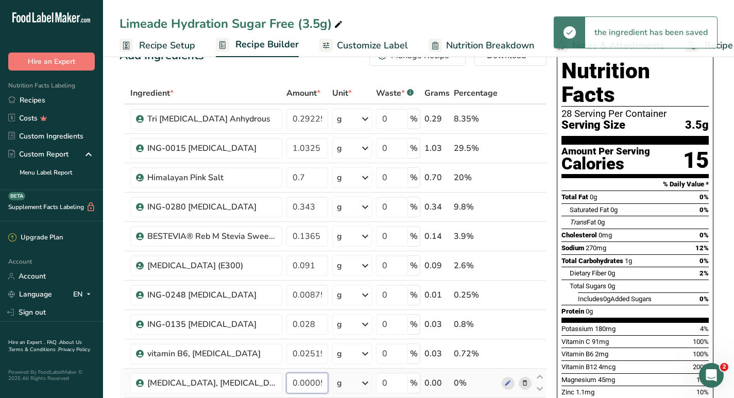
scroll to position [0, 2]
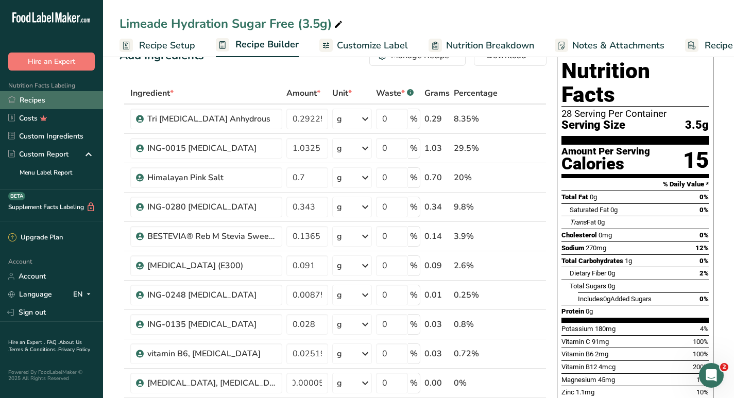
click at [28, 99] on link "Recipes" at bounding box center [51, 100] width 103 height 18
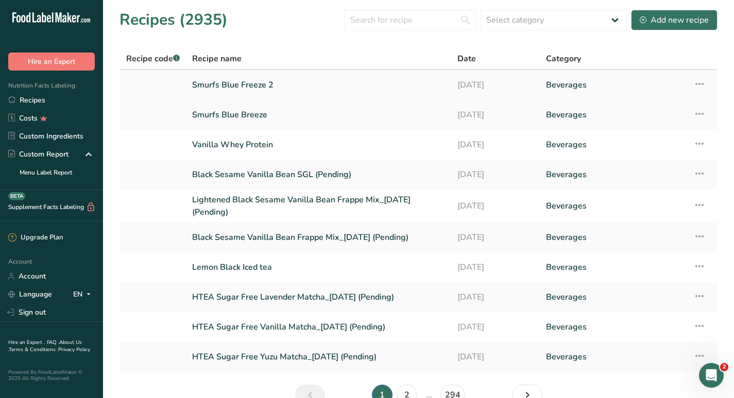
click at [245, 88] on link "Smurfs Blue Freeze 2" at bounding box center [318, 85] width 253 height 22
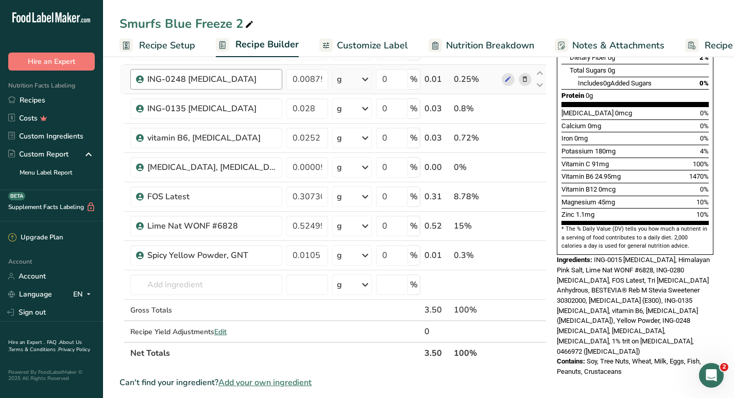
scroll to position [243, 0]
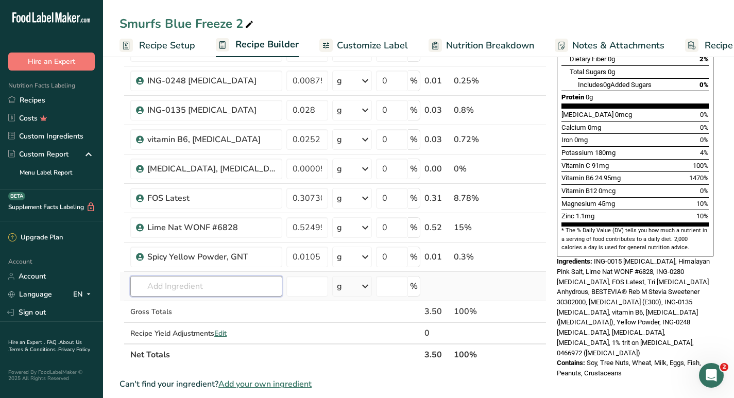
click at [190, 287] on input "text" at bounding box center [206, 286] width 152 height 21
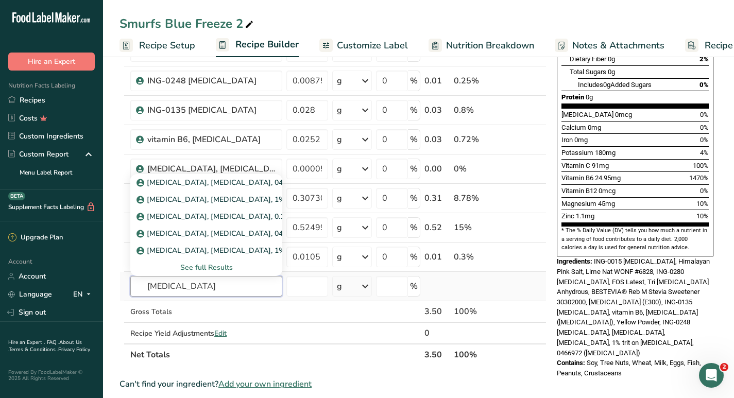
type input "[MEDICAL_DATA]"
click at [188, 262] on div "See full Results" at bounding box center [206, 267] width 152 height 17
click at [194, 269] on div "See full Results" at bounding box center [206, 267] width 135 height 11
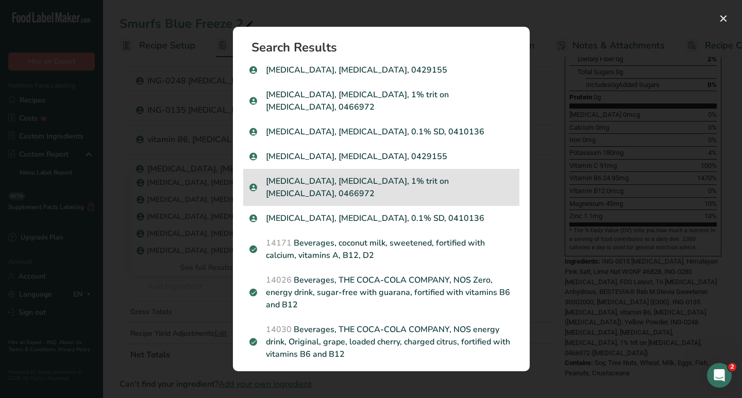
click at [369, 175] on p "[MEDICAL_DATA], [MEDICAL_DATA], 1% trit on [MEDICAL_DATA], 0466972" at bounding box center [381, 187] width 264 height 25
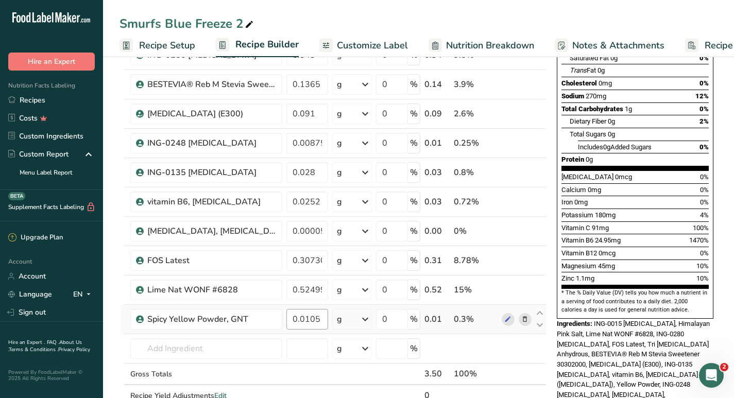
scroll to position [180, 0]
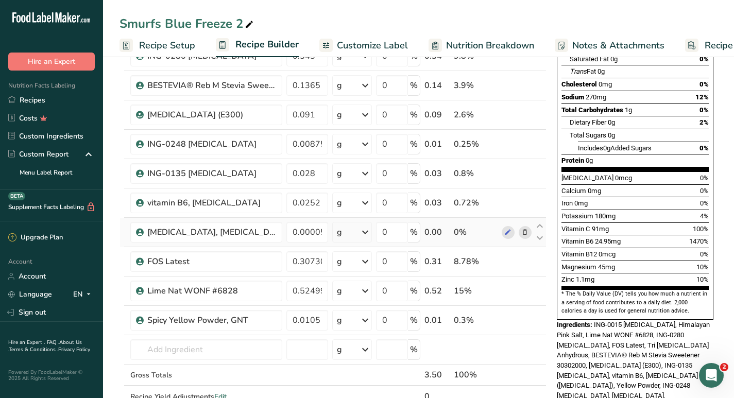
click at [526, 233] on icon at bounding box center [524, 232] width 7 height 11
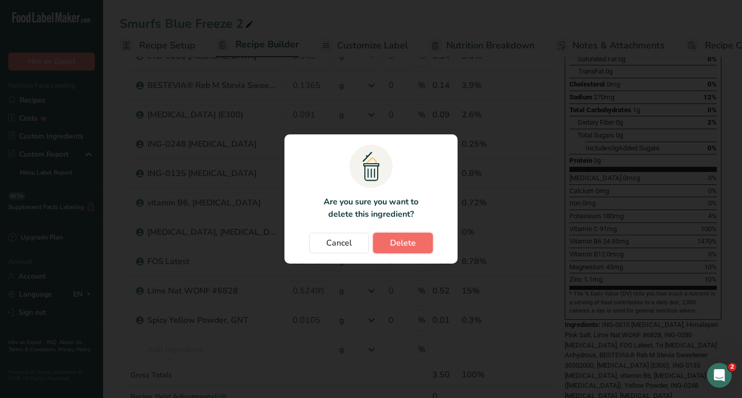
click at [414, 244] on span "Delete" at bounding box center [403, 243] width 26 height 12
type input "0.307309"
type input "0.524995"
type input "0.0105"
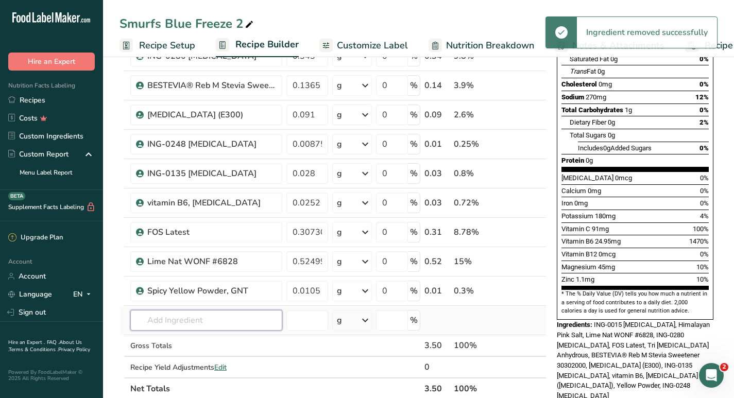
click at [231, 320] on input "text" at bounding box center [206, 320] width 152 height 21
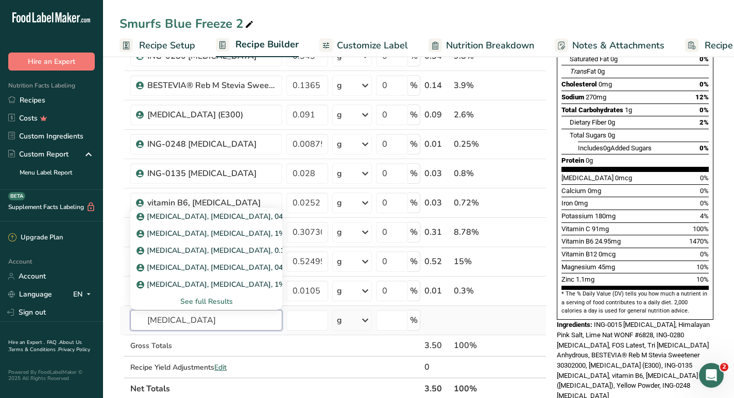
type input "[MEDICAL_DATA]"
click at [222, 299] on div "See full Results" at bounding box center [206, 301] width 135 height 11
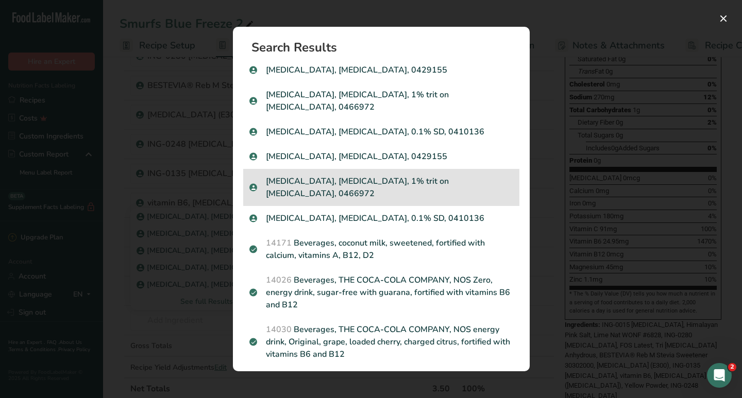
click at [371, 175] on p "[MEDICAL_DATA], [MEDICAL_DATA], 1% trit on [MEDICAL_DATA], 0466972" at bounding box center [381, 187] width 264 height 25
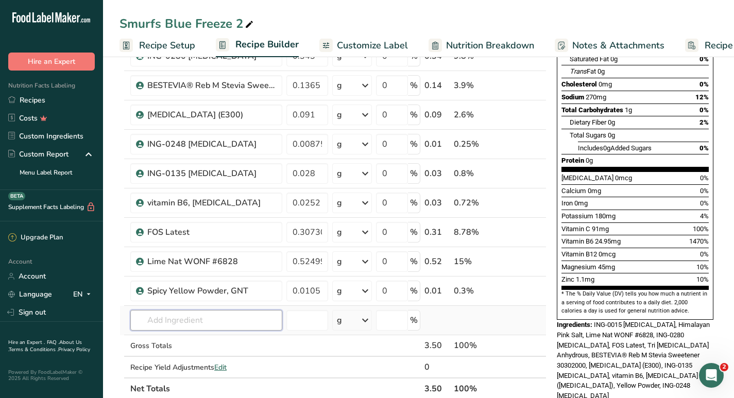
click at [232, 324] on input "text" at bounding box center [206, 320] width 152 height 21
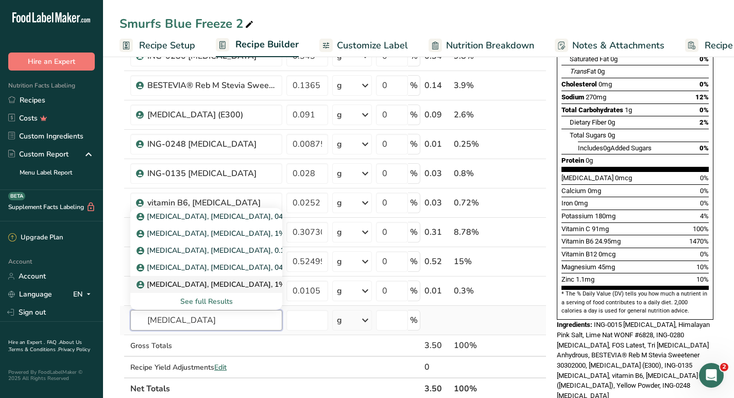
type input "[MEDICAL_DATA]"
click at [234, 239] on p "[MEDICAL_DATA], [MEDICAL_DATA], 1% trit on [MEDICAL_DATA], 0466972" at bounding box center [270, 233] width 263 height 11
type input "[MEDICAL_DATA], [MEDICAL_DATA], 1% trit on [MEDICAL_DATA], 0466972"
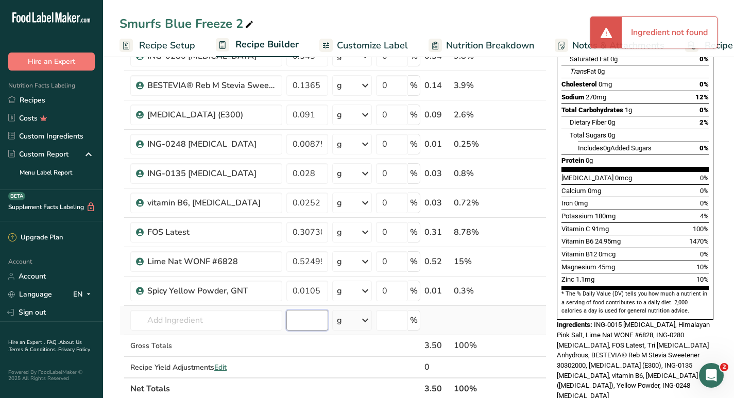
click at [304, 323] on input "number" at bounding box center [307, 320] width 42 height 21
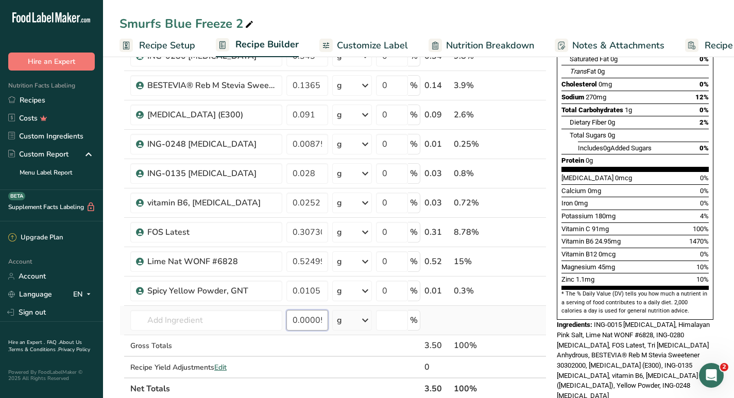
scroll to position [0, 2]
type input "0.00005"
click at [232, 321] on input "text" at bounding box center [206, 320] width 152 height 21
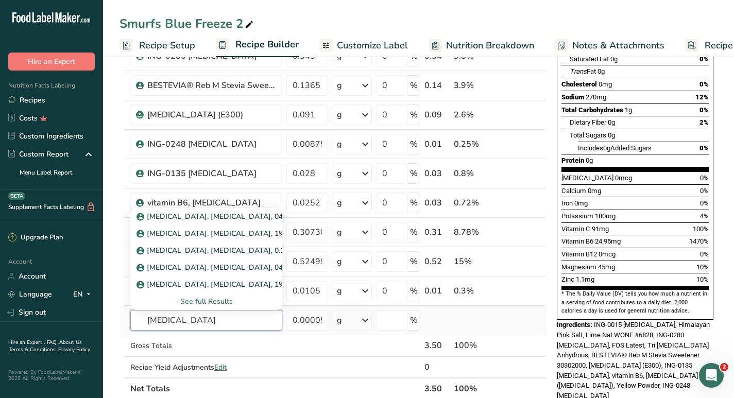
type input "[MEDICAL_DATA]"
click at [223, 301] on div "See full Results" at bounding box center [206, 301] width 135 height 11
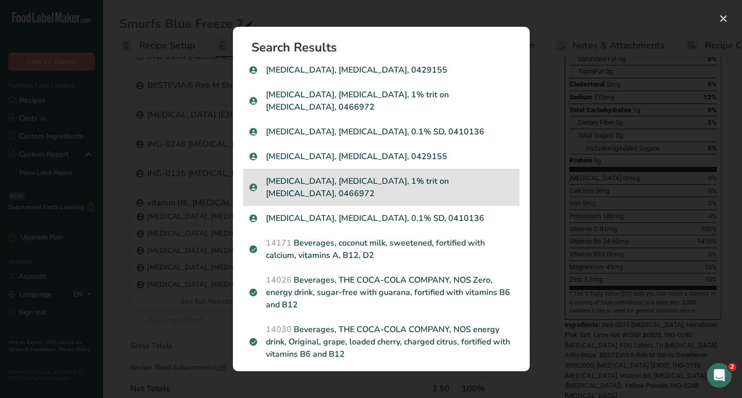
click at [362, 175] on p "[MEDICAL_DATA], [MEDICAL_DATA], 1% trit on [MEDICAL_DATA], 0466972" at bounding box center [381, 187] width 264 height 25
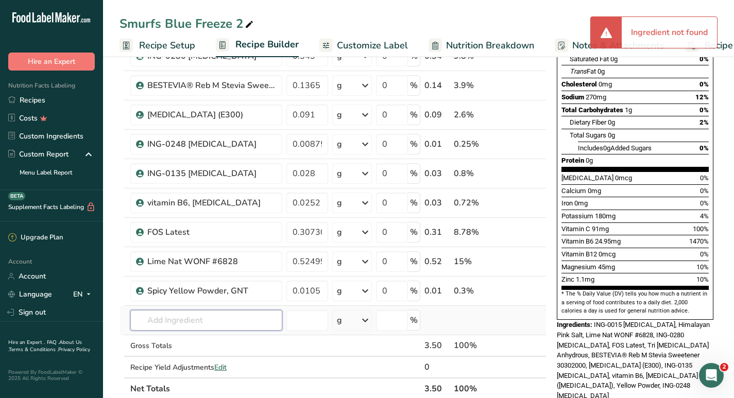
click at [191, 322] on input "text" at bounding box center [206, 320] width 152 height 21
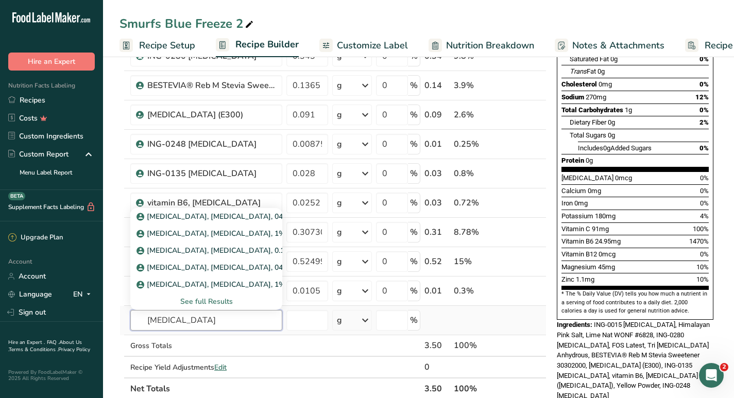
type input "[MEDICAL_DATA]"
click at [208, 301] on div "See full Results" at bounding box center [206, 301] width 135 height 11
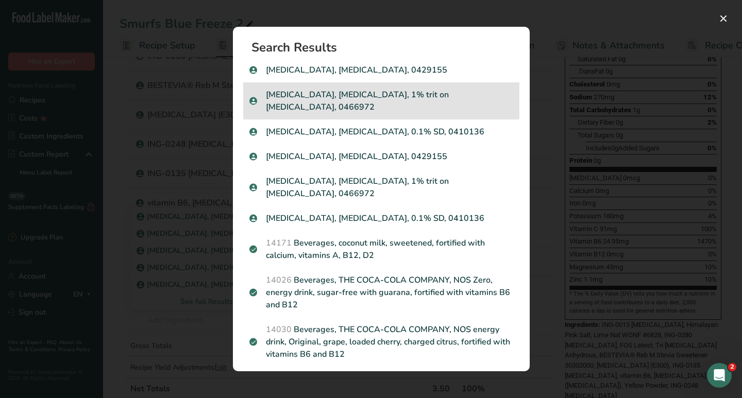
click at [346, 89] on p "[MEDICAL_DATA], [MEDICAL_DATA], 1% trit on [MEDICAL_DATA], 0466972" at bounding box center [381, 101] width 264 height 25
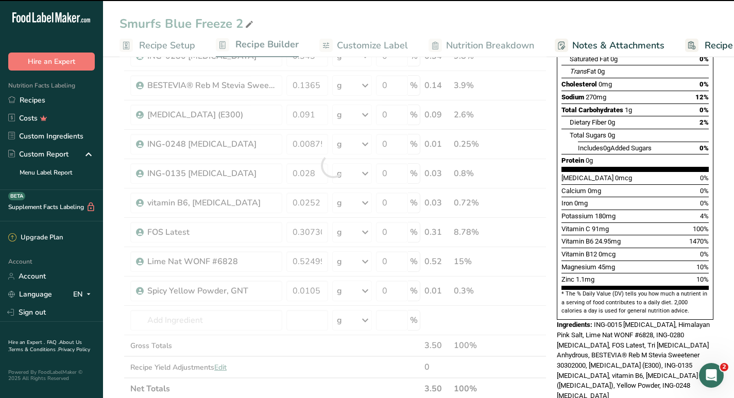
type input "0"
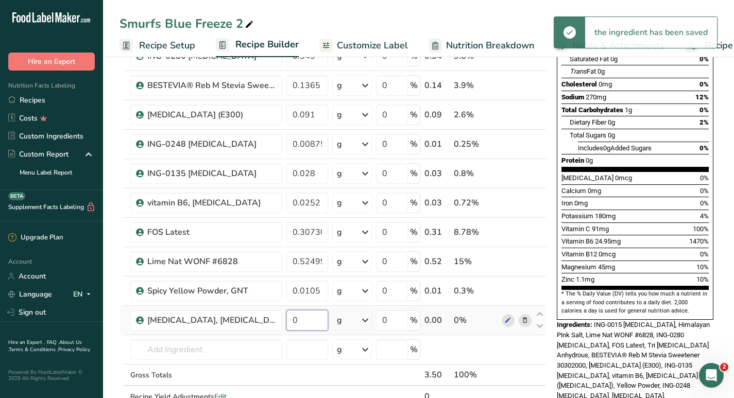
click at [312, 319] on input "0" at bounding box center [307, 320] width 42 height 21
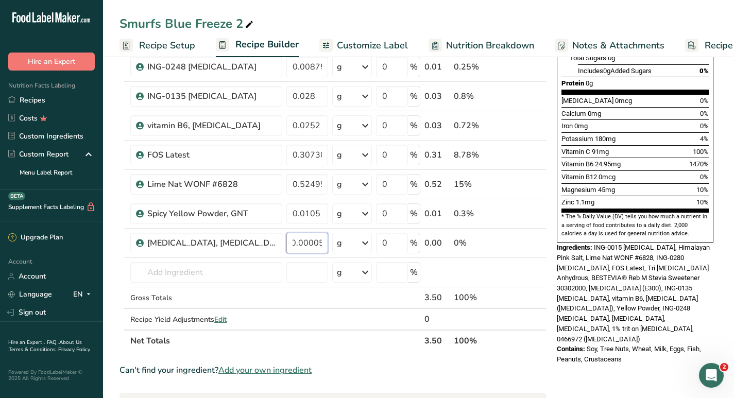
scroll to position [268, 0]
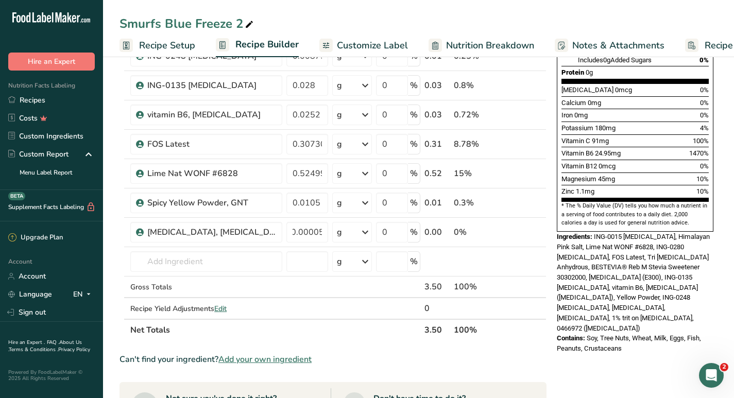
click at [519, 360] on div "Can't find your ingredient? Add your own ingredient" at bounding box center [332, 359] width 427 height 12
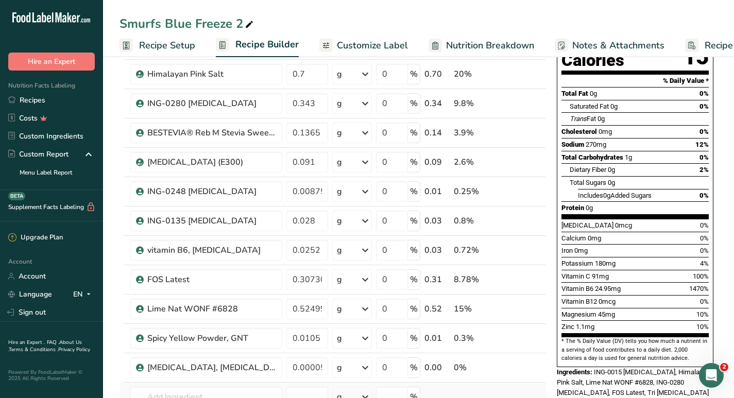
scroll to position [123, 0]
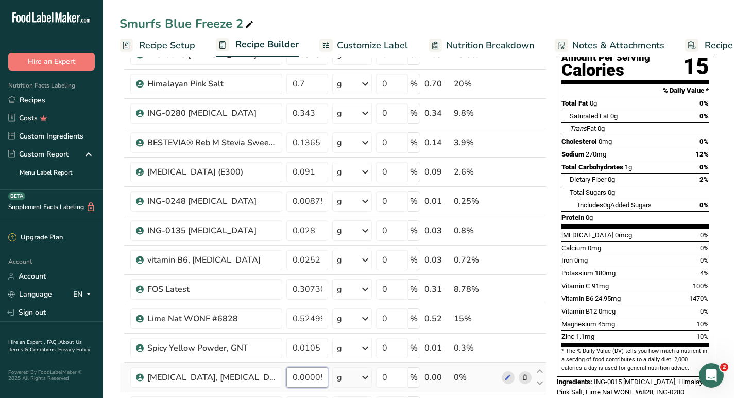
click at [312, 375] on input "0.00005" at bounding box center [307, 377] width 42 height 21
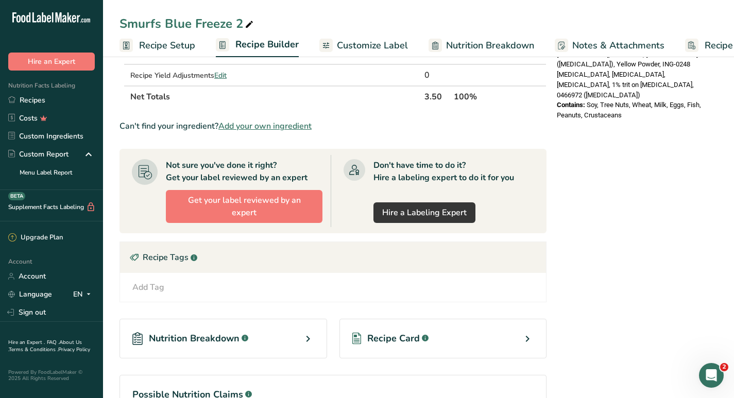
scroll to position [502, 0]
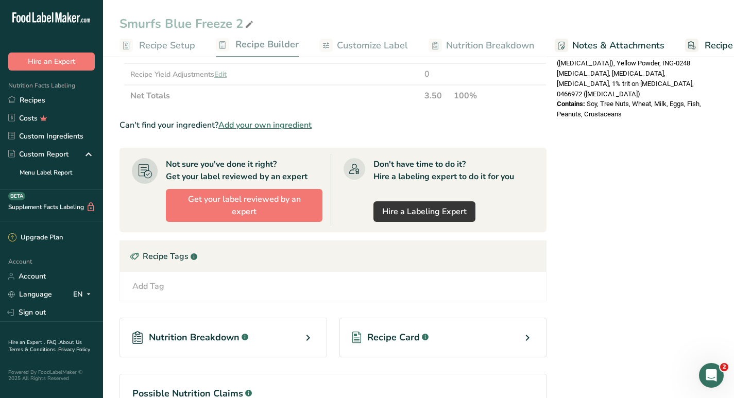
click at [624, 213] on div "* This label's values have been manually overridden Nutrition Facts About 1 Ser…" at bounding box center [635, 32] width 165 height 928
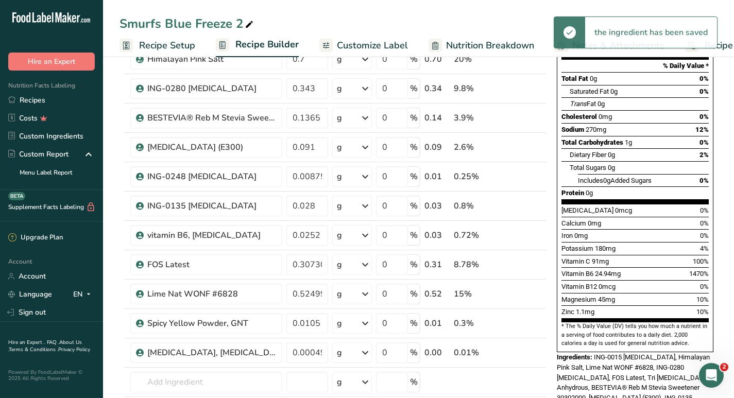
scroll to position [146, 0]
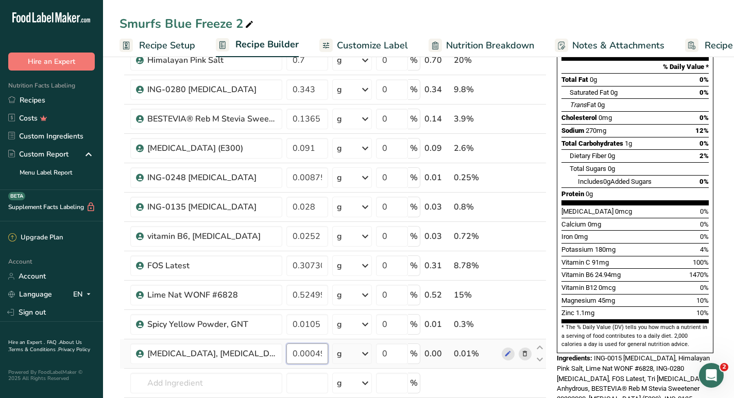
click at [311, 355] on input "0.000494" at bounding box center [307, 354] width 42 height 21
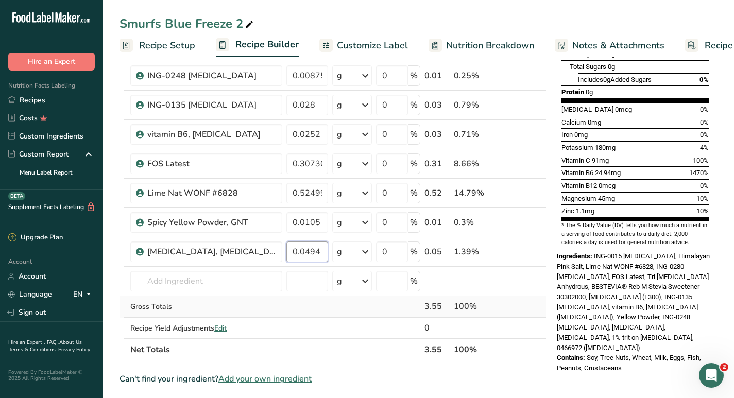
scroll to position [249, 0]
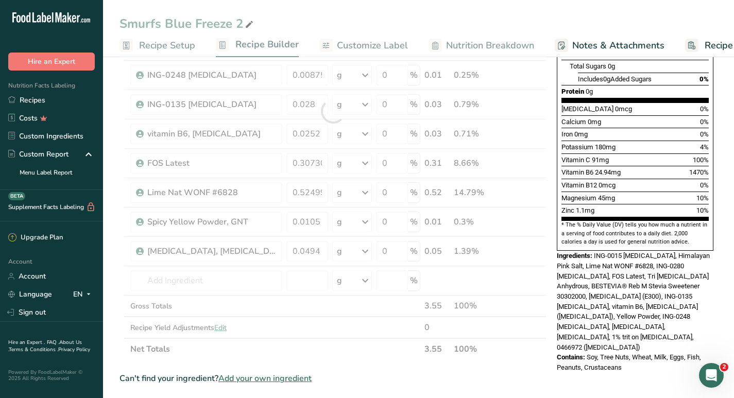
click at [507, 377] on div "Can't find your ingredient? Add your own ingredient" at bounding box center [332, 378] width 427 height 12
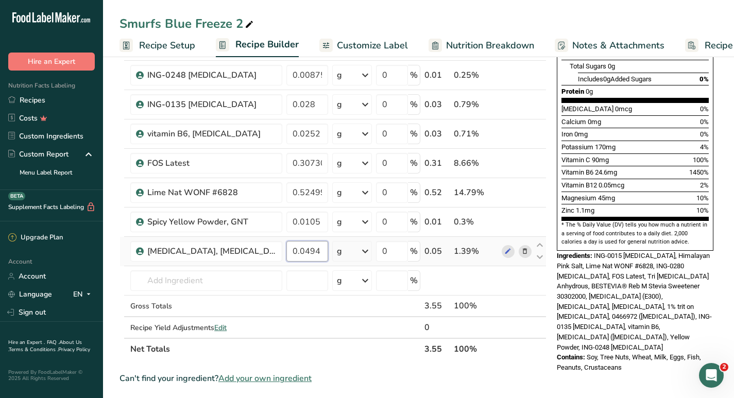
click at [320, 252] on input "0.0494" at bounding box center [307, 251] width 42 height 21
type input "0.00005"
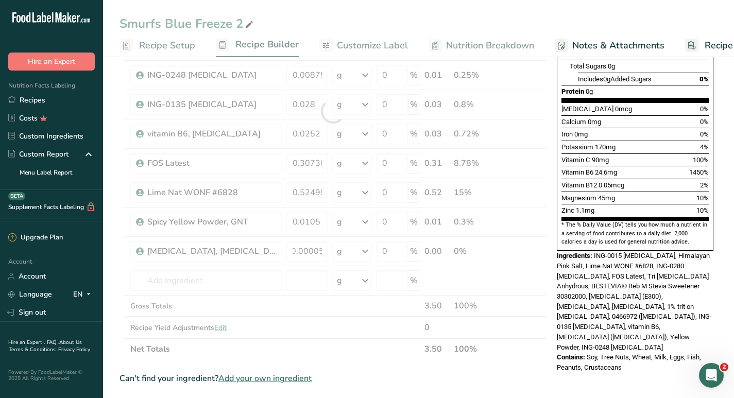
click at [503, 374] on div "Can't find your ingredient? Add your own ingredient" at bounding box center [332, 378] width 427 height 12
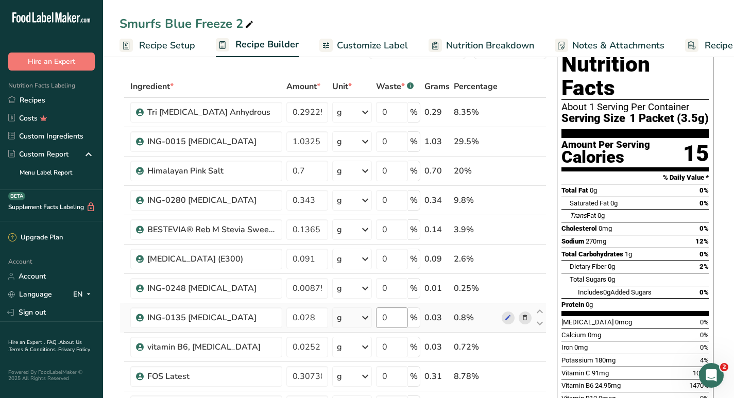
scroll to position [0, 0]
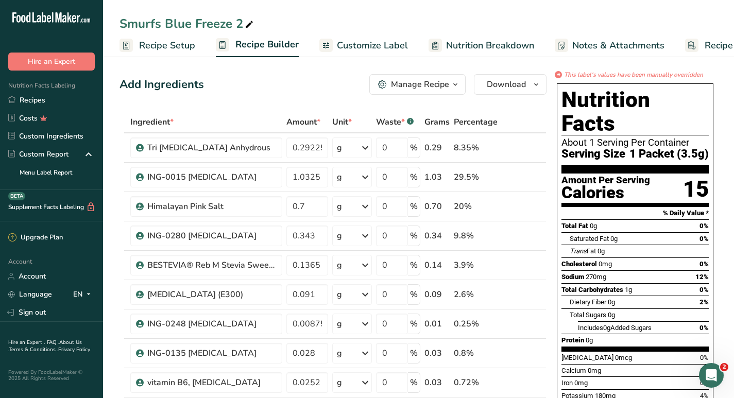
click at [381, 45] on span "Customize Label" at bounding box center [372, 46] width 71 height 14
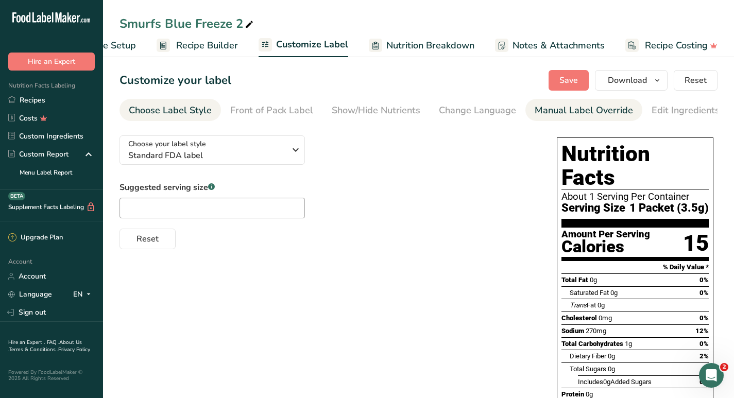
click at [565, 112] on div "Manual Label Override" at bounding box center [584, 111] width 98 height 14
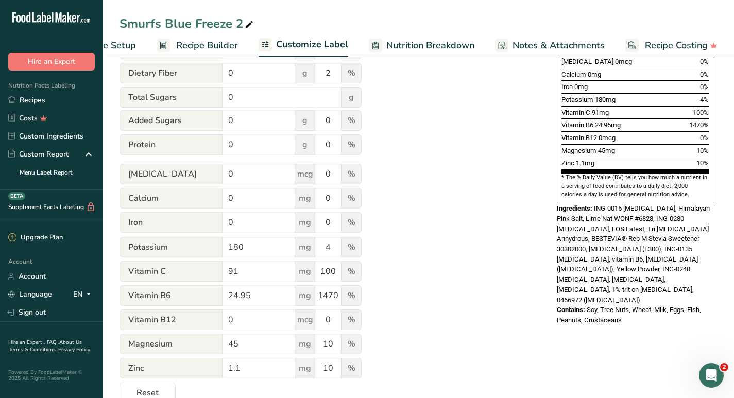
scroll to position [374, 0]
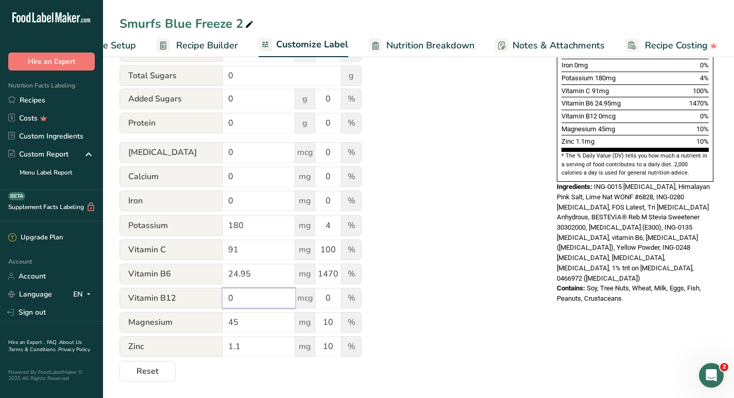
click at [243, 299] on input "0" at bounding box center [258, 298] width 73 height 21
type input "4"
click at [334, 299] on input "0" at bounding box center [328, 298] width 26 height 21
type input "200"
click at [495, 325] on div "Utilize this manual override feature to get full control over the nutrition lab…" at bounding box center [327, 68] width 417 height 626
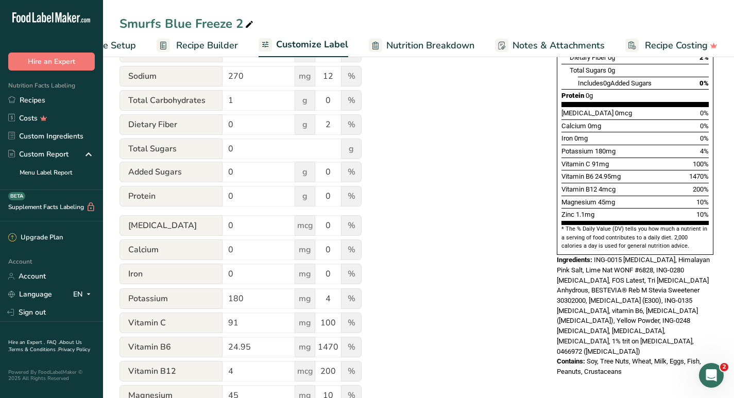
scroll to position [293, 0]
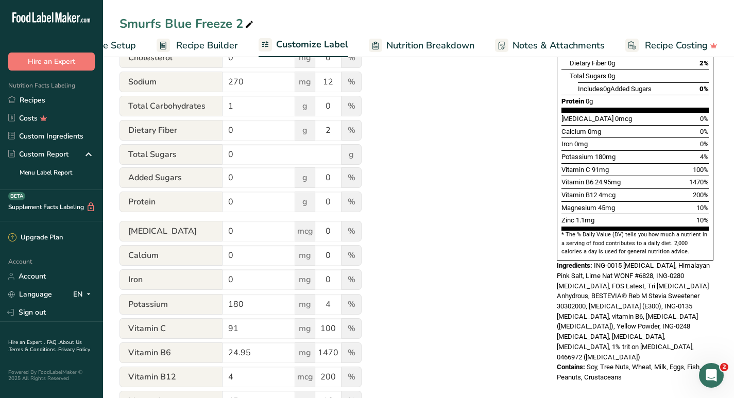
click at [445, 283] on div "Utilize this manual override feature to get full control over the nutrition lab…" at bounding box center [327, 147] width 417 height 626
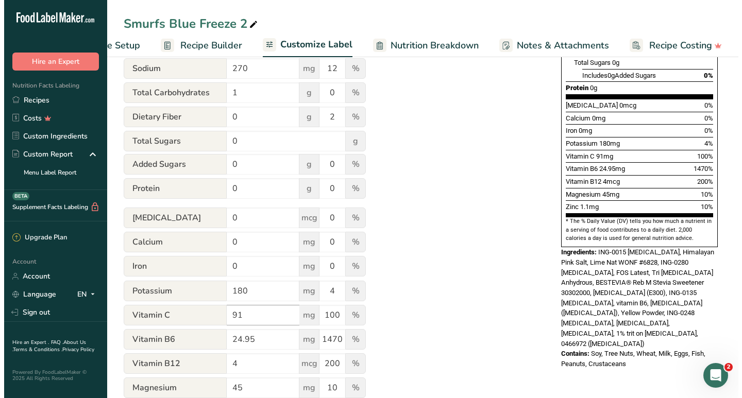
scroll to position [308, 0]
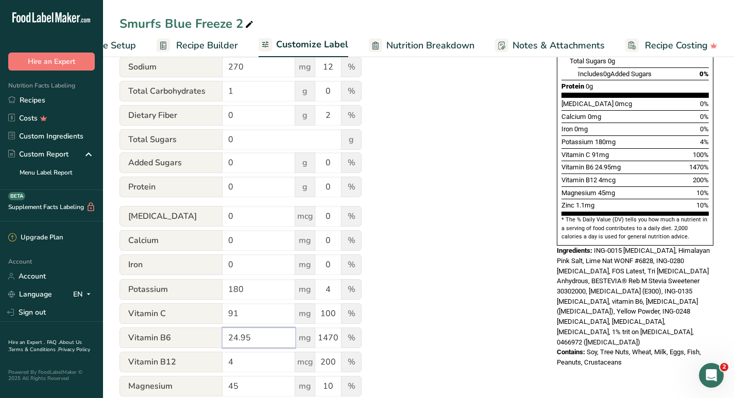
click at [256, 339] on input "24.95" at bounding box center [258, 338] width 73 height 21
type input "2"
type input "4"
type input "2"
click at [338, 341] on input "1470" at bounding box center [328, 338] width 26 height 21
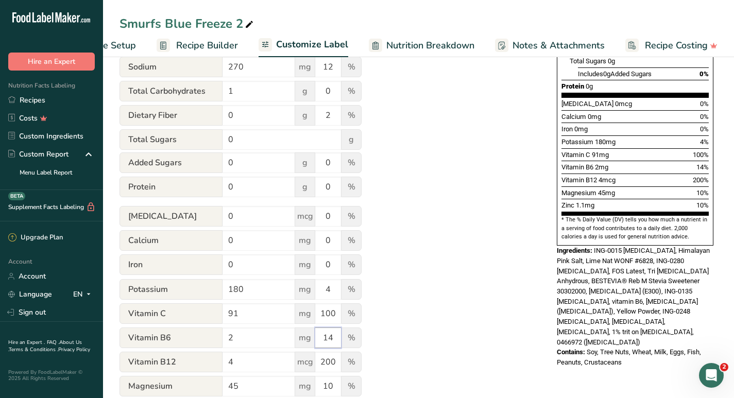
type input "1"
type input "100"
click at [460, 344] on div "Utilize this manual override feature to get full control over the nutrition lab…" at bounding box center [327, 132] width 417 height 626
click at [214, 47] on span "Recipe Builder" at bounding box center [207, 46] width 62 height 14
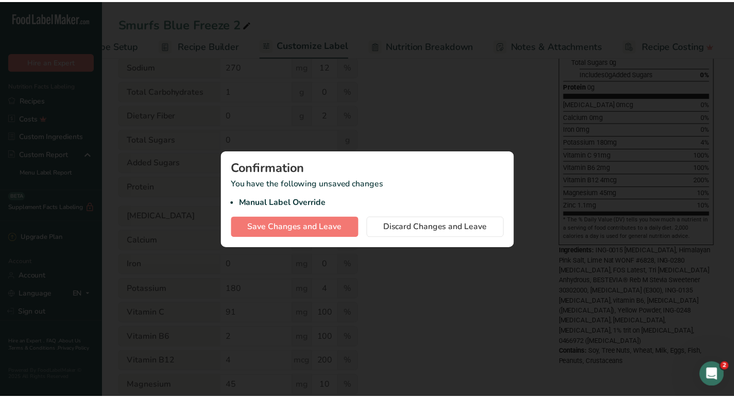
scroll to position [0, 51]
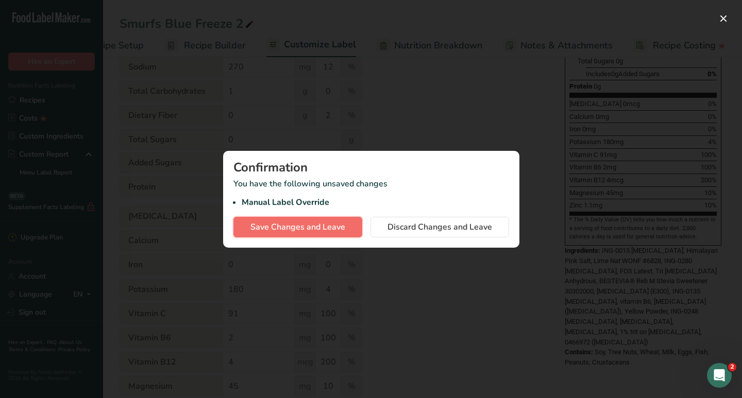
click at [299, 222] on span "Save Changes and Leave" at bounding box center [297, 227] width 95 height 12
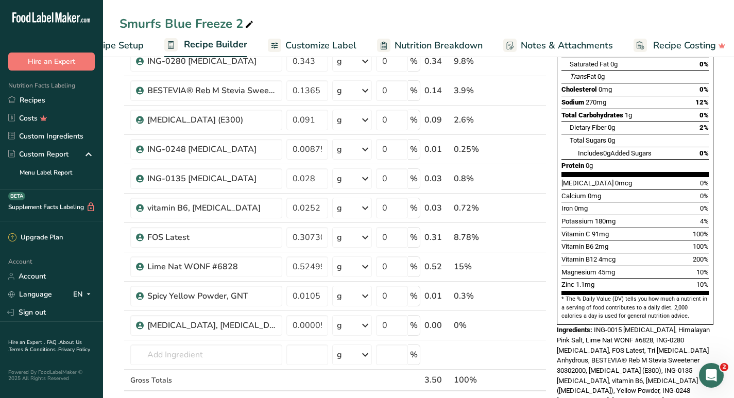
scroll to position [179, 0]
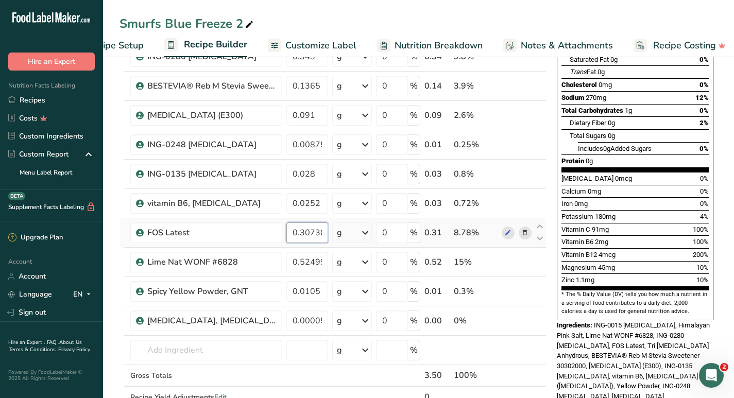
click at [303, 232] on input "0.307309" at bounding box center [307, 232] width 42 height 21
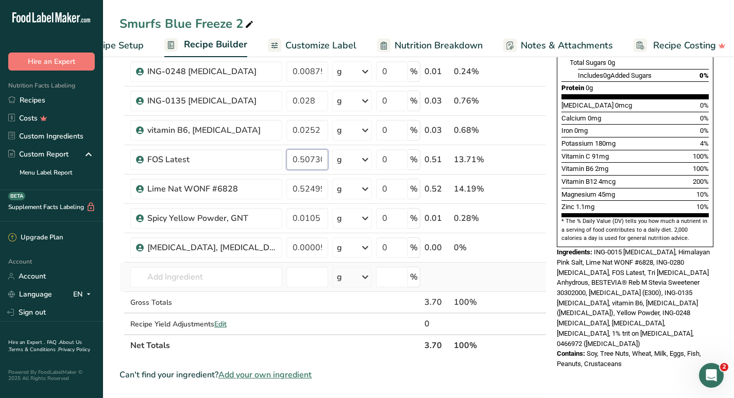
scroll to position [252, 0]
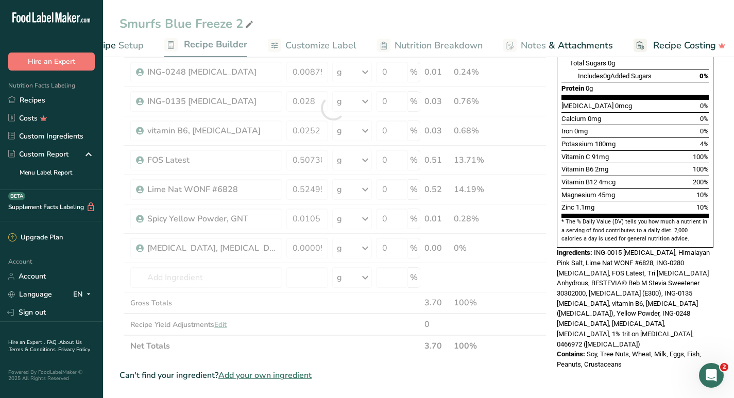
click at [525, 366] on section "Ingredient * Amount * Unit * Waste * .a-a{fill:#347362;}.b-a{fill:#fff;} Grams …" at bounding box center [332, 294] width 427 height 870
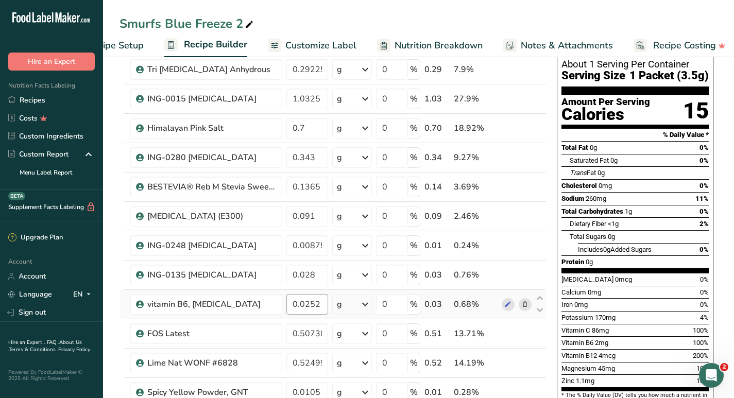
scroll to position [81, 0]
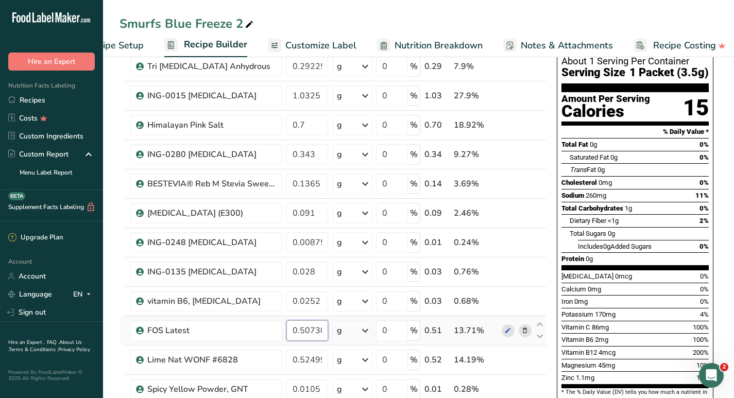
click at [308, 331] on input "0.507309" at bounding box center [307, 330] width 42 height 21
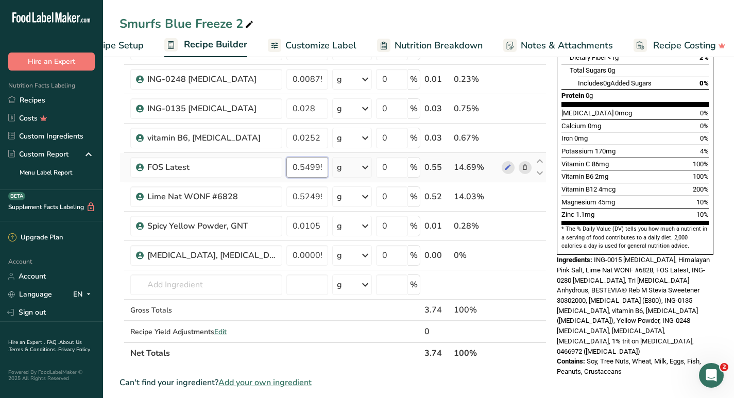
scroll to position [246, 0]
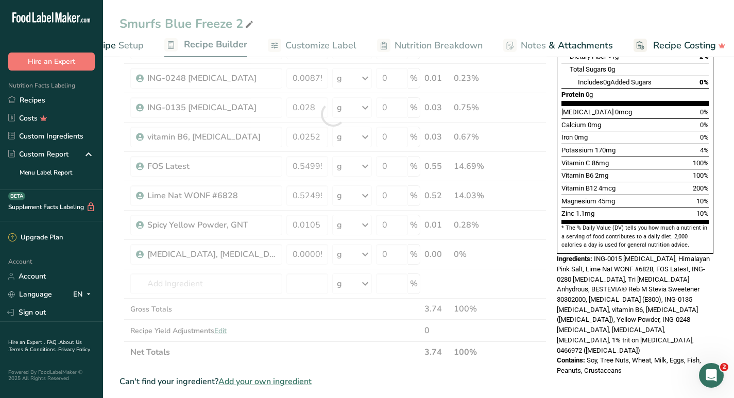
click at [450, 375] on div "Can't find your ingredient? Add your own ingredient" at bounding box center [332, 381] width 427 height 12
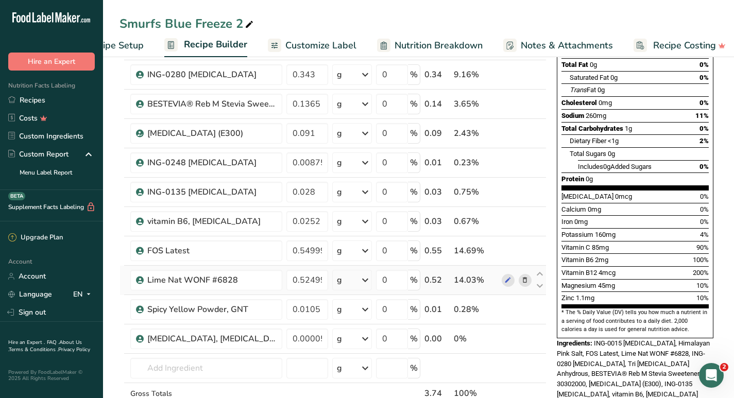
scroll to position [162, 0]
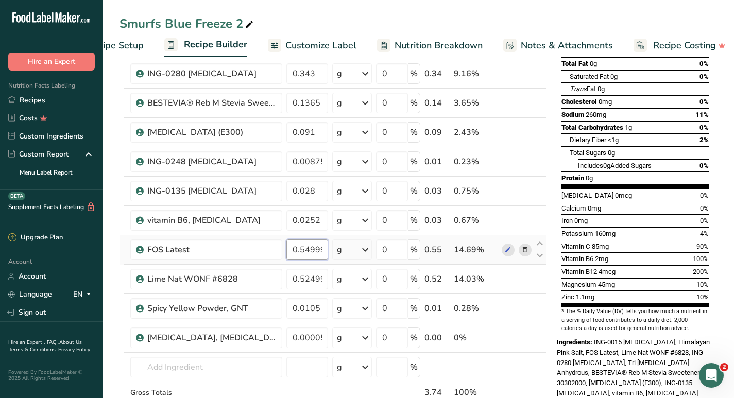
click at [319, 249] on input "0.549994" at bounding box center [307, 249] width 42 height 21
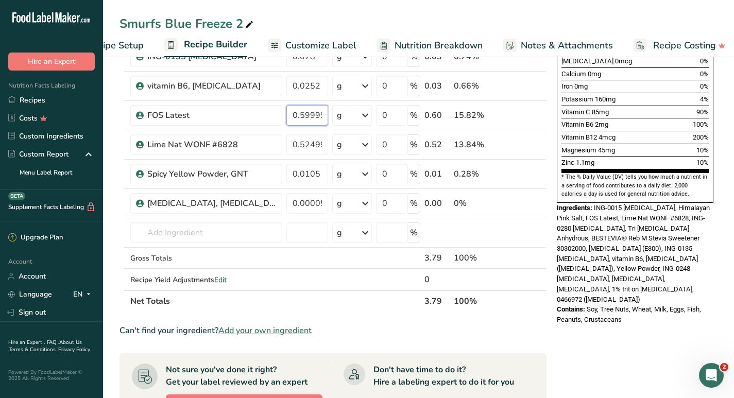
scroll to position [300, 0]
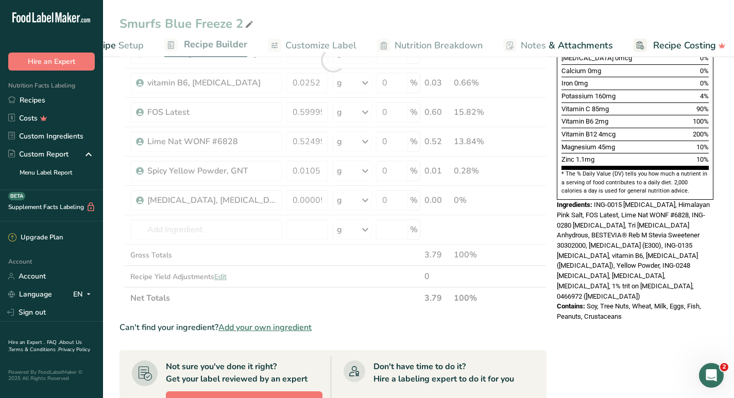
click at [450, 332] on div "Can't find your ingredient? Add your own ingredient" at bounding box center [332, 327] width 427 height 12
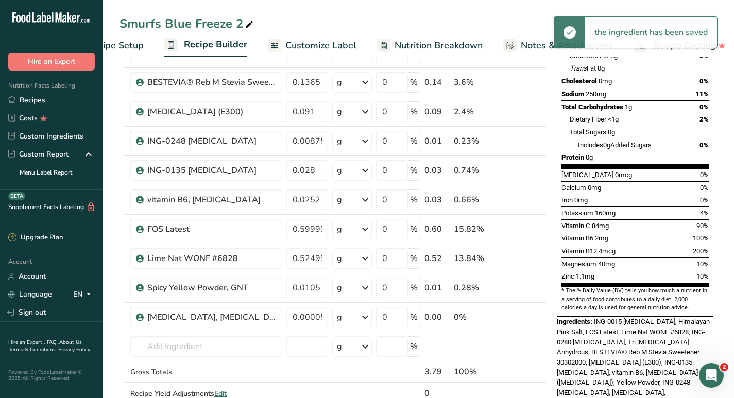
scroll to position [144, 0]
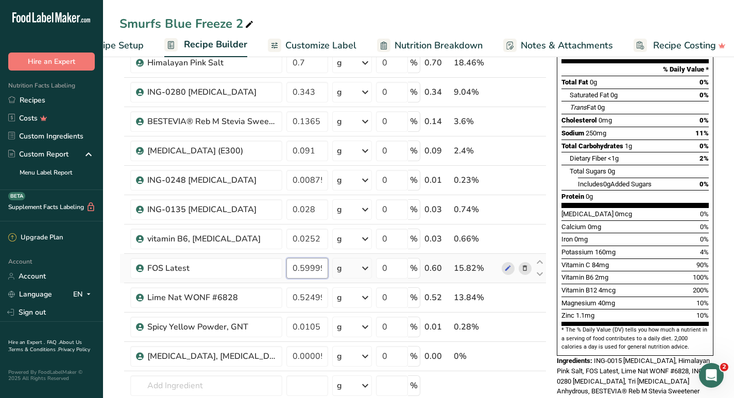
click at [314, 271] on input "0.599992" at bounding box center [307, 268] width 42 height 21
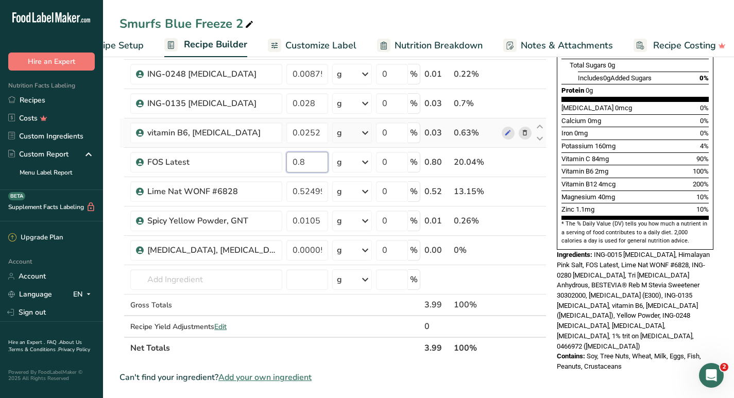
scroll to position [255, 0]
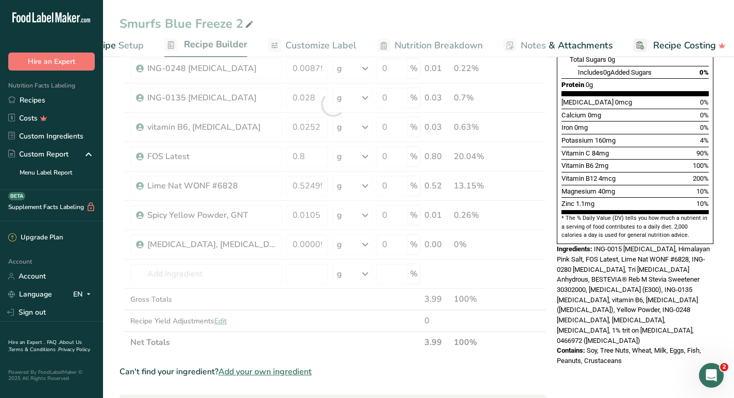
click at [463, 371] on div "Can't find your ingredient? Add your own ingredient" at bounding box center [332, 372] width 427 height 12
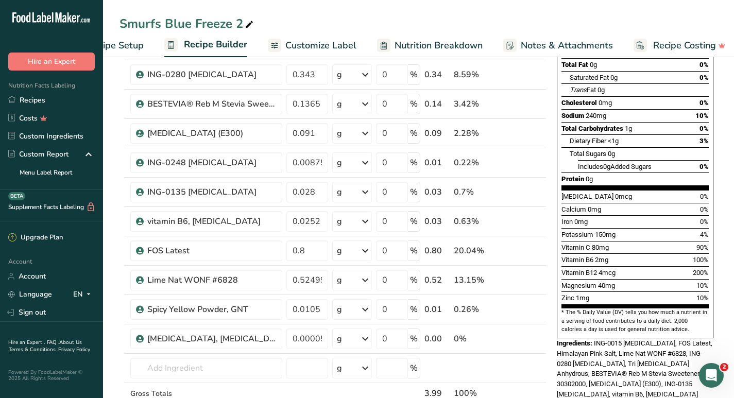
scroll to position [159, 0]
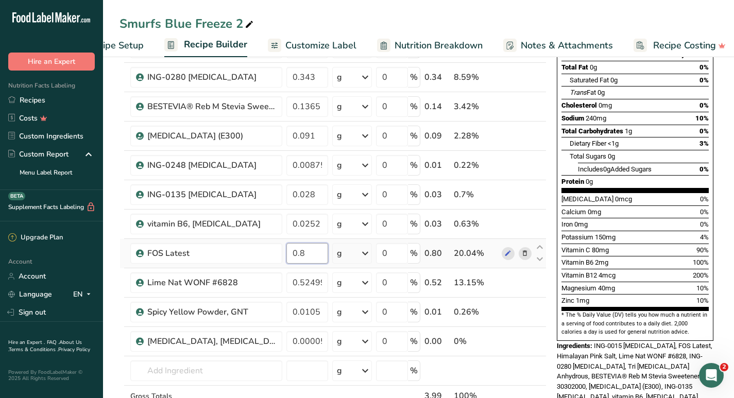
click at [308, 249] on input "0.8" at bounding box center [307, 253] width 42 height 21
type input "0"
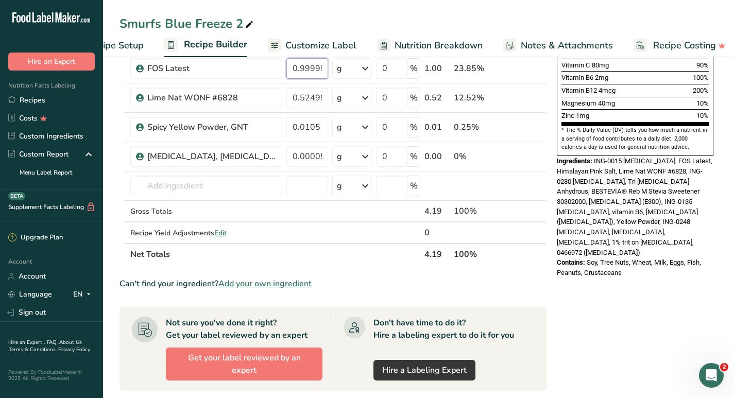
scroll to position [345, 0]
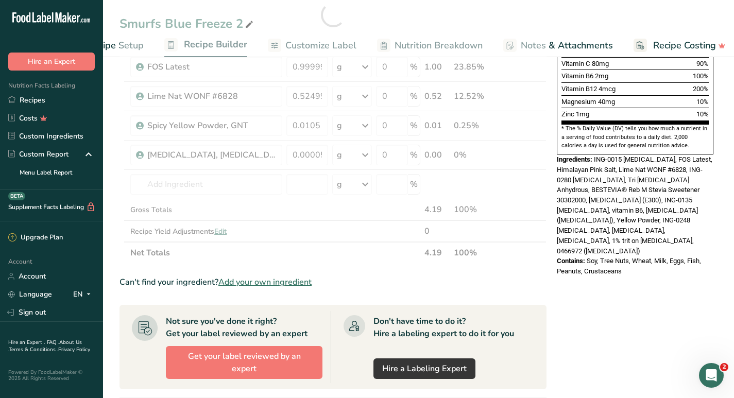
click at [631, 316] on div "* This label's values have been manually overridden Nutrition Facts About 1 Ser…" at bounding box center [635, 189] width 165 height 928
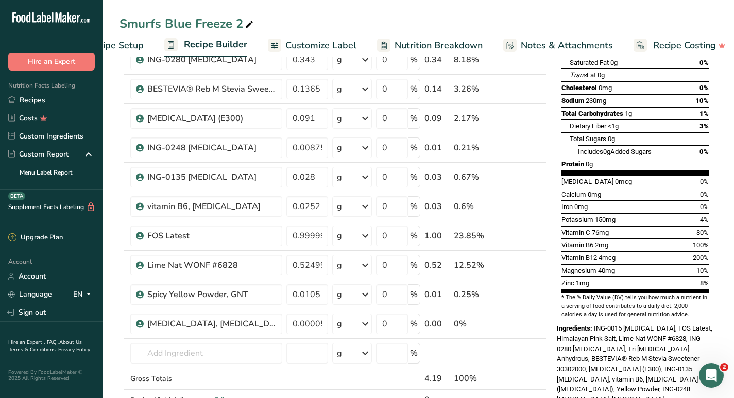
scroll to position [166, 0]
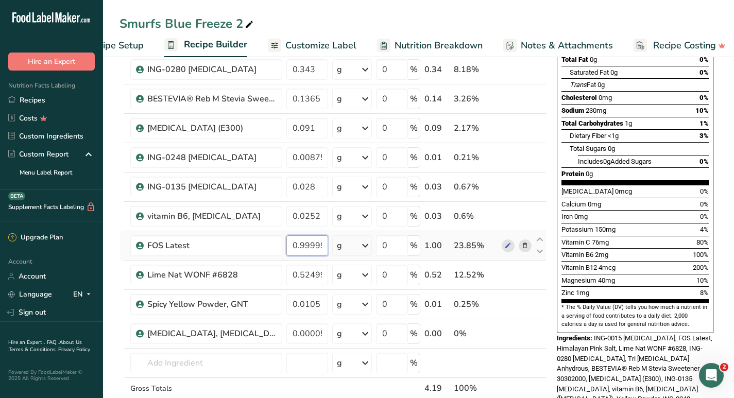
click at [308, 248] on input "0.999994" at bounding box center [307, 245] width 42 height 21
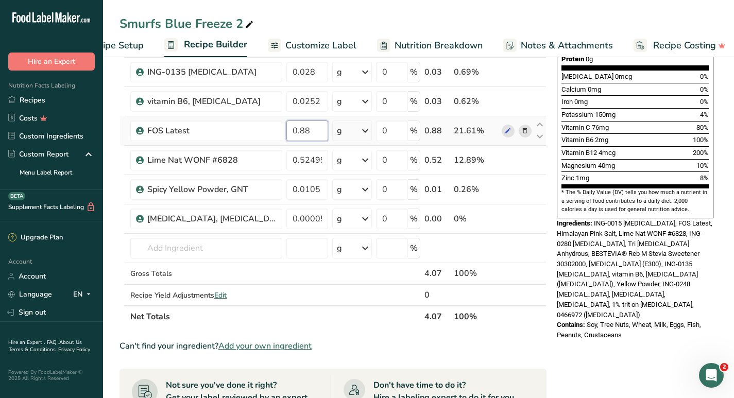
scroll to position [283, 0]
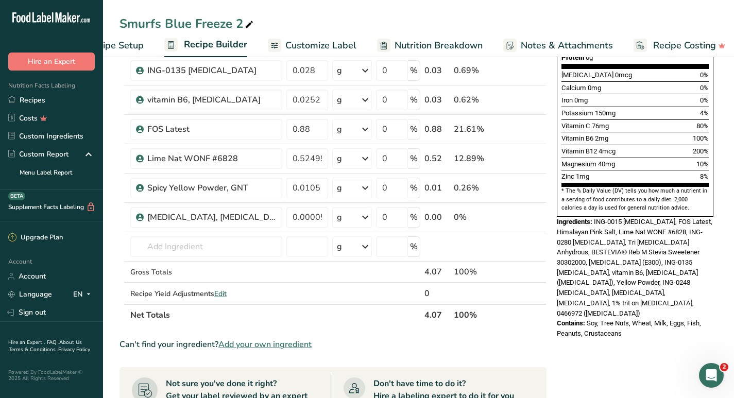
click at [658, 370] on div "* This label's values have been manually overridden Nutrition Facts About 1 Ser…" at bounding box center [635, 251] width 165 height 928
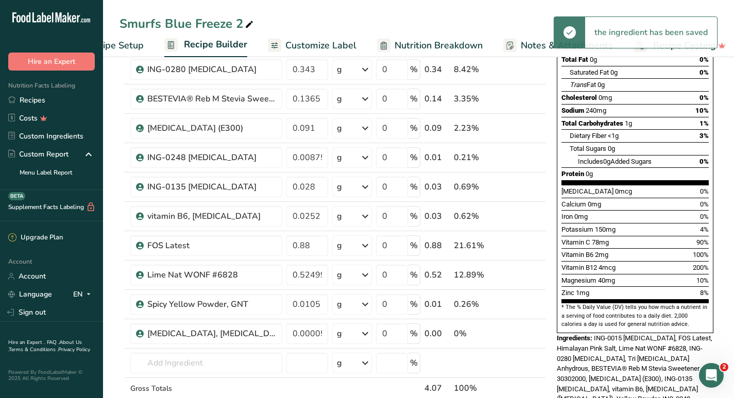
scroll to position [161, 0]
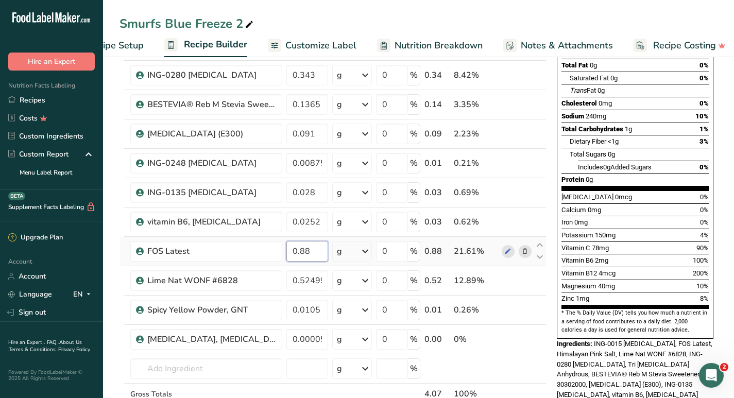
click at [312, 253] on input "0.88" at bounding box center [307, 251] width 42 height 21
type input "0"
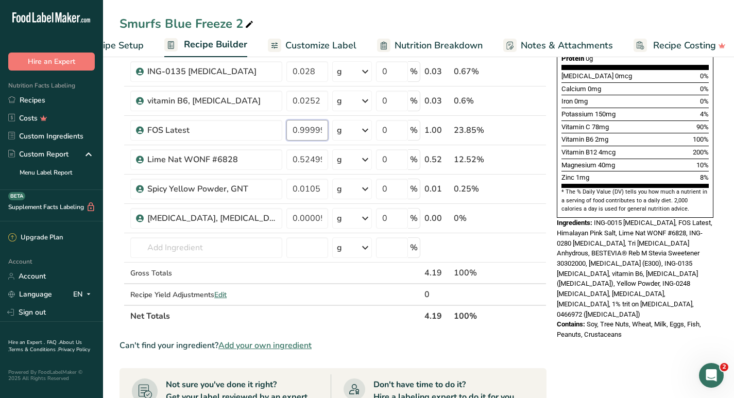
scroll to position [287, 0]
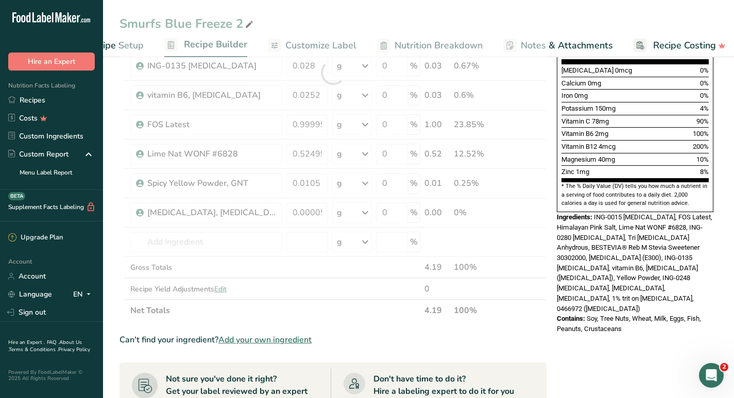
click at [651, 340] on div "* This label's values have been manually overridden Nutrition Facts About 1 Ser…" at bounding box center [635, 247] width 165 height 928
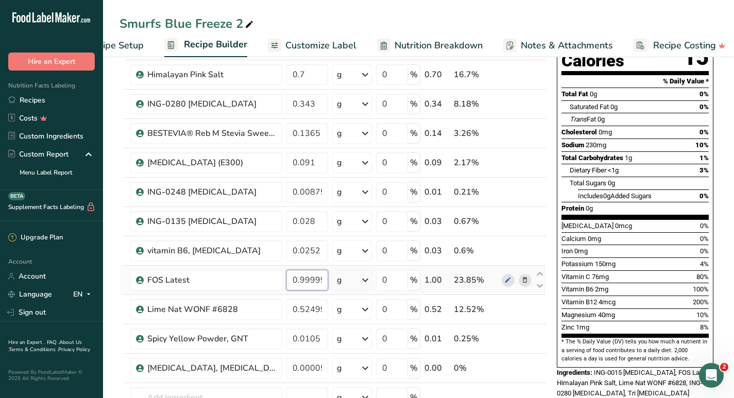
scroll to position [0, 7]
drag, startPoint x: 293, startPoint y: 280, endPoint x: 349, endPoint y: 277, distance: 56.3
click at [349, 277] on tr "FOS Latest 0.999991 g Weight Units g kg mg See more Volume Units l mL fl oz See…" at bounding box center [333, 280] width 426 height 29
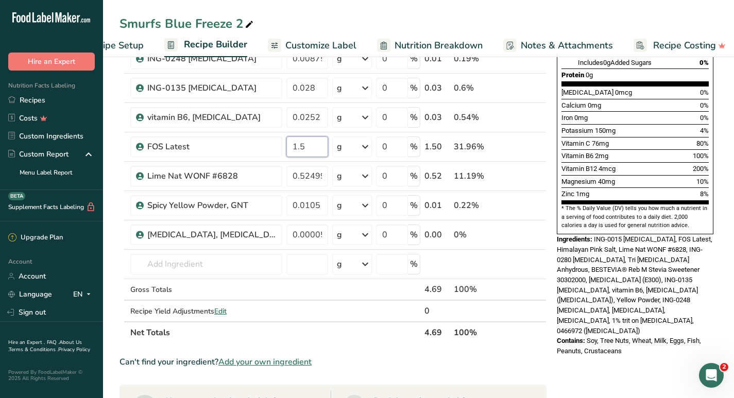
scroll to position [269, 0]
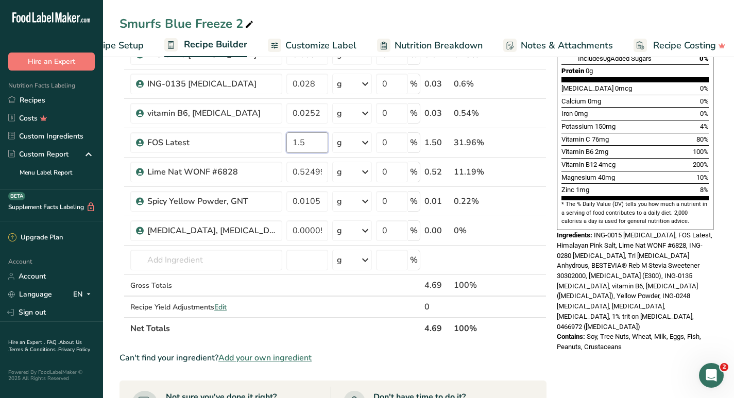
type input "1.5"
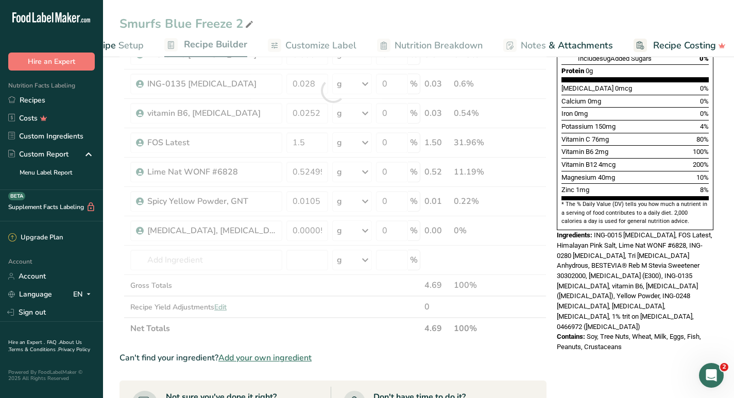
click at [575, 348] on div "* This label's values have been manually overridden Nutrition Facts About 1 Ser…" at bounding box center [635, 265] width 165 height 928
